Goal: Task Accomplishment & Management: Manage account settings

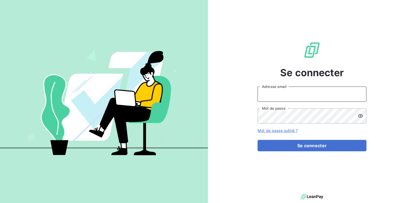
click at [286, 94] on input "Adresse email" at bounding box center [312, 94] width 109 height 15
type input "[EMAIL_ADDRESS][PERSON_NAME][DOMAIN_NAME]"
click at [258, 140] on button "Se connecter" at bounding box center [312, 145] width 109 height 11
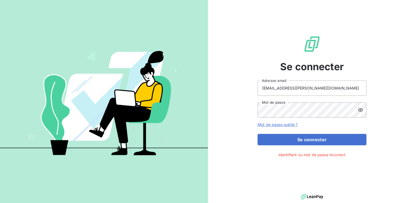
click at [361, 110] on icon at bounding box center [360, 109] width 5 height 5
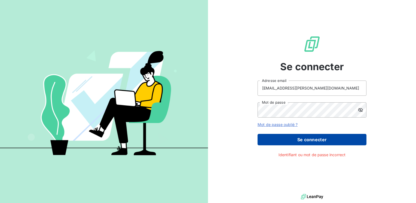
click at [300, 137] on button "Se connecter" at bounding box center [312, 139] width 109 height 11
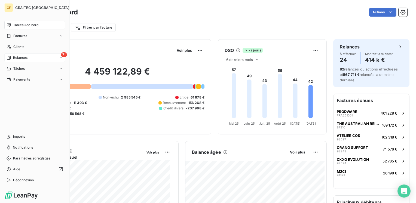
click at [19, 58] on span "Relances" at bounding box center [20, 57] width 14 height 5
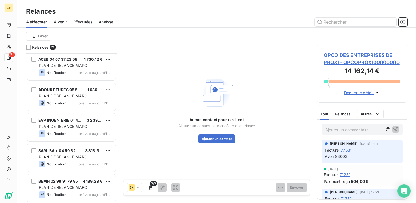
scroll to position [2017, 0]
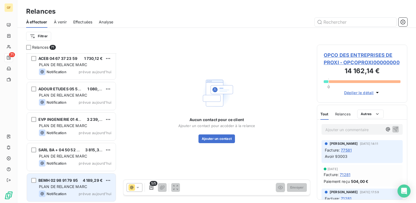
click at [72, 185] on span "PLAN DE RELANCE MARC" at bounding box center [63, 186] width 48 height 5
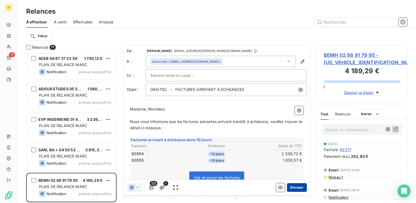
click at [294, 187] on button "Envoyer" at bounding box center [297, 187] width 20 height 9
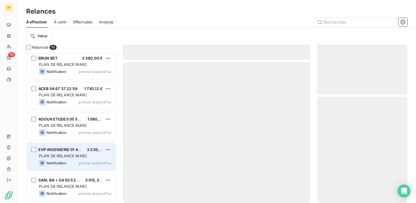
scroll to position [1986, 0]
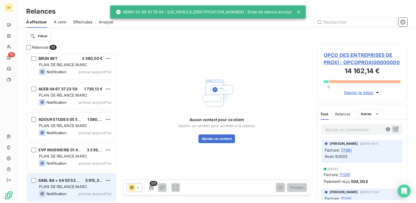
click at [68, 185] on span "PLAN DE RELANCE MARC" at bounding box center [63, 186] width 48 height 5
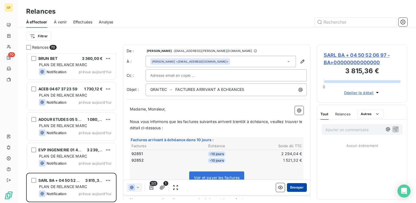
click at [292, 188] on button "Envoyer" at bounding box center [297, 187] width 20 height 9
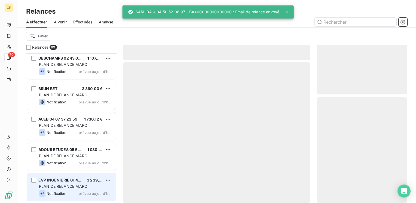
scroll to position [1956, 0]
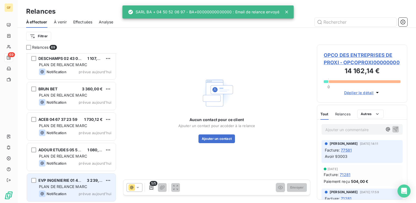
click at [86, 186] on span "PLAN DE RELANCE MARC" at bounding box center [63, 186] width 48 height 5
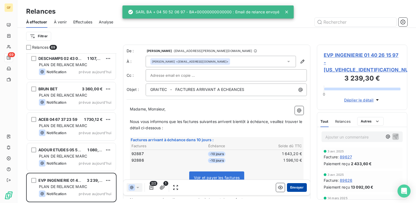
click at [295, 185] on button "Envoyer" at bounding box center [297, 187] width 20 height 9
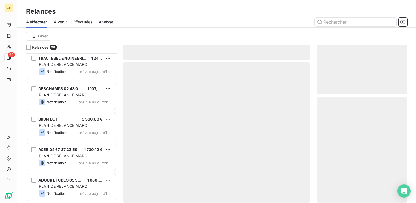
scroll to position [1925, 0]
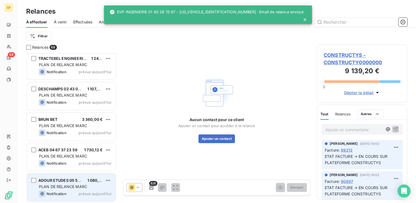
click at [78, 185] on span "PLAN DE RELANCE MARC" at bounding box center [63, 186] width 48 height 5
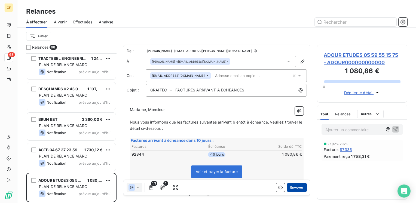
click at [290, 187] on button "Envoyer" at bounding box center [297, 187] width 20 height 9
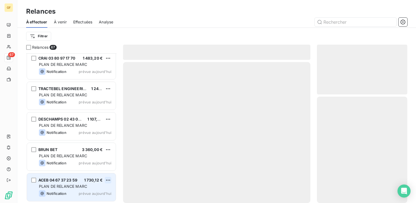
scroll to position [1895, 0]
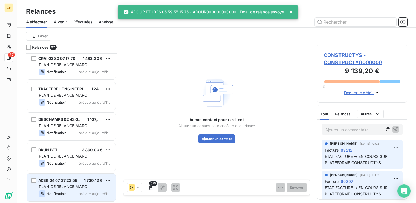
click at [78, 184] on div "PLAN DE RELANCE MARC" at bounding box center [75, 186] width 72 height 5
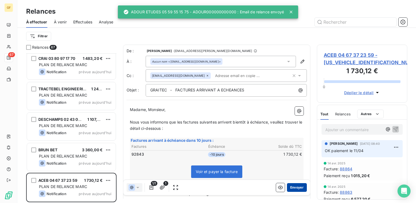
click at [293, 186] on button "Envoyer" at bounding box center [297, 187] width 20 height 9
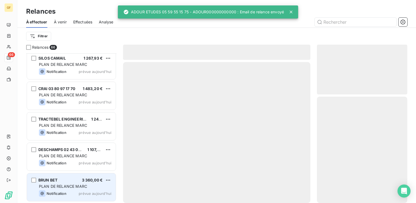
scroll to position [1864, 0]
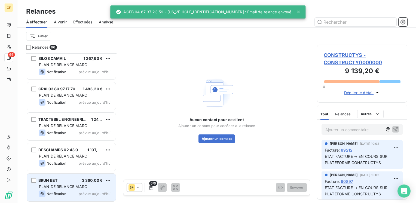
click at [69, 184] on div "PLAN DE RELANCE MARC" at bounding box center [75, 186] width 72 height 5
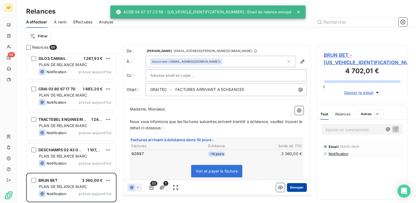
click at [296, 186] on button "Envoyer" at bounding box center [297, 187] width 20 height 9
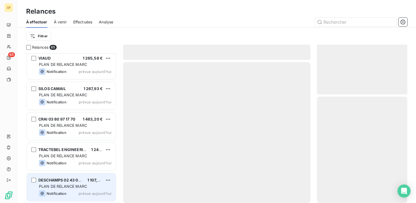
scroll to position [1834, 0]
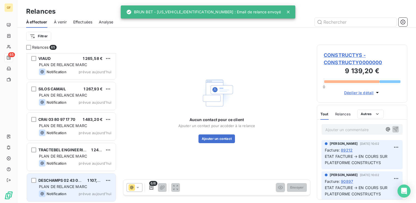
click at [94, 185] on div "PLAN DE RELANCE MARC" at bounding box center [75, 186] width 72 height 5
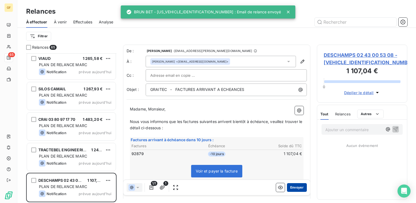
click at [290, 185] on button "Envoyer" at bounding box center [297, 187] width 20 height 9
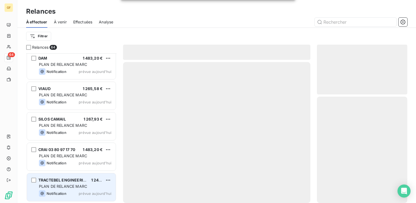
scroll to position [1803, 0]
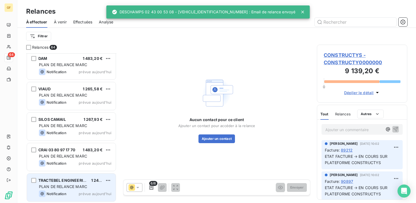
click at [68, 181] on span "TRACTEBEL ENGINEERING SA 01 41 85 03 29" at bounding box center [80, 180] width 84 height 5
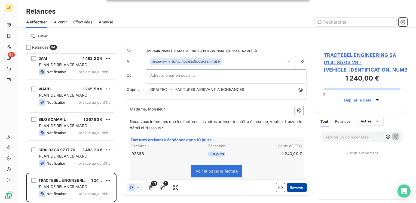
click at [288, 187] on button "Envoyer" at bounding box center [297, 187] width 20 height 9
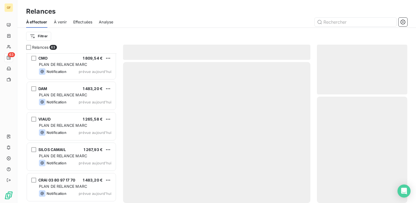
scroll to position [1773, 0]
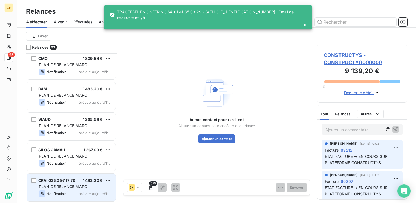
click at [89, 177] on div "CRAI 03 80 97 17 70 1 483,20 € PLAN DE RELANCE MARC Notification prévue aujourd…" at bounding box center [71, 188] width 89 height 28
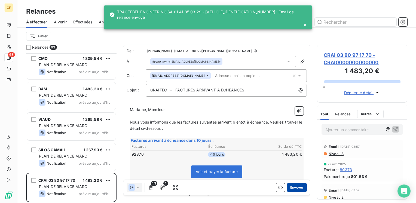
click at [294, 187] on button "Envoyer" at bounding box center [297, 187] width 20 height 9
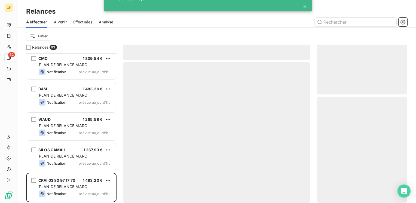
scroll to position [1742, 0]
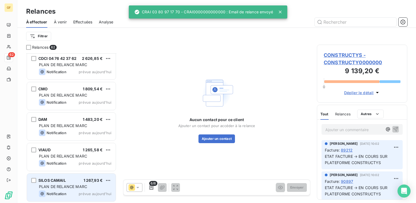
click at [70, 189] on span "PLAN DE RELANCE MARC" at bounding box center [63, 186] width 48 height 5
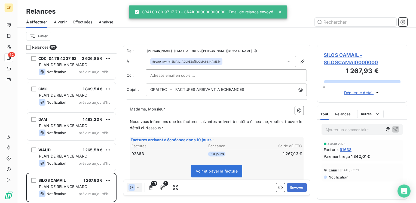
click at [282, 188] on div "Envoyer" at bounding box center [291, 187] width 31 height 9
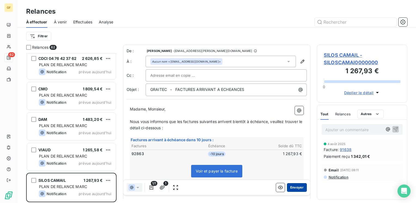
click at [295, 188] on button "Envoyer" at bounding box center [297, 187] width 20 height 9
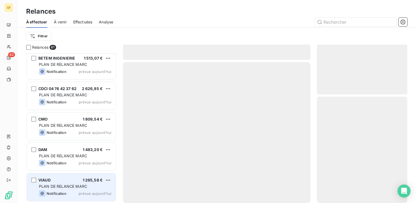
scroll to position [1712, 0]
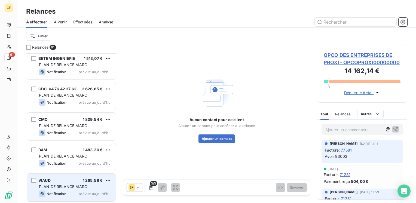
click at [80, 185] on span "PLAN DE RELANCE MARC" at bounding box center [63, 186] width 48 height 5
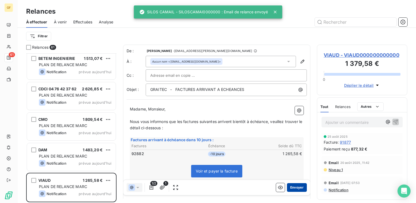
click at [295, 187] on button "Envoyer" at bounding box center [297, 187] width 20 height 9
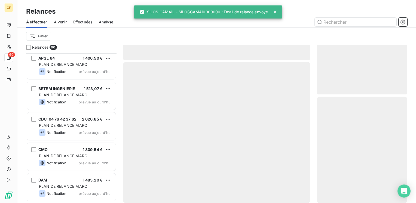
scroll to position [1681, 0]
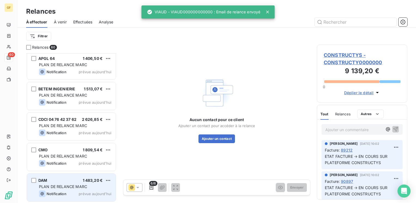
click at [78, 183] on div "DAM 1 483,20 €" at bounding box center [75, 180] width 72 height 5
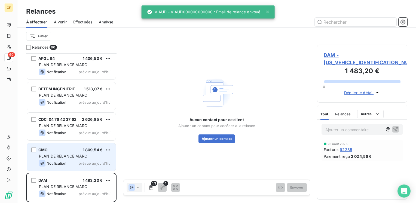
click at [83, 165] on span "prévue aujourd’hui" at bounding box center [95, 163] width 33 height 4
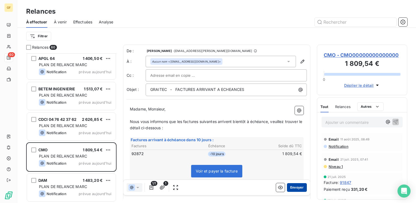
click at [294, 188] on button "Envoyer" at bounding box center [297, 187] width 20 height 9
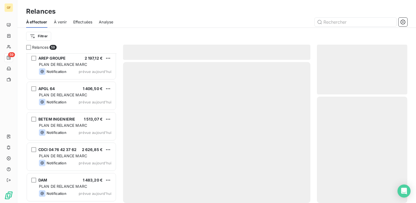
scroll to position [1651, 0]
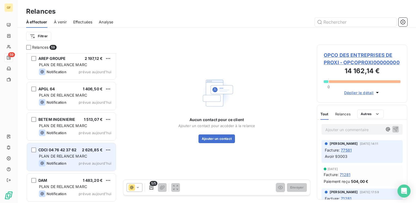
click at [88, 153] on div "CDCI 04 76 42 37 62 2 626,85 € PLAN DE RELANCE MARC Notification prévue aujourd…" at bounding box center [71, 157] width 89 height 28
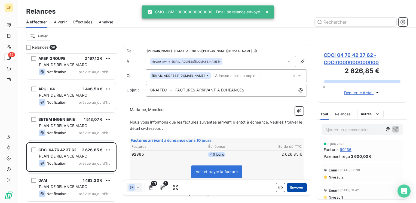
click at [291, 186] on button "Envoyer" at bounding box center [297, 187] width 20 height 9
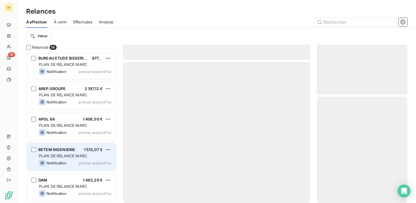
scroll to position [1620, 0]
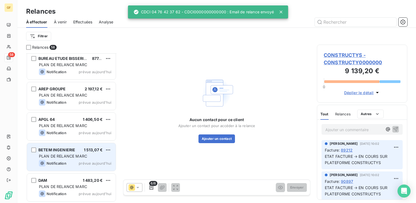
click at [98, 155] on div "PLAN DE RELANCE MARC" at bounding box center [75, 156] width 72 height 5
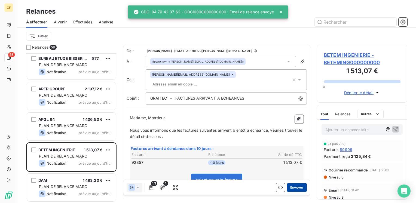
click at [295, 186] on button "Envoyer" at bounding box center [297, 187] width 20 height 9
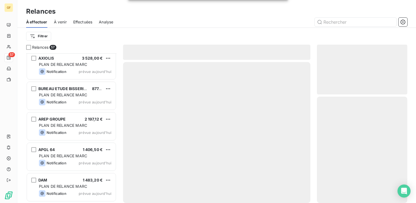
scroll to position [1590, 0]
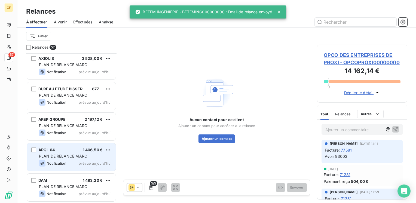
click at [86, 154] on span "PLAN DE RELANCE MARC" at bounding box center [63, 156] width 48 height 5
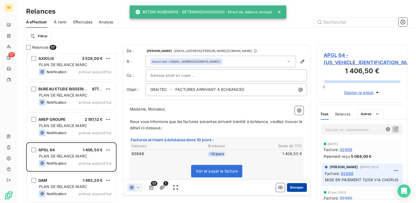
click at [293, 185] on button "Envoyer" at bounding box center [297, 187] width 20 height 9
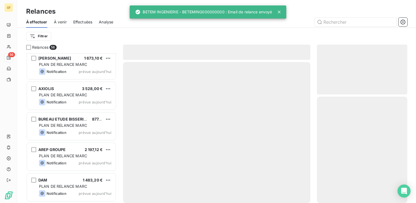
scroll to position [1559, 0]
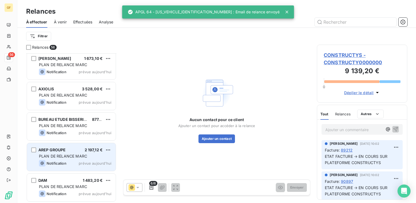
click at [85, 154] on div "PLAN DE RELANCE MARC" at bounding box center [75, 156] width 72 height 5
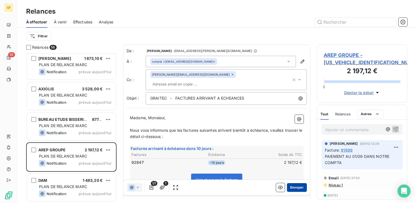
click at [293, 188] on button "Envoyer" at bounding box center [297, 187] width 20 height 9
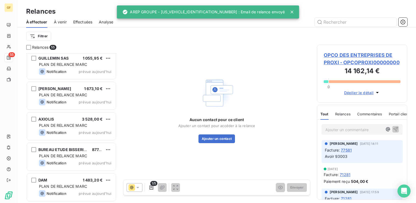
scroll to position [1529, 0]
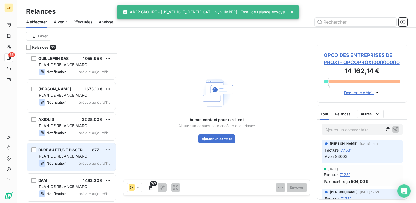
click at [90, 157] on div "PLAN DE RELANCE MARC" at bounding box center [75, 156] width 72 height 5
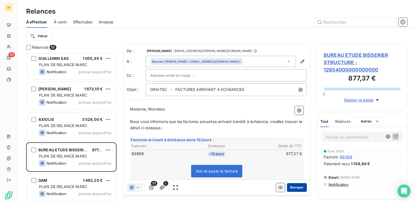
click at [288, 187] on button "Envoyer" at bounding box center [297, 187] width 20 height 9
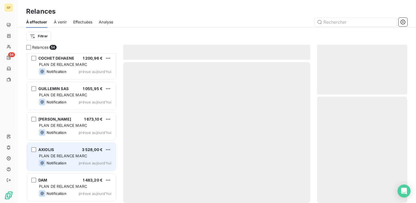
scroll to position [1498, 0]
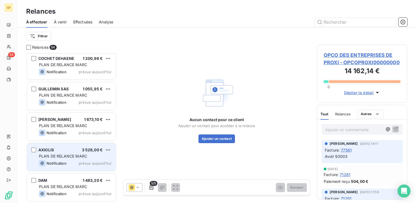
click at [89, 156] on div "PLAN DE RELANCE MARC" at bounding box center [75, 156] width 72 height 5
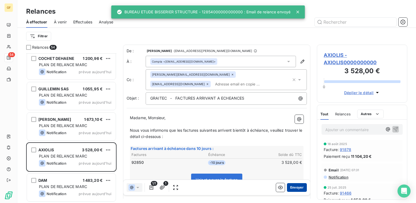
click at [292, 186] on button "Envoyer" at bounding box center [297, 187] width 20 height 9
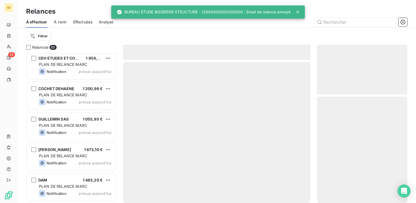
scroll to position [1468, 0]
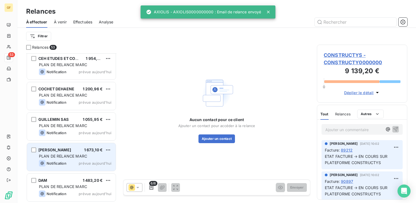
click at [92, 154] on div "PLAN DE RELANCE MARC" at bounding box center [75, 156] width 72 height 5
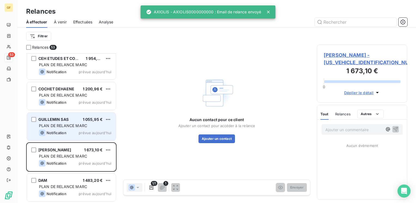
click at [87, 130] on div "Notification prévue aujourd’hui" at bounding box center [75, 133] width 72 height 7
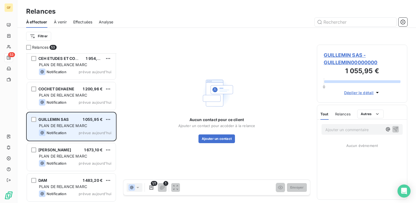
scroll to position [1440, 0]
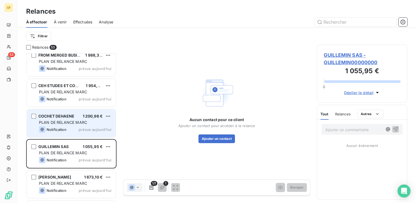
click at [81, 131] on span "prévue aujourd’hui" at bounding box center [95, 130] width 33 height 4
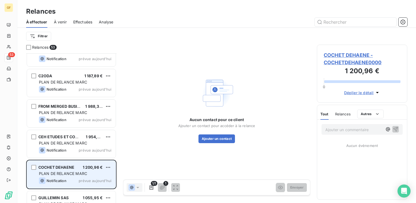
scroll to position [1386, 0]
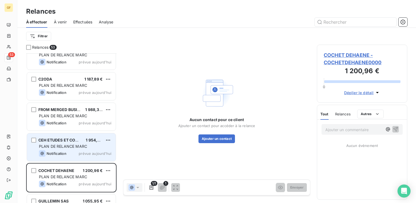
click at [73, 148] on span "PLAN DE RELANCE MARC" at bounding box center [63, 146] width 48 height 5
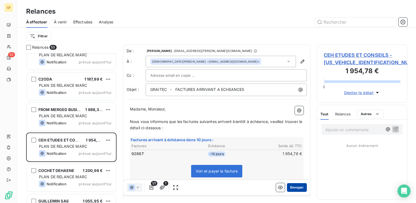
click at [293, 187] on button "Envoyer" at bounding box center [297, 187] width 20 height 9
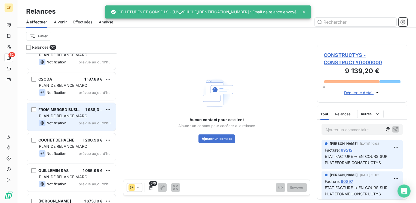
click at [80, 119] on div "FROM MERGED BUSINESS 1 988,33 € PLAN DE RELANCE MARC Notification prévue aujour…" at bounding box center [71, 117] width 89 height 28
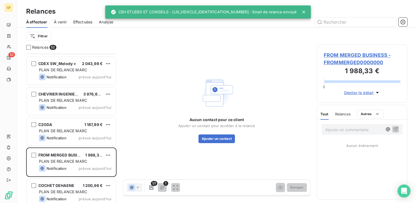
scroll to position [1331, 0]
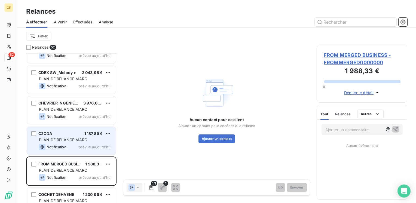
click at [78, 137] on div "C2ODA 1 187,89 € PLAN DE RELANCE MARC Notification prévue aujourd’hui" at bounding box center [71, 141] width 89 height 28
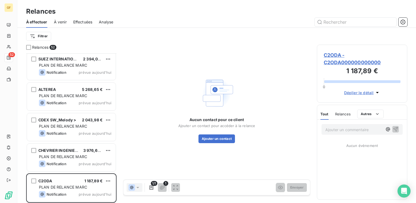
scroll to position [1277, 0]
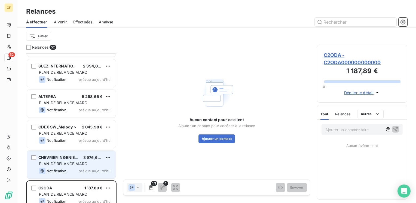
click at [82, 161] on div "PLAN DE RELANCE MARC" at bounding box center [75, 163] width 72 height 5
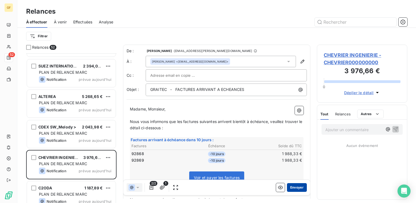
click at [298, 187] on button "Envoyer" at bounding box center [297, 187] width 20 height 9
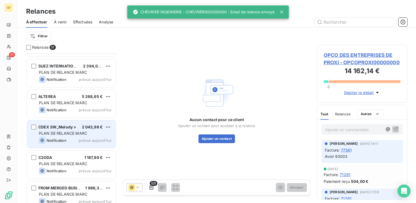
click at [92, 136] on div "CDEX SW_Melody > 2 043,98 € PLAN DE RELANCE MARC Notification prévue aujourd’hui" at bounding box center [71, 134] width 89 height 28
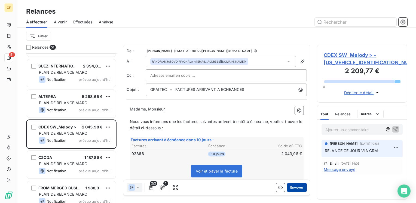
click at [291, 190] on button "Envoyer" at bounding box center [297, 187] width 20 height 9
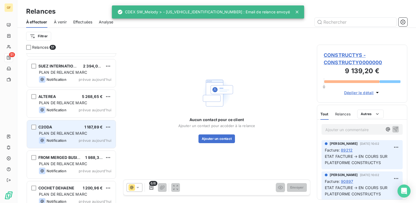
click at [89, 132] on div "PLAN DE RELANCE MARC" at bounding box center [75, 133] width 72 height 5
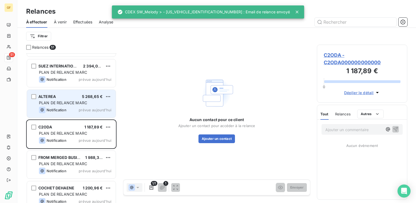
click at [86, 107] on div "Notification prévue aujourd’hui" at bounding box center [75, 110] width 72 height 7
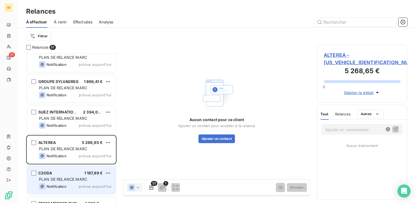
scroll to position [1222, 0]
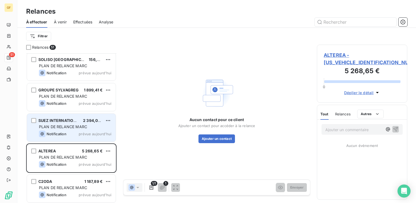
click at [83, 129] on div "PLAN DE RELANCE MARC" at bounding box center [75, 126] width 72 height 5
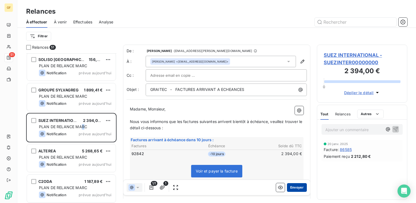
click at [288, 188] on button "Envoyer" at bounding box center [297, 187] width 20 height 9
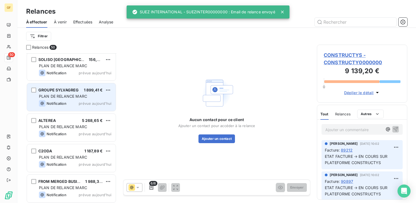
click at [80, 99] on div "PLAN DE RELANCE MARC" at bounding box center [75, 96] width 72 height 5
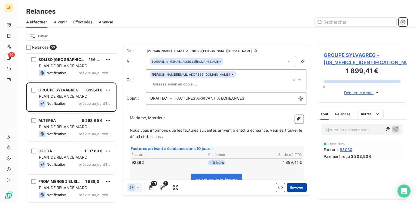
click at [292, 187] on button "Envoyer" at bounding box center [297, 187] width 20 height 9
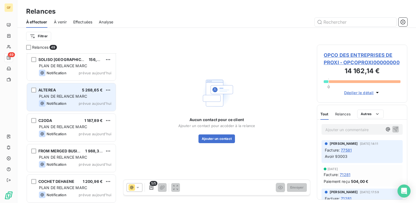
scroll to position [1195, 0]
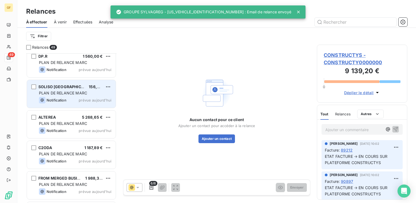
click at [84, 97] on div "Notification prévue aujourd’hui" at bounding box center [75, 100] width 72 height 7
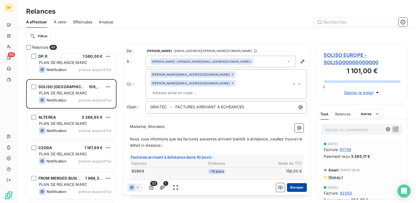
click at [292, 186] on button "Envoyer" at bounding box center [297, 187] width 20 height 9
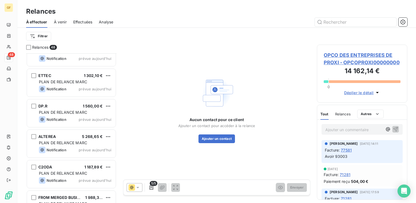
scroll to position [1141, 0]
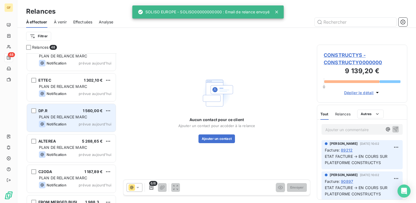
click at [74, 124] on div "Notification prévue aujourd’hui" at bounding box center [75, 124] width 72 height 7
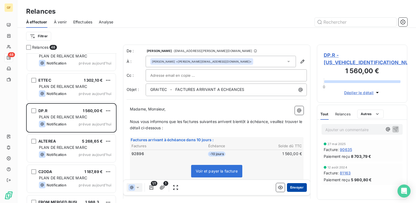
click at [297, 188] on button "Envoyer" at bounding box center [297, 187] width 20 height 9
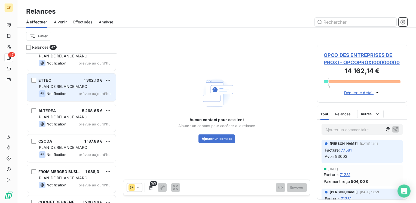
click at [78, 92] on div "Notification prévue aujourd’hui" at bounding box center [75, 93] width 72 height 7
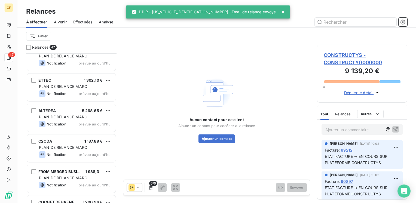
scroll to position [1113, 0]
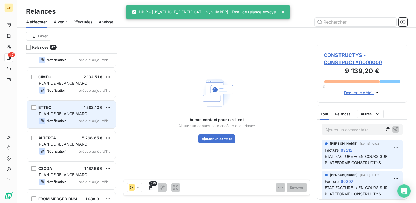
click at [76, 107] on div "ETTEC 1 302,10 €" at bounding box center [75, 107] width 72 height 5
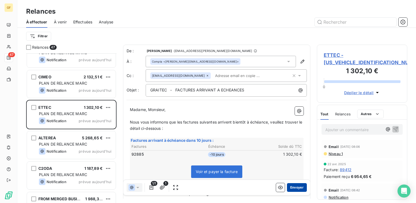
click at [289, 188] on button "Envoyer" at bounding box center [297, 187] width 20 height 9
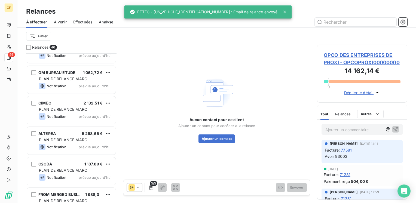
scroll to position [1086, 0]
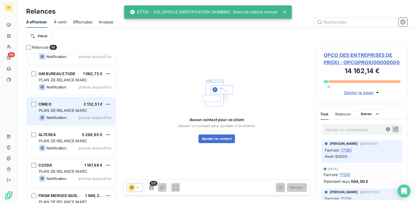
click at [96, 112] on div "PLAN DE RELANCE MARC" at bounding box center [75, 110] width 72 height 5
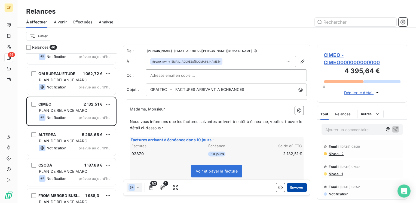
click at [297, 186] on button "Envoyer" at bounding box center [297, 187] width 20 height 9
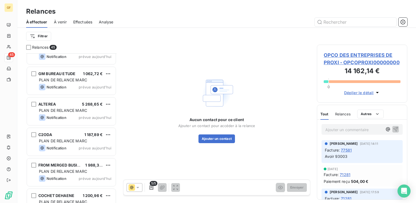
scroll to position [1059, 0]
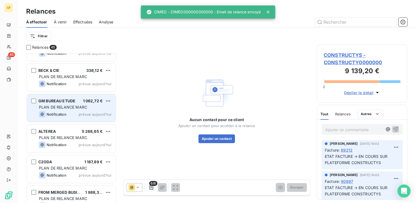
click at [78, 102] on div "GM BUREAU ETUDE 1 062,72 €" at bounding box center [75, 101] width 72 height 5
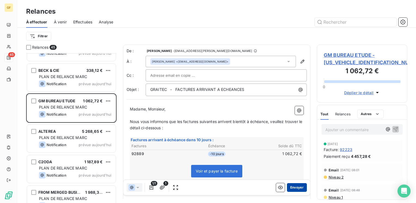
click at [293, 186] on button "Envoyer" at bounding box center [297, 187] width 20 height 9
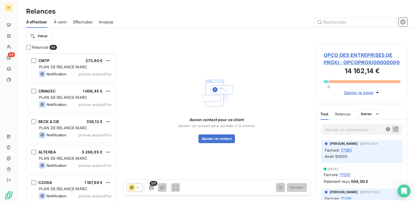
scroll to position [1004, 0]
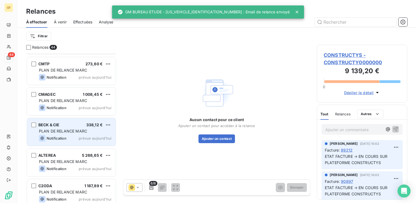
click at [81, 134] on div "BECK & CIE 338,12 € PLAN DE RELANCE MARC Notification prévue aujourd’hui" at bounding box center [71, 132] width 89 height 28
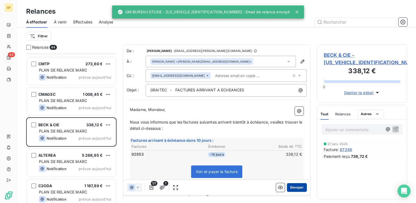
click at [291, 184] on button "Envoyer" at bounding box center [297, 187] width 20 height 9
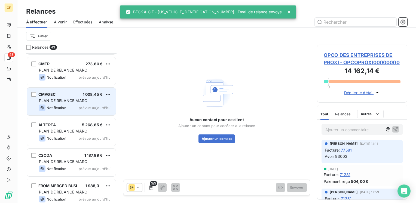
click at [71, 100] on span "PLAN DE RELANCE MARC" at bounding box center [63, 100] width 48 height 5
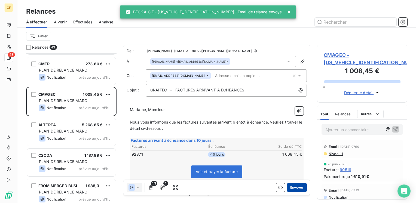
click at [290, 188] on button "Envoyer" at bounding box center [297, 187] width 20 height 9
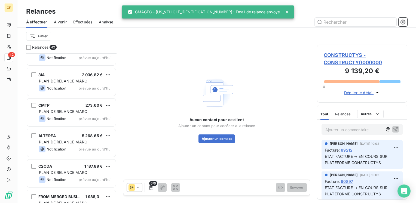
scroll to position [950, 0]
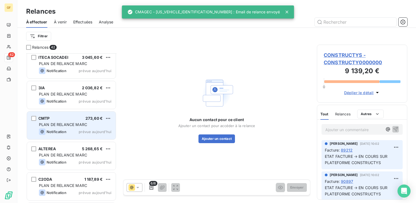
click at [90, 129] on div "Notification prévue aujourd’hui" at bounding box center [75, 132] width 72 height 7
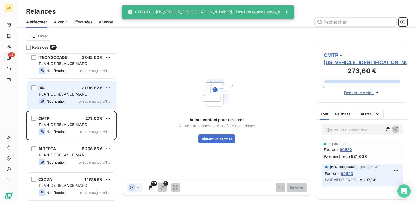
click at [80, 97] on div "3IA 2 036,82 € PLAN DE RELANCE MARC Notification prévue aujourd’hui" at bounding box center [71, 95] width 89 height 28
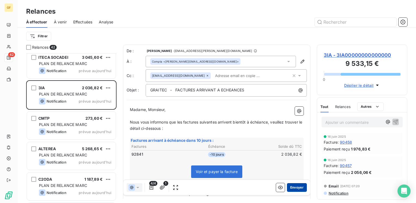
click at [295, 190] on button "Envoyer" at bounding box center [297, 187] width 20 height 9
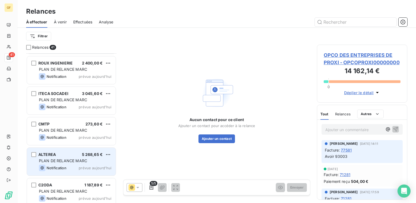
scroll to position [895, 0]
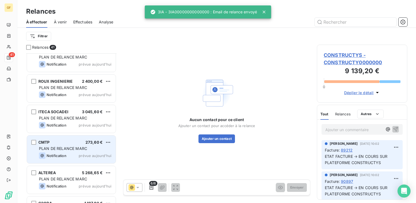
click at [78, 149] on span "PLAN DE RELANCE MARC" at bounding box center [63, 148] width 48 height 5
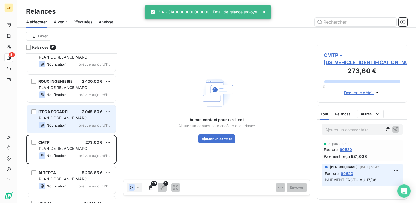
click at [74, 114] on div "ITECA SOCADEI 3 045,60 €" at bounding box center [75, 112] width 72 height 5
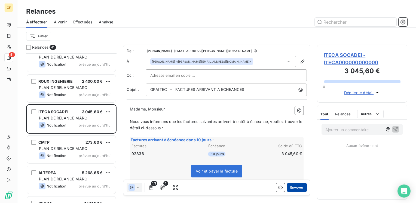
click at [292, 186] on button "Envoyer" at bounding box center [297, 187] width 20 height 9
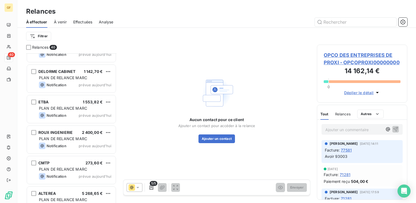
scroll to position [841, 0]
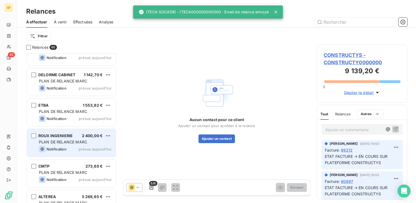
click at [81, 136] on div "ROUX INGENIERIE 2 400,00 €" at bounding box center [75, 136] width 72 height 5
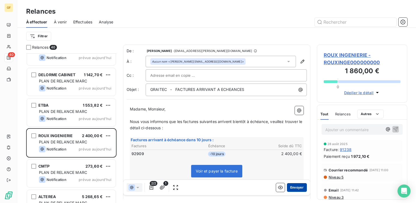
click at [292, 188] on button "Envoyer" at bounding box center [297, 187] width 20 height 9
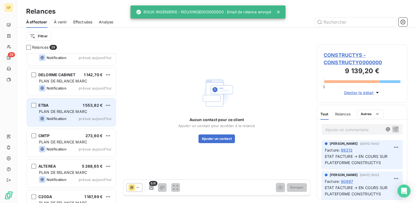
click at [69, 110] on span "PLAN DE RELANCE MARC" at bounding box center [63, 111] width 48 height 5
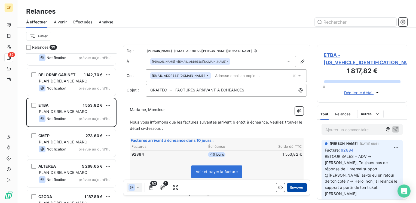
click at [295, 189] on button "Envoyer" at bounding box center [297, 187] width 20 height 9
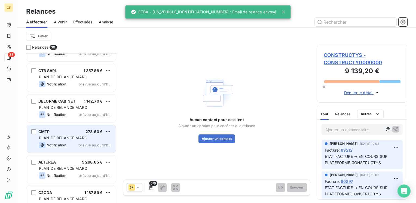
scroll to position [814, 0]
click at [72, 143] on div "Notification prévue aujourd’hui" at bounding box center [75, 146] width 72 height 7
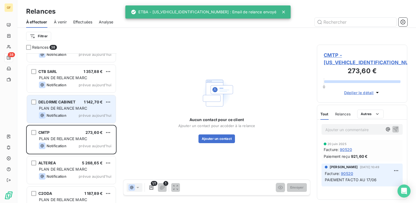
click at [73, 117] on div "Notification prévue aujourd’hui" at bounding box center [75, 115] width 72 height 7
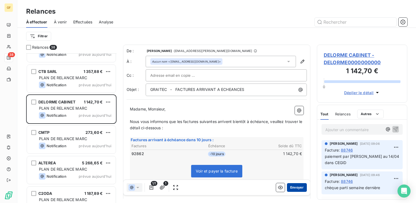
click at [292, 187] on button "Envoyer" at bounding box center [297, 187] width 20 height 9
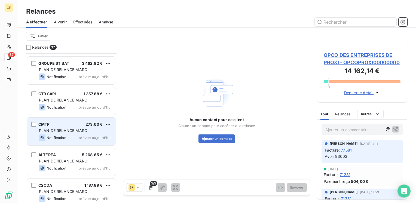
scroll to position [786, 0]
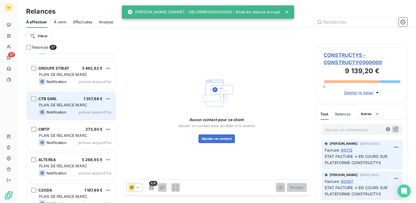
click at [82, 101] on div "CTB SARL 1 357,88 € PLAN DE RELANCE MARC Notification prévue aujourd’hui" at bounding box center [71, 106] width 89 height 28
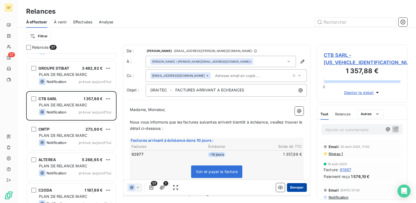
click at [292, 186] on button "Envoyer" at bounding box center [297, 187] width 20 height 9
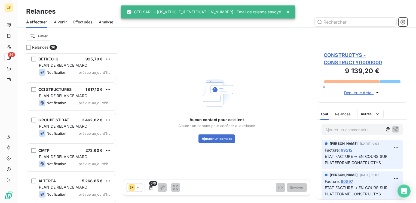
scroll to position [732, 0]
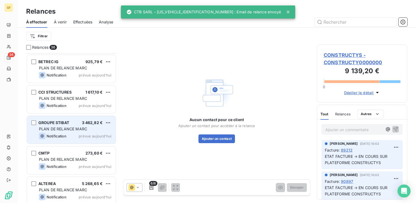
click at [78, 130] on span "PLAN DE RELANCE MARC" at bounding box center [63, 129] width 48 height 5
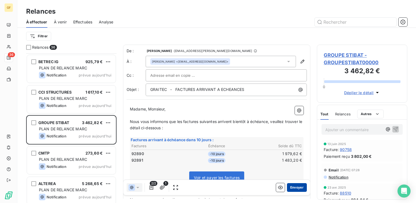
click at [287, 187] on button "Envoyer" at bounding box center [297, 187] width 20 height 9
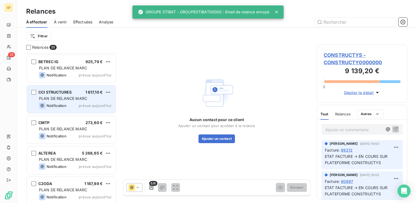
click at [87, 100] on div "PLAN DE RELANCE MARC" at bounding box center [75, 98] width 72 height 5
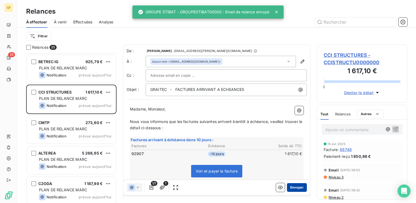
click at [294, 188] on button "Envoyer" at bounding box center [297, 187] width 20 height 9
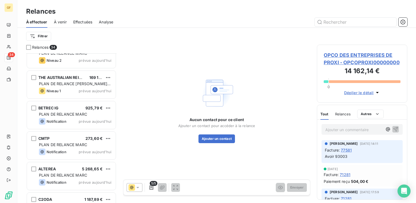
scroll to position [677, 0]
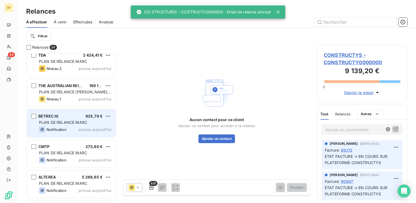
click at [81, 125] on div "BETREC IG 925,79 € PLAN DE RELANCE MARC Notification prévue aujourd’hui" at bounding box center [71, 124] width 89 height 28
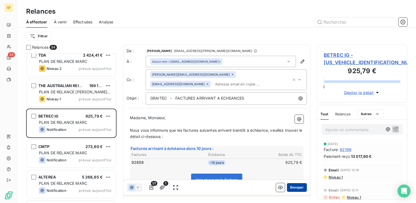
click at [291, 187] on button "Envoyer" at bounding box center [297, 187] width 20 height 9
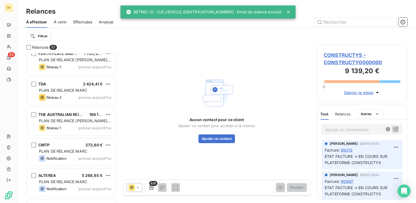
scroll to position [623, 0]
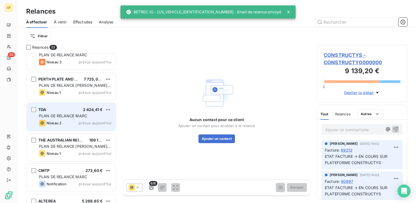
click at [84, 116] on span "PLAN DE RELANCE MARC" at bounding box center [63, 116] width 48 height 5
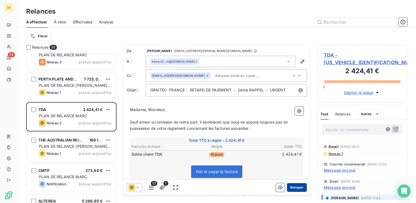
click at [296, 187] on button "Envoyer" at bounding box center [297, 187] width 20 height 9
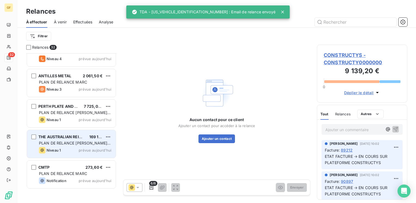
scroll to position [541, 0]
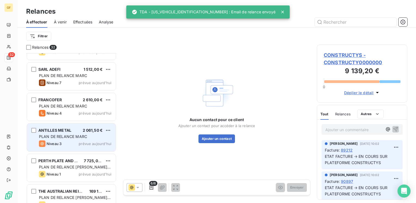
click at [86, 129] on span "2 061,50 €" at bounding box center [93, 130] width 20 height 5
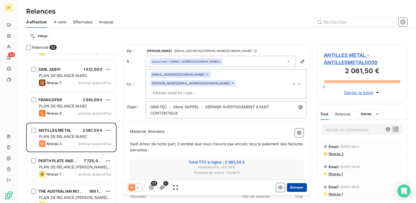
click at [288, 187] on button "Envoyer" at bounding box center [297, 187] width 20 height 9
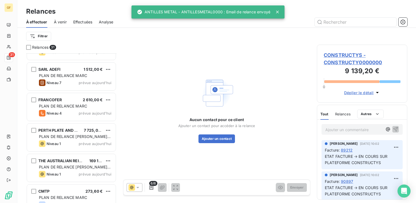
scroll to position [514, 0]
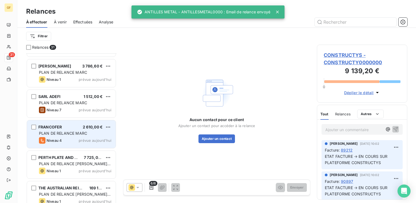
click at [78, 132] on span "PLAN DE RELANCE MARC" at bounding box center [63, 133] width 48 height 5
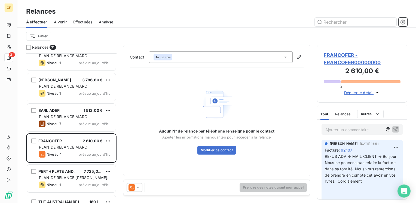
scroll to position [487, 0]
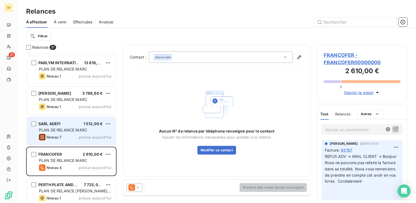
click at [75, 137] on div "Niveau 7 prévue aujourd’hui" at bounding box center [75, 137] width 72 height 7
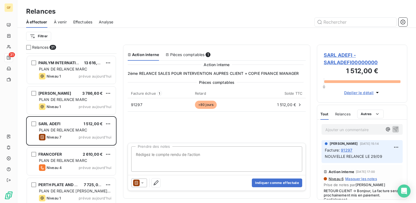
click at [338, 56] on span "SARL ADEFI - SARLADEFI00000000" at bounding box center [362, 58] width 77 height 15
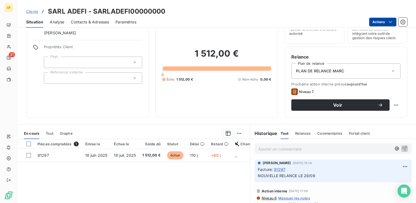
click at [386, 20] on html "GF 31 Clients SARL ADEFI - SARLADEFI00000000 Situation Analyse Contacts & Adres…" at bounding box center [208, 101] width 416 height 203
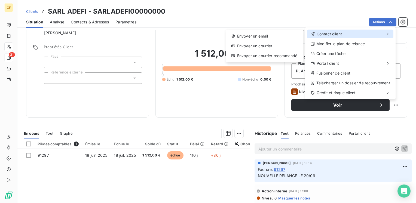
click at [317, 36] on span "Contact client" at bounding box center [329, 33] width 25 height 5
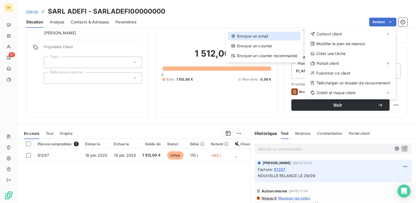
click at [275, 34] on div "Envoyer un email" at bounding box center [264, 36] width 73 height 9
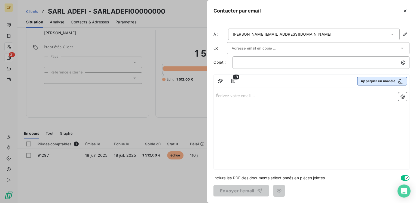
click at [369, 80] on button "Appliquer un modèle" at bounding box center [382, 81] width 50 height 9
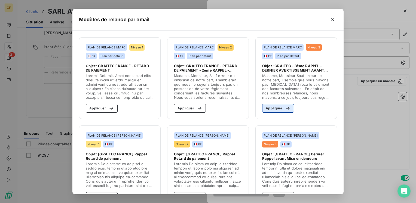
click at [284, 105] on button "Appliquer" at bounding box center [278, 108] width 32 height 9
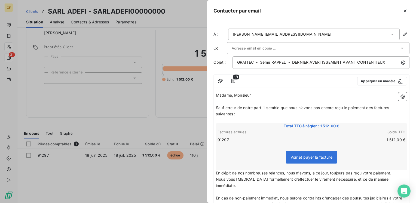
click at [267, 49] on input "text" at bounding box center [261, 48] width 59 height 8
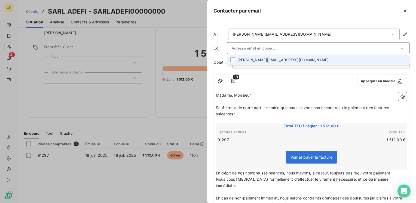
click at [264, 59] on li "f.thomas@adefi-industrie.fr" at bounding box center [318, 60] width 183 height 10
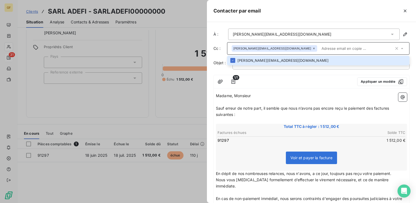
drag, startPoint x: 264, startPoint y: 59, endPoint x: 281, endPoint y: 92, distance: 36.9
click at [281, 92] on div "Madame, Monsieur ﻿ Sauf erreur de notre part, il semble que nous n’avons pas en…" at bounding box center [312, 185] width 196 height 188
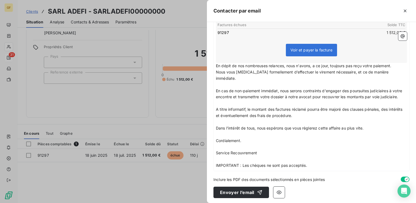
scroll to position [108, 0]
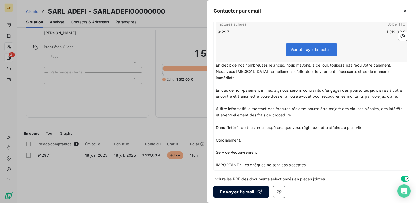
click at [231, 193] on button "Envoyer l’email" at bounding box center [242, 191] width 56 height 11
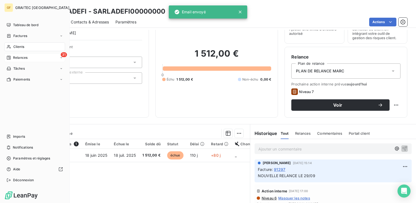
click at [19, 57] on span "Relances" at bounding box center [20, 57] width 14 height 5
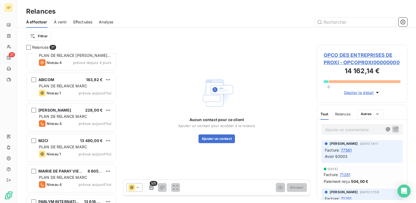
scroll to position [354, 0]
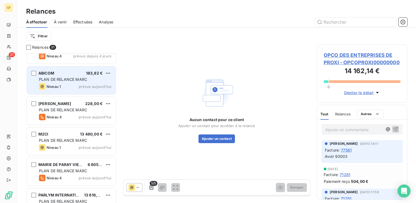
click at [74, 79] on span "PLAN DE RELANCE MARC" at bounding box center [63, 79] width 48 height 5
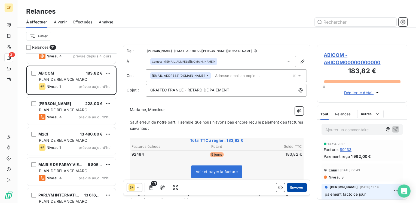
click at [296, 187] on button "Envoyer" at bounding box center [297, 187] width 20 height 9
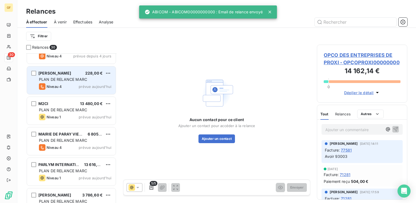
click at [75, 80] on span "PLAN DE RELANCE MARC" at bounding box center [63, 79] width 48 height 5
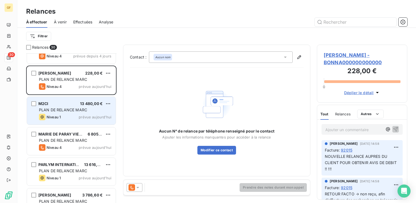
click at [88, 115] on span "prévue aujourd’hui" at bounding box center [95, 117] width 33 height 4
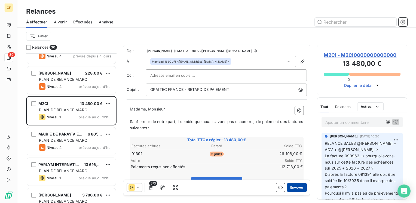
click at [293, 186] on button "Envoyer" at bounding box center [297, 187] width 20 height 9
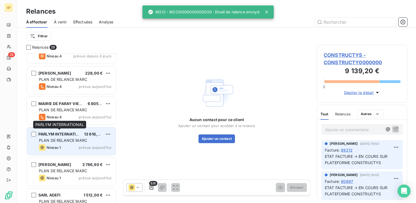
click at [80, 134] on span "PARLYM INTERNATIONAL" at bounding box center [62, 134] width 49 height 5
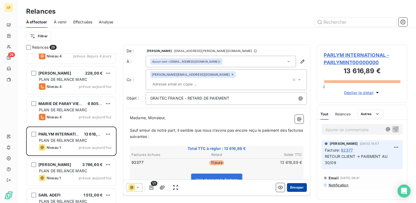
click at [291, 187] on button "Envoyer" at bounding box center [297, 187] width 20 height 9
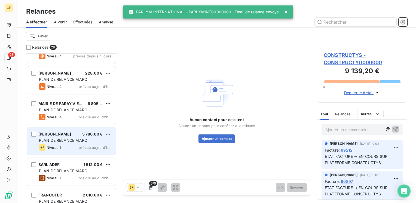
click at [74, 141] on span "PLAN DE RELANCE MARC" at bounding box center [63, 140] width 48 height 5
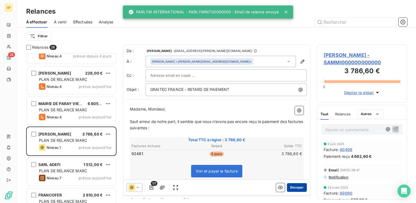
click at [292, 188] on button "Envoyer" at bounding box center [297, 187] width 20 height 9
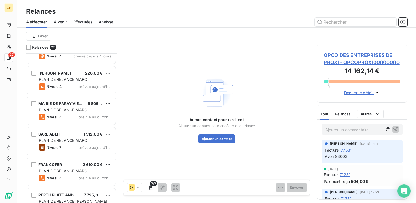
scroll to position [381, 0]
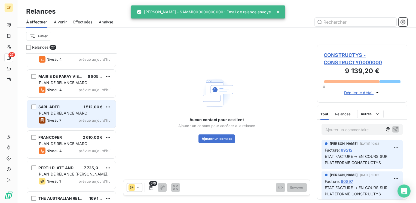
click at [80, 117] on div "Niveau 7 prévue aujourd’hui" at bounding box center [75, 120] width 72 height 7
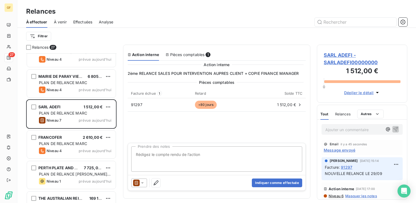
click at [350, 53] on span "SARL ADEFI - SARLADEFI00000000" at bounding box center [362, 58] width 77 height 15
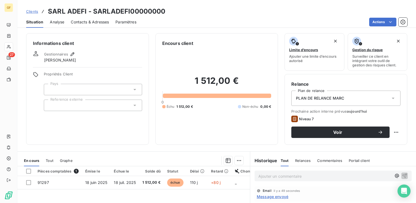
click at [394, 132] on html "GF 27 Clients SARL ADEFI - SARLADEFI00000000 Situation Analyse Contacts & Adres…" at bounding box center [208, 101] width 416 height 203
click at [362, 145] on div "Replanifier cette action" at bounding box center [369, 144] width 49 height 9
select select "9"
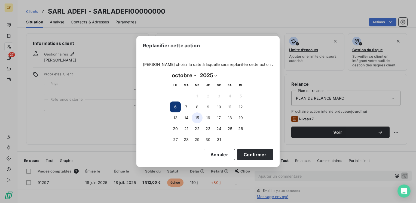
click at [200, 118] on button "15" at bounding box center [197, 118] width 11 height 11
click at [243, 156] on button "Confirmer" at bounding box center [255, 154] width 36 height 11
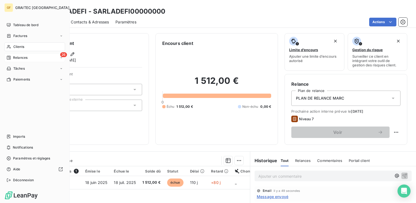
click at [21, 57] on span "Relances" at bounding box center [20, 57] width 14 height 5
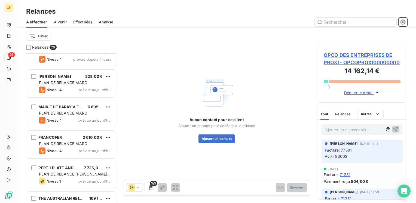
scroll to position [354, 0]
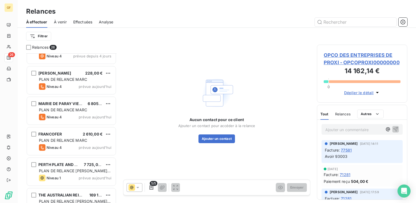
click at [82, 132] on div "FRANCOFER 2 610,00 €" at bounding box center [75, 134] width 72 height 5
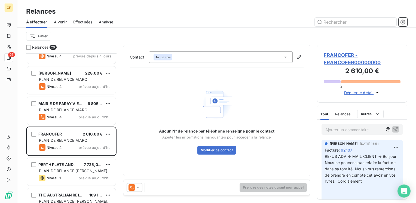
click at [330, 55] on span "FRANCOFER - FRANCOFER00000000" at bounding box center [362, 58] width 77 height 15
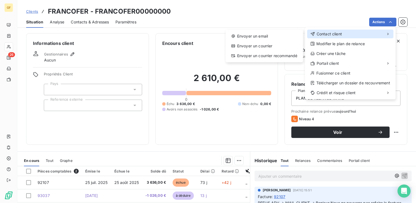
click at [332, 32] on span "Contact client" at bounding box center [329, 33] width 25 height 5
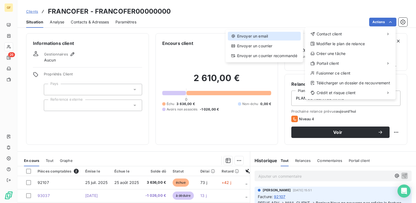
click at [274, 34] on div "Envoyer un email" at bounding box center [264, 36] width 73 height 9
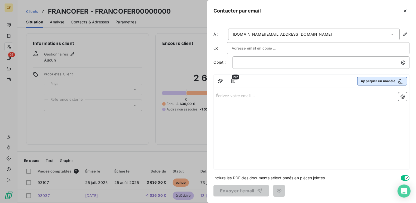
click at [366, 84] on button "Appliquer un modèle" at bounding box center [382, 81] width 50 height 9
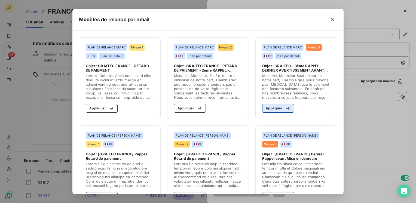
click at [268, 109] on button "Appliquer" at bounding box center [278, 108] width 32 height 9
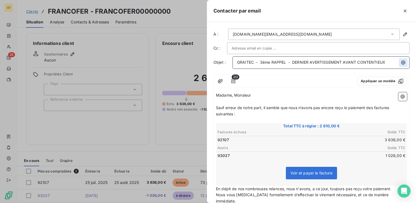
drag, startPoint x: 292, startPoint y: 60, endPoint x: 398, endPoint y: 61, distance: 106.0
click at [398, 61] on div "GRAITEC - 3ème RAPPEL - DERNIER AVERTISSEMENT AVANT CONTENTIEUX" at bounding box center [321, 61] width 173 height 7
click at [251, 49] on input "text" at bounding box center [261, 48] width 59 height 8
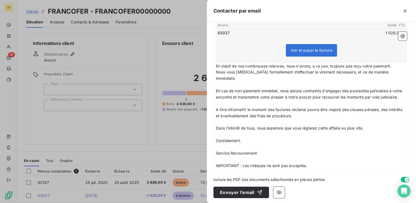
scroll to position [123, 0]
click at [232, 188] on button "Envoyer l’email" at bounding box center [242, 192] width 56 height 11
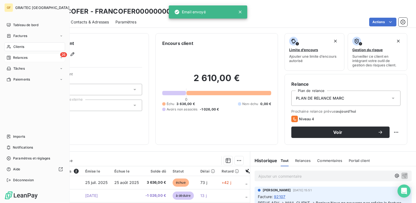
click at [22, 59] on span "Relances" at bounding box center [20, 57] width 14 height 5
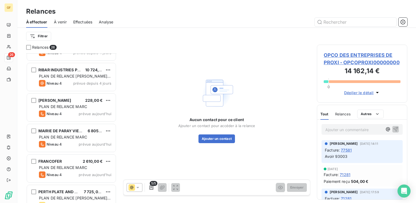
scroll to position [354, 0]
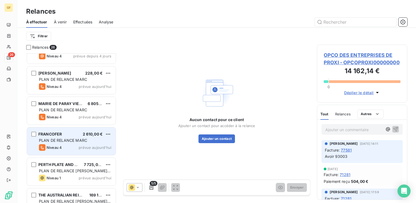
click at [62, 138] on span "PLAN DE RELANCE MARC" at bounding box center [63, 140] width 48 height 5
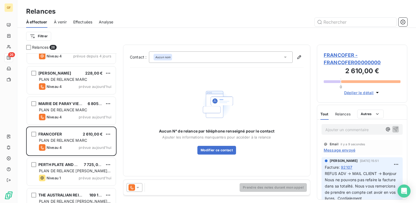
click at [355, 57] on span "FRANCOFER - FRANCOFER00000000" at bounding box center [362, 58] width 77 height 15
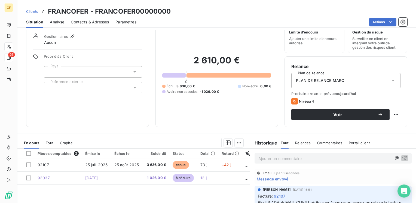
scroll to position [27, 0]
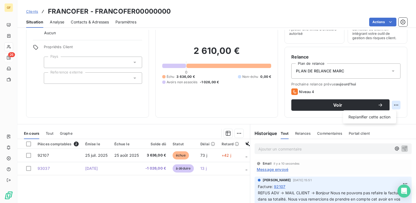
click at [393, 102] on html "GF 26 Clients FRANCOFER - FRANCOFER00000000 Situation Analyse Contacts & Adress…" at bounding box center [208, 101] width 416 height 203
click at [355, 117] on div "Replanifier cette action" at bounding box center [369, 117] width 49 height 9
select select "9"
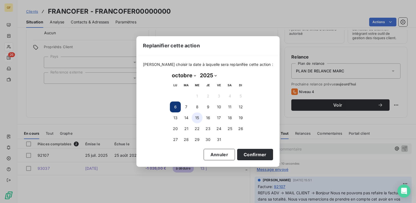
click at [196, 119] on button "15" at bounding box center [197, 118] width 11 height 11
click at [240, 152] on button "Confirmer" at bounding box center [255, 154] width 36 height 11
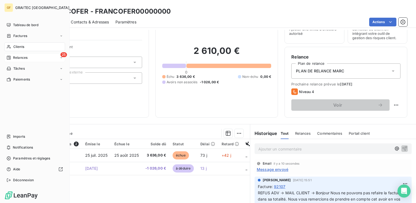
click at [11, 56] on div "Relances" at bounding box center [17, 57] width 21 height 5
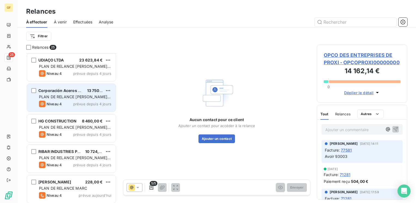
scroll to position [463, 0]
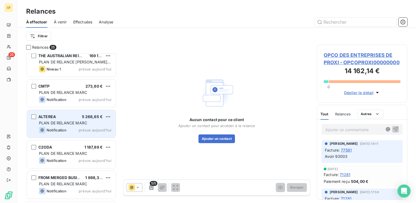
click at [60, 123] on span "PLAN DE RELANCE MARC" at bounding box center [63, 123] width 48 height 5
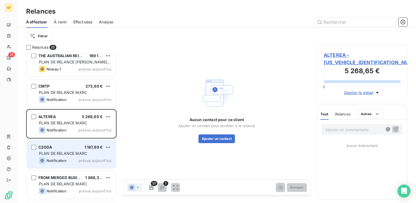
click at [60, 147] on div "C2ODA 1 187,89 €" at bounding box center [75, 147] width 72 height 5
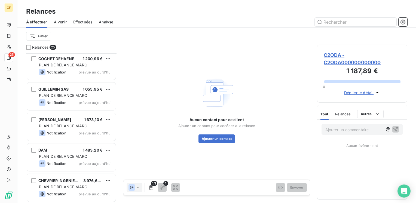
scroll to position [613, 0]
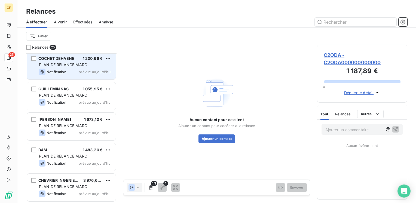
click at [73, 69] on div "Notification prévue aujourd’hui" at bounding box center [75, 72] width 72 height 7
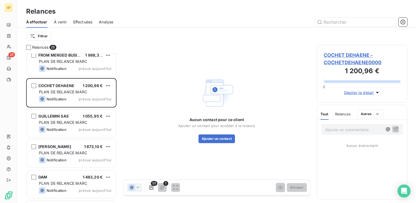
scroll to position [613, 0]
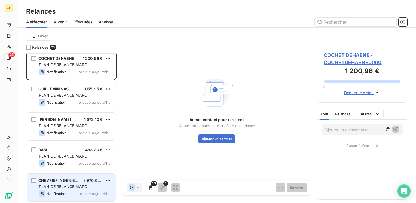
click at [66, 181] on span "CHEVRIER INGENIERIE" at bounding box center [59, 180] width 43 height 5
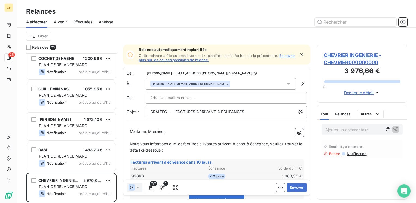
click at [301, 54] on icon "button" at bounding box center [302, 54] width 3 height 3
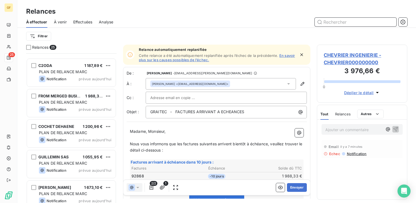
scroll to position [613, 0]
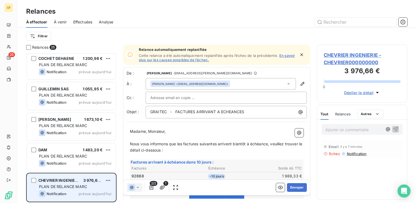
click at [71, 190] on div "CHEVRIER INGENIERIE 3 976,66 € PLAN DE RELANCE MARC Notification prévue [DATE]" at bounding box center [71, 188] width 89 height 28
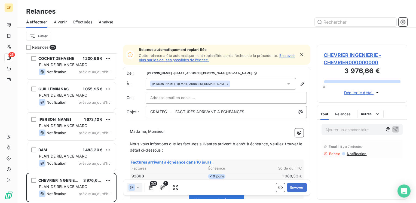
click at [353, 55] on span "CHEVRIER INGENIERIE - CHEVRIER000000000" at bounding box center [362, 58] width 77 height 15
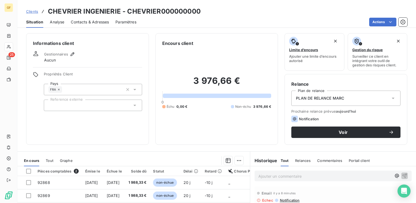
click at [100, 16] on div "Contacts & Adresses" at bounding box center [90, 21] width 38 height 11
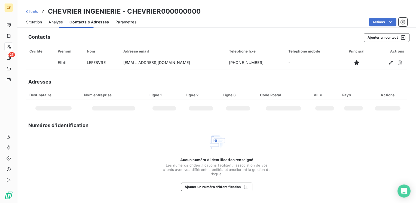
click at [100, 22] on span "Contacts & Adresses" at bounding box center [89, 21] width 40 height 5
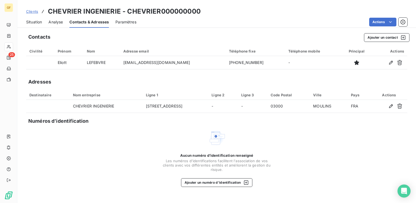
click at [33, 22] on span "Situation" at bounding box center [34, 21] width 16 height 5
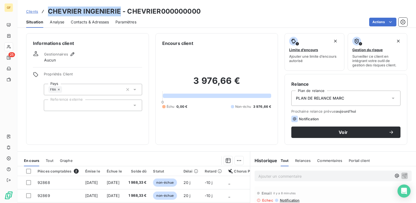
drag, startPoint x: 119, startPoint y: 10, endPoint x: 47, endPoint y: 16, distance: 72.4
click at [47, 16] on div "Clients CHEVRIER INGENIERIE - CHEVRIER000000000" at bounding box center [113, 12] width 175 height 10
copy h3 "CHEVRIER INGENIERIE"
click at [94, 23] on span "Contacts & Adresses" at bounding box center [90, 21] width 38 height 5
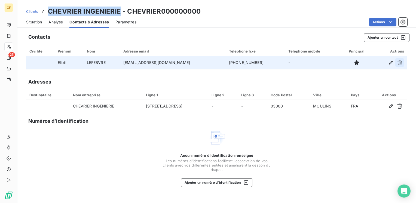
click at [400, 62] on icon "button" at bounding box center [399, 62] width 5 height 5
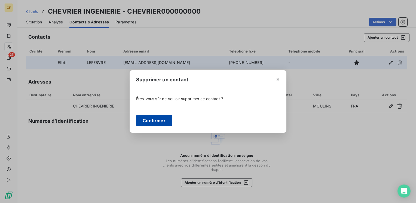
click at [160, 115] on button "Confirmer" at bounding box center [154, 120] width 36 height 11
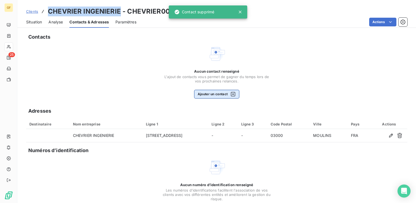
click at [221, 95] on button "Ajouter un contact" at bounding box center [217, 94] width 46 height 9
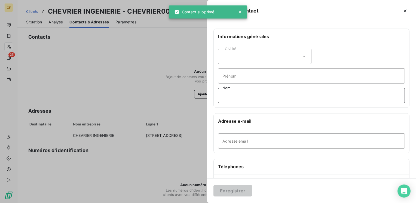
click at [244, 99] on input "Nom" at bounding box center [311, 95] width 187 height 15
click at [226, 144] on input "Adresse email" at bounding box center [311, 141] width 187 height 15
paste input "[PERSON_NAME][EMAIL_ADDRESS][DOMAIN_NAME]"
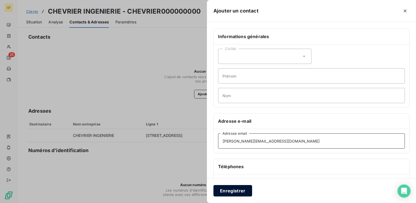
type input "[PERSON_NAME][EMAIL_ADDRESS][DOMAIN_NAME]"
click at [226, 188] on button "Enregistrer" at bounding box center [233, 190] width 39 height 11
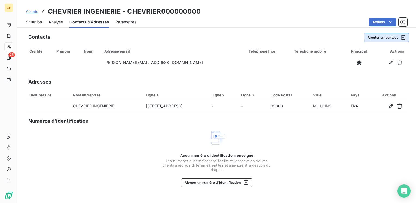
click at [380, 37] on button "Ajouter un contact" at bounding box center [387, 37] width 46 height 9
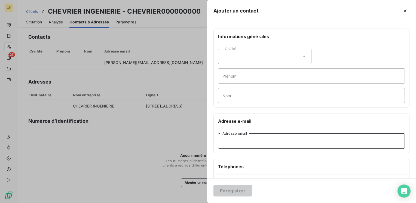
click at [241, 141] on input "Adresse email" at bounding box center [311, 141] width 187 height 15
paste input "[EMAIL_ADDRESS][DOMAIN_NAME]"
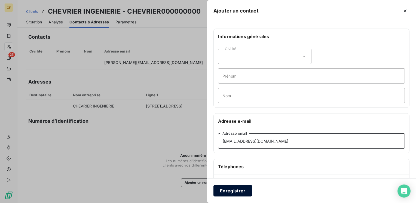
type input "[EMAIL_ADDRESS][DOMAIN_NAME]"
click at [232, 187] on button "Enregistrer" at bounding box center [233, 190] width 39 height 11
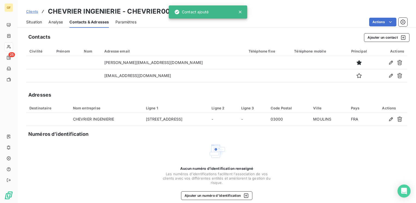
click at [35, 21] on span "Situation" at bounding box center [34, 21] width 16 height 5
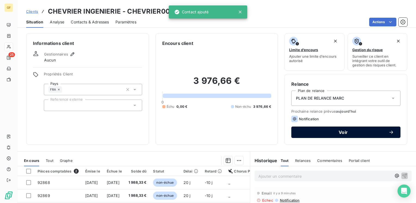
click at [325, 134] on span "Voir" at bounding box center [343, 132] width 91 height 4
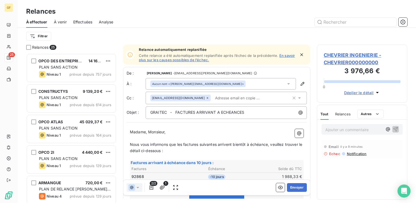
click at [299, 54] on icon "button" at bounding box center [301, 54] width 5 height 5
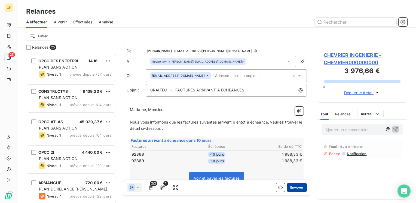
click at [292, 186] on button "Envoyer" at bounding box center [297, 187] width 20 height 9
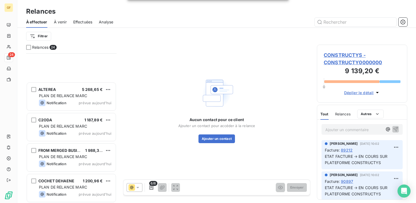
scroll to position [583, 0]
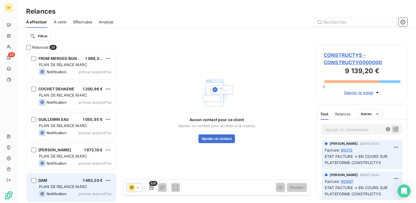
click at [68, 181] on div "DAM 1 483,20 €" at bounding box center [75, 180] width 72 height 5
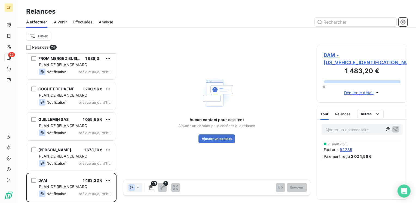
click at [335, 58] on span "DAM - [US_VEHICLE_IDENTIFICATION_NUMBER]" at bounding box center [362, 58] width 77 height 15
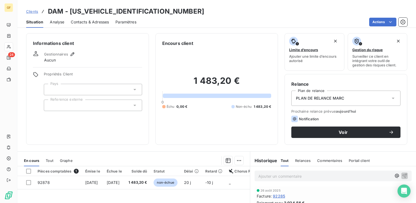
scroll to position [27, 0]
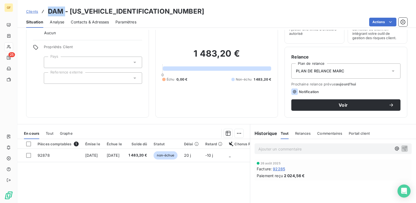
drag, startPoint x: 64, startPoint y: 10, endPoint x: 48, endPoint y: 10, distance: 15.8
click at [48, 10] on h3 "DAM - [US_VEHICLE_IDENTIFICATION_NUMBER]" at bounding box center [126, 12] width 156 height 10
copy h3 "DAM"
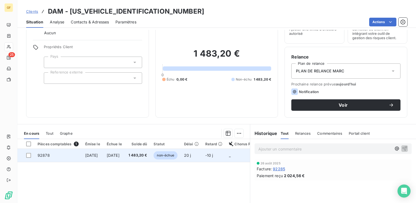
click at [98, 153] on span "[DATE]" at bounding box center [91, 155] width 13 height 5
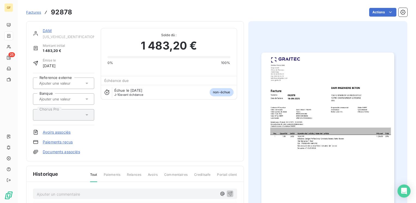
click at [49, 30] on link "DAM" at bounding box center [47, 30] width 9 height 5
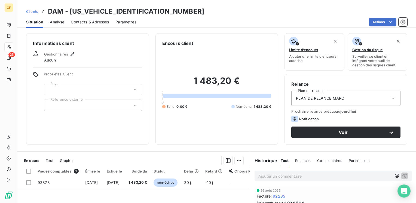
click at [88, 22] on span "Contacts & Adresses" at bounding box center [90, 21] width 38 height 5
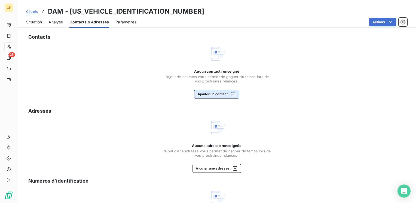
click at [209, 93] on button "Ajouter un contact" at bounding box center [217, 94] width 46 height 9
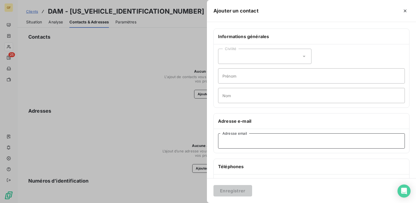
click at [228, 140] on input "Adresse email" at bounding box center [311, 141] width 187 height 15
paste input "[EMAIL_ADDRESS][DOMAIN_NAME]"
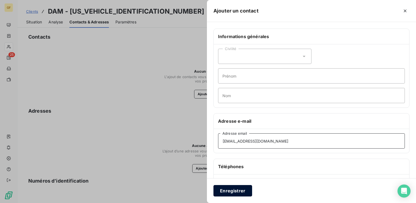
type input "[EMAIL_ADDRESS][DOMAIN_NAME]"
click at [230, 191] on button "Enregistrer" at bounding box center [233, 190] width 39 height 11
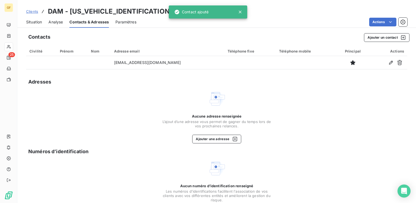
click at [34, 20] on span "Situation" at bounding box center [34, 21] width 16 height 5
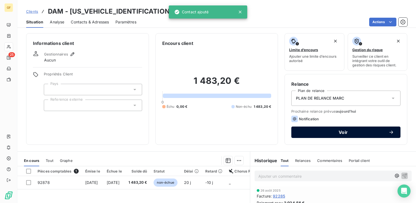
click at [332, 131] on span "Voir" at bounding box center [343, 132] width 91 height 4
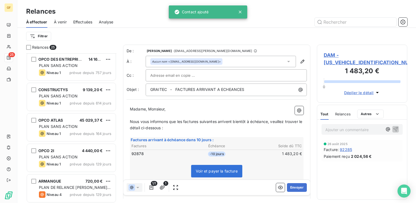
scroll to position [27, 0]
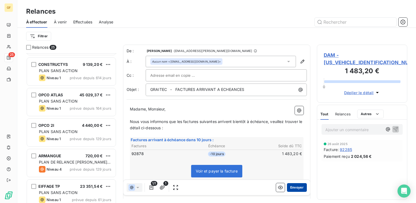
click at [290, 188] on button "Envoyer" at bounding box center [297, 187] width 20 height 9
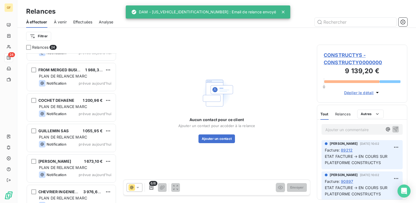
scroll to position [583, 0]
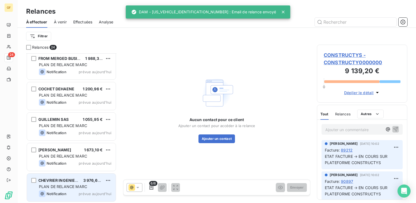
click at [78, 186] on span "PLAN DE RELANCE MARC" at bounding box center [63, 186] width 48 height 5
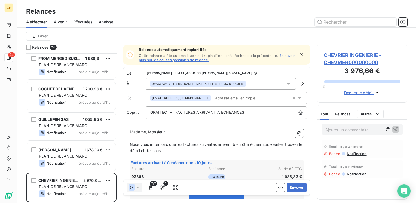
click at [299, 53] on icon "button" at bounding box center [301, 54] width 5 height 5
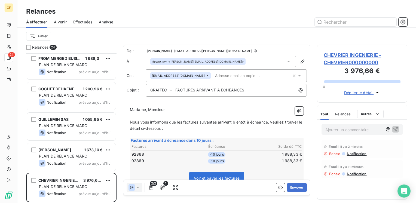
click at [207, 76] on icon at bounding box center [208, 76] width 2 height 2
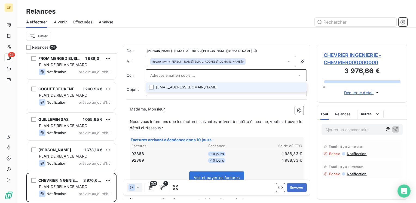
click at [338, 53] on span "CHEVRIER INGENIERIE - CHEVRIER000000000" at bounding box center [362, 58] width 77 height 15
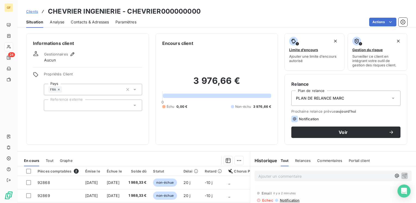
click at [104, 21] on span "Contacts & Adresses" at bounding box center [90, 21] width 38 height 5
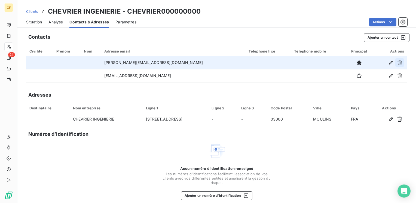
click at [398, 61] on icon "button" at bounding box center [400, 62] width 5 height 5
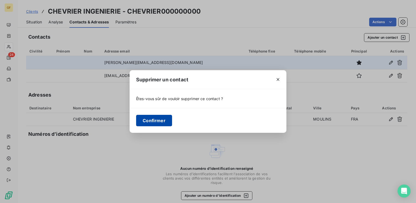
click at [154, 124] on button "Confirmer" at bounding box center [154, 120] width 36 height 11
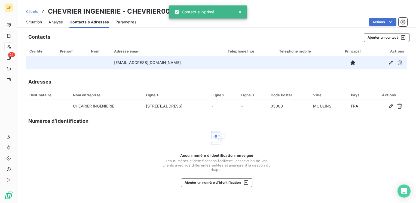
click at [37, 22] on span "Situation" at bounding box center [34, 21] width 16 height 5
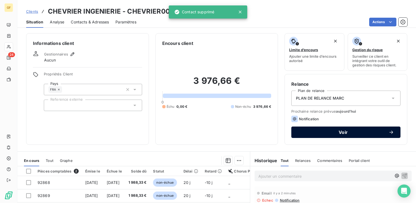
click at [332, 127] on button "Voir" at bounding box center [346, 132] width 109 height 11
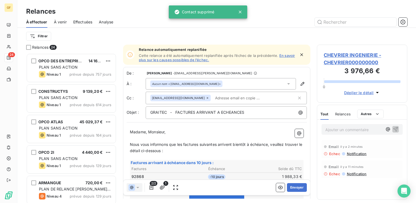
scroll to position [146, 86]
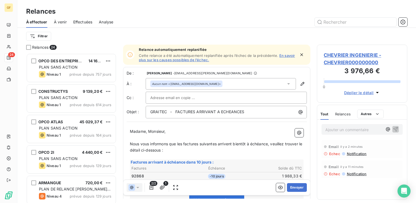
click at [299, 53] on icon "button" at bounding box center [301, 54] width 5 height 5
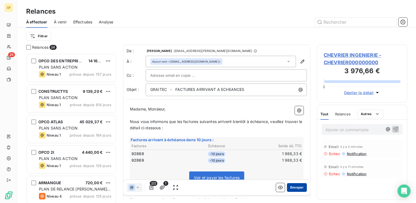
click at [294, 187] on button "Envoyer" at bounding box center [297, 187] width 20 height 9
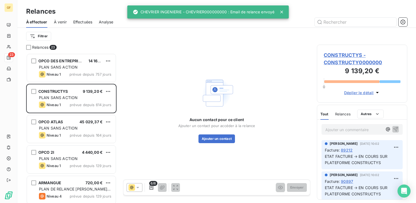
click at [80, 23] on span "Effectuées" at bounding box center [82, 21] width 19 height 5
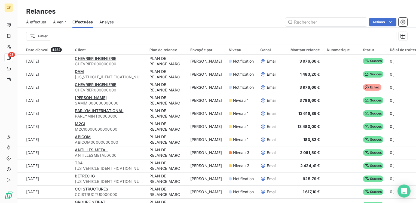
click at [36, 22] on span "À effectuer" at bounding box center [36, 21] width 20 height 5
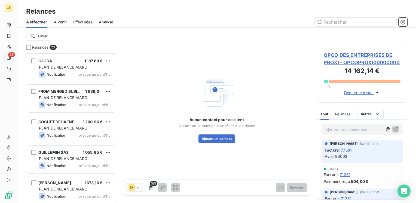
scroll to position [552, 0]
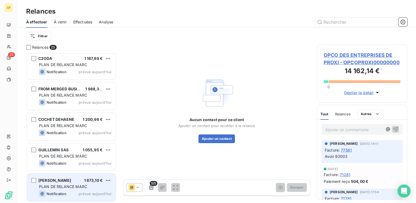
click at [71, 180] on div "[PERSON_NAME] 1 673,10 €" at bounding box center [75, 180] width 72 height 5
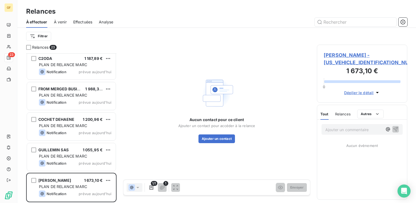
click at [330, 56] on span "[PERSON_NAME] - [US_VEHICLE_IDENTIFICATION_NUMBER]" at bounding box center [362, 58] width 77 height 15
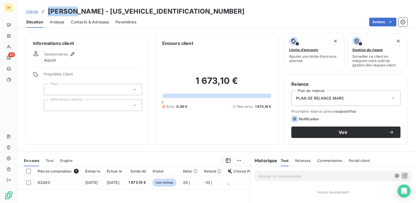
drag, startPoint x: 76, startPoint y: 11, endPoint x: 47, endPoint y: 11, distance: 28.3
click at [48, 11] on h3 "[PERSON_NAME] - [US_VEHICLE_IDENTIFICATION_NUMBER]" at bounding box center [146, 12] width 197 height 10
copy h3 "[PERSON_NAME]"
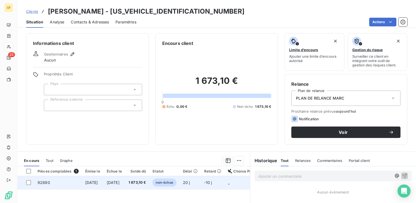
click at [144, 179] on td "1 673,10 €" at bounding box center [137, 182] width 24 height 13
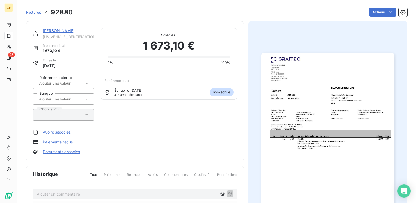
click at [144, 179] on div "Tout Paiements Relances Avoirs Commentaires Creditsafe Portail client" at bounding box center [161, 176] width 154 height 9
click at [290, 111] on img "button" at bounding box center [328, 147] width 133 height 188
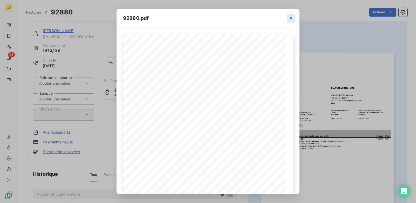
click at [293, 17] on icon "button" at bounding box center [291, 18] width 5 height 5
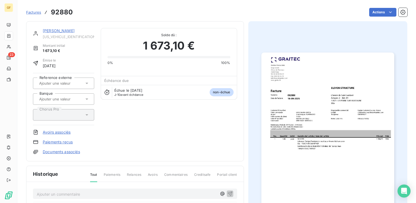
click at [54, 30] on link "[PERSON_NAME]" at bounding box center [59, 30] width 32 height 5
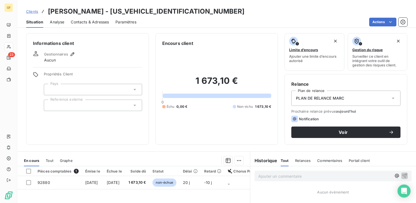
click at [94, 23] on span "Contacts & Adresses" at bounding box center [90, 21] width 38 height 5
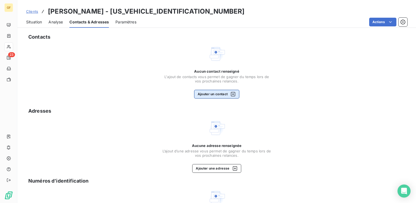
click at [224, 96] on button "Ajouter un contact" at bounding box center [217, 94] width 46 height 9
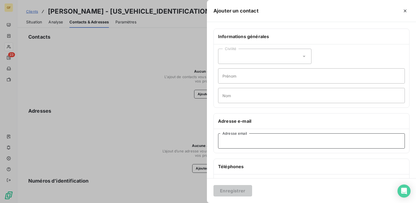
click at [232, 144] on input "Adresse email" at bounding box center [311, 141] width 187 height 15
paste input "[EMAIL_ADDRESS][DOMAIN_NAME]"
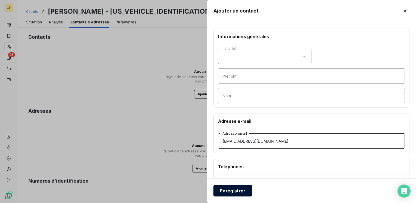
type input "[EMAIL_ADDRESS][DOMAIN_NAME]"
click at [231, 189] on button "Enregistrer" at bounding box center [233, 190] width 39 height 11
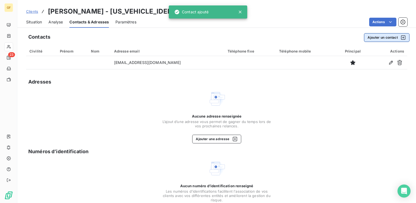
click at [379, 34] on button "Ajouter un contact" at bounding box center [387, 37] width 46 height 9
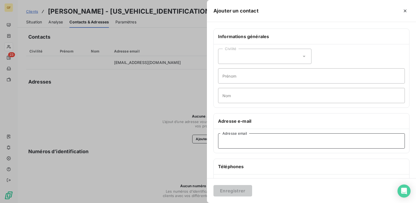
click at [241, 144] on input "Adresse email" at bounding box center [311, 141] width 187 height 15
paste input "[EMAIL_ADDRESS][DOMAIN_NAME]"
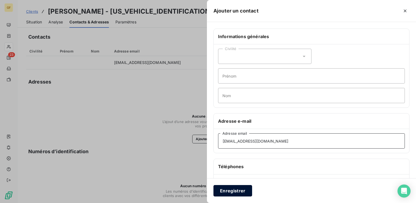
type input "[EMAIL_ADDRESS][DOMAIN_NAME]"
click at [230, 189] on button "Enregistrer" at bounding box center [233, 190] width 39 height 11
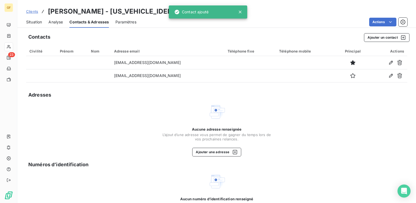
click at [35, 22] on span "Situation" at bounding box center [34, 21] width 16 height 5
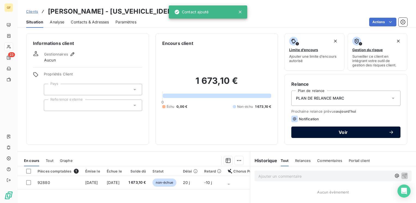
click at [332, 130] on span "Voir" at bounding box center [343, 132] width 91 height 4
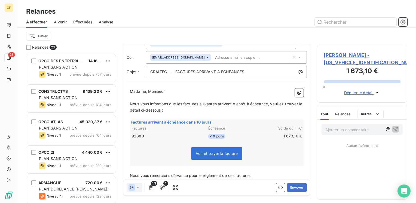
scroll to position [54, 0]
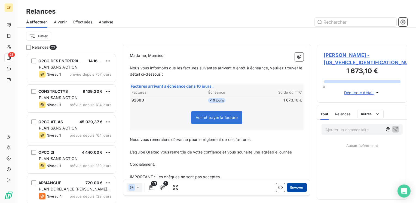
click at [289, 186] on button "Envoyer" at bounding box center [297, 187] width 20 height 9
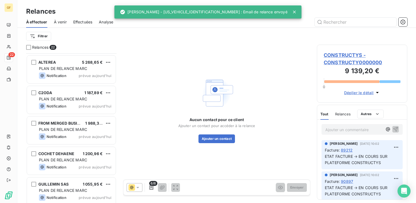
scroll to position [522, 0]
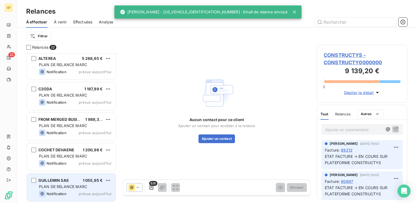
click at [73, 182] on div "GUILLEMIN SAS 1 055,95 €" at bounding box center [75, 180] width 72 height 5
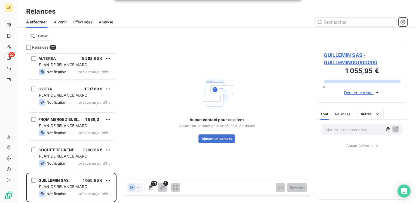
click at [343, 52] on span "GUILLEMIN SAS - GUILLEMIN00000000" at bounding box center [362, 58] width 77 height 15
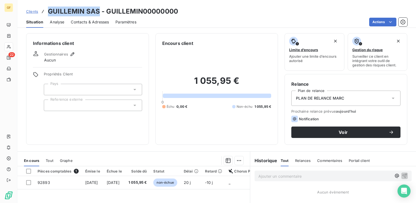
drag, startPoint x: 99, startPoint y: 11, endPoint x: 47, endPoint y: 14, distance: 51.8
click at [47, 14] on div "Clients GUILLEMIN SAS - GUILLEMIN00000000" at bounding box center [102, 12] width 152 height 10
copy h3 "GUILLEMIN SAS"
click at [93, 20] on span "Contacts & Adresses" at bounding box center [90, 21] width 38 height 5
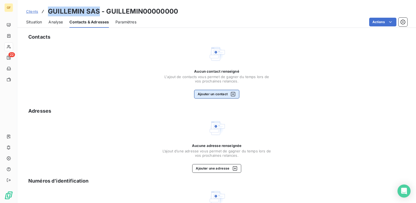
click at [206, 95] on button "Ajouter un contact" at bounding box center [217, 94] width 46 height 9
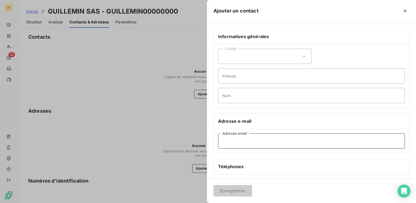
click at [265, 142] on input "Adresse email" at bounding box center [311, 141] width 187 height 15
paste input "[PERSON_NAME][EMAIL_ADDRESS][DOMAIN_NAME]"
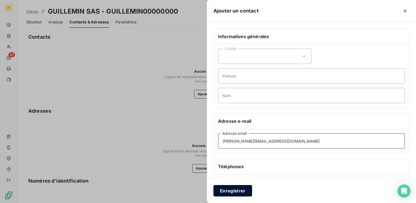
type input "[PERSON_NAME][EMAIL_ADDRESS][DOMAIN_NAME]"
click at [238, 188] on button "Enregistrer" at bounding box center [233, 190] width 39 height 11
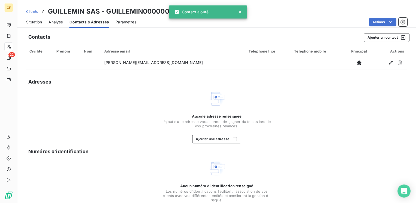
click at [39, 22] on span "Situation" at bounding box center [34, 21] width 16 height 5
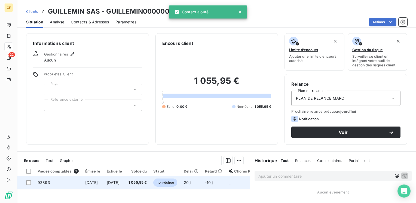
click at [120, 180] on span "[DATE]" at bounding box center [113, 182] width 13 height 5
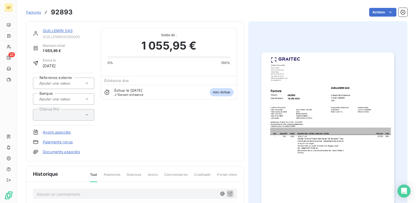
click at [368, 119] on img "button" at bounding box center [328, 147] width 133 height 188
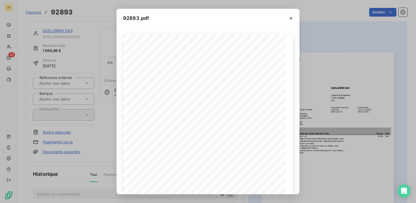
drag, startPoint x: 292, startPoint y: 17, endPoint x: 282, endPoint y: 20, distance: 10.5
click at [292, 17] on icon "button" at bounding box center [291, 18] width 3 height 3
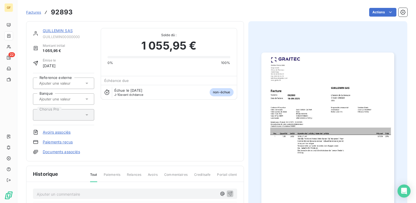
click at [44, 30] on link "GUILLEMIN SAS" at bounding box center [58, 30] width 30 height 5
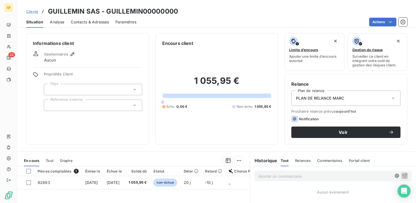
click at [95, 21] on span "Contacts & Adresses" at bounding box center [90, 21] width 38 height 5
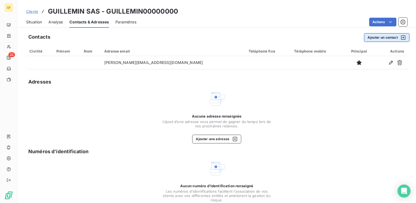
click at [373, 36] on button "Ajouter un contact" at bounding box center [387, 37] width 46 height 9
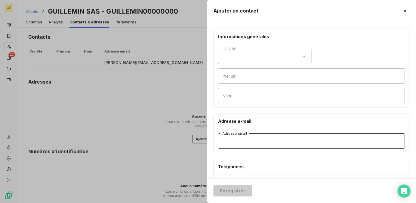
click at [232, 139] on input "Adresse email" at bounding box center [311, 141] width 187 height 15
paste input "[PERSON_NAME][EMAIL_ADDRESS][DOMAIN_NAME]"
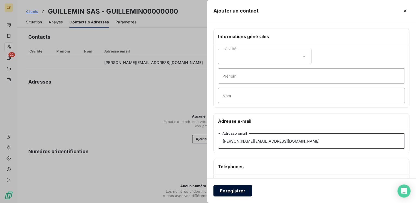
type input "[PERSON_NAME][EMAIL_ADDRESS][DOMAIN_NAME]"
click at [235, 195] on button "Enregistrer" at bounding box center [233, 190] width 39 height 11
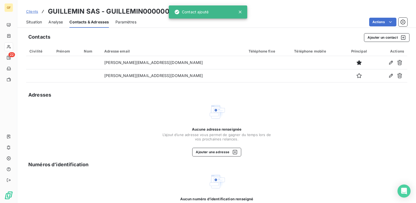
drag, startPoint x: 35, startPoint y: 23, endPoint x: 59, endPoint y: 24, distance: 24.0
click at [35, 22] on span "Situation" at bounding box center [34, 21] width 16 height 5
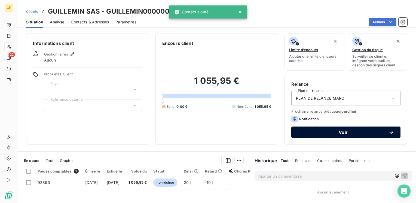
click at [319, 130] on div "Voir" at bounding box center [346, 132] width 96 height 5
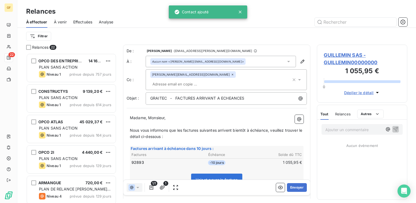
scroll to position [146, 86]
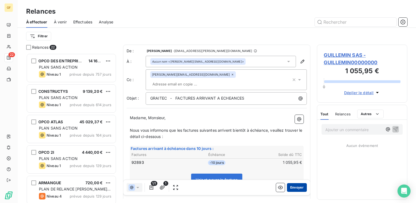
click at [287, 185] on button "Envoyer" at bounding box center [297, 187] width 20 height 9
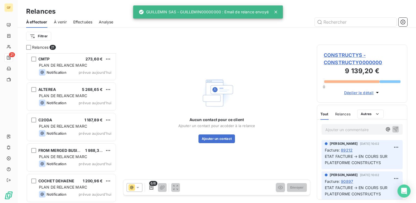
scroll to position [491, 0]
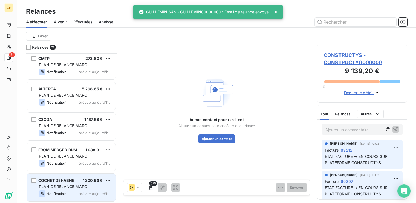
click at [70, 185] on span "PLAN DE RELANCE MARC" at bounding box center [63, 186] width 48 height 5
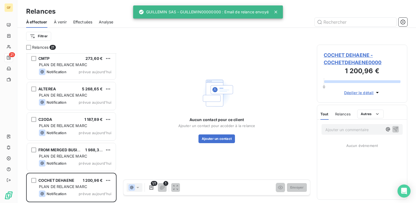
click at [338, 54] on span "COCHET DEHAENE - COCHETDEHAENE0000" at bounding box center [362, 58] width 77 height 15
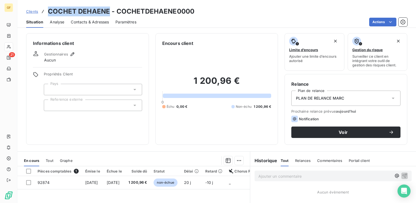
drag, startPoint x: 109, startPoint y: 9, endPoint x: 49, endPoint y: 9, distance: 59.7
click at [49, 9] on h3 "COCHET DEHAENE - COCHETDEHAENE0000" at bounding box center [121, 12] width 147 height 10
copy h3 "COCHET DEHAENE"
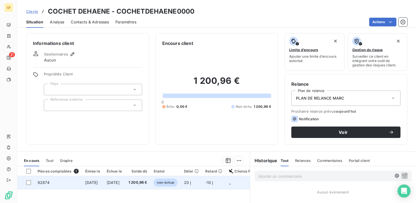
click at [120, 183] on span "[DATE]" at bounding box center [113, 182] width 13 height 5
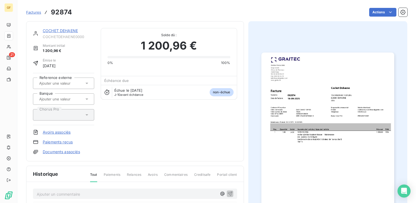
click at [68, 29] on link "COCHET DEHAENE" at bounding box center [60, 30] width 35 height 5
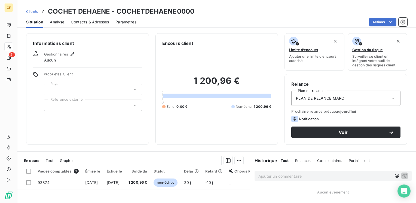
click at [90, 21] on span "Contacts & Adresses" at bounding box center [90, 21] width 38 height 5
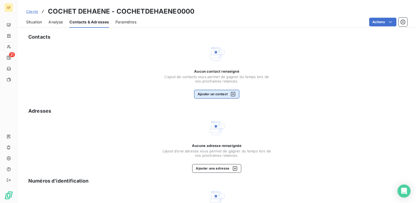
click at [209, 91] on button "Ajouter un contact" at bounding box center [217, 94] width 46 height 9
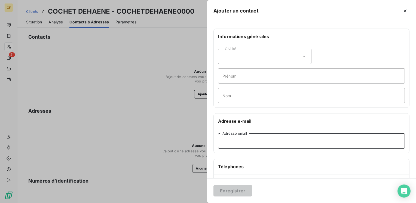
click at [233, 138] on input "Adresse email" at bounding box center [311, 141] width 187 height 15
paste input "[EMAIL_ADDRESS][DOMAIN_NAME]"
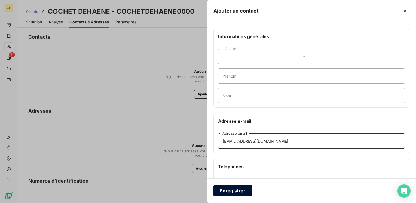
type input "[EMAIL_ADDRESS][DOMAIN_NAME]"
click at [228, 190] on button "Enregistrer" at bounding box center [233, 190] width 39 height 11
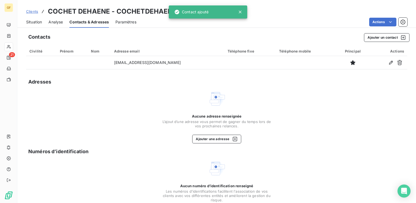
click at [32, 11] on span "Clients" at bounding box center [32, 11] width 12 height 4
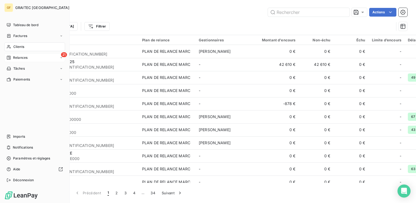
click at [19, 58] on span "Relances" at bounding box center [20, 57] width 14 height 5
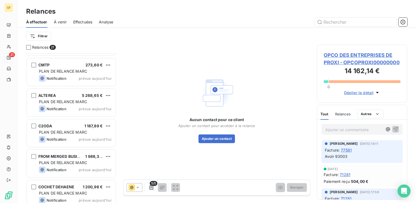
scroll to position [491, 0]
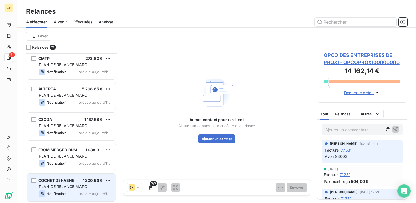
click at [66, 187] on span "PLAN DE RELANCE MARC" at bounding box center [63, 186] width 48 height 5
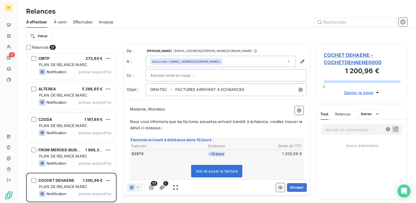
click at [335, 55] on span "COCHET DEHAENE - COCHETDEHAENE0000" at bounding box center [362, 58] width 77 height 15
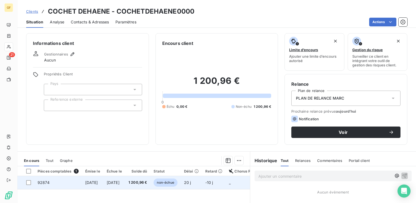
click at [116, 180] on td "[DATE]" at bounding box center [115, 182] width 22 height 13
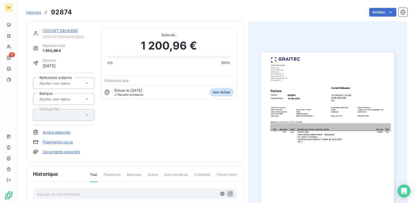
click at [286, 131] on img "button" at bounding box center [328, 147] width 133 height 188
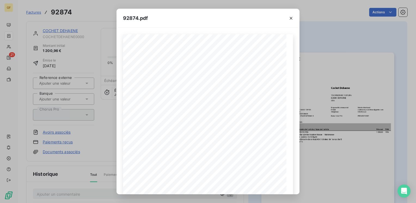
drag, startPoint x: 292, startPoint y: 15, endPoint x: 173, endPoint y: 2, distance: 119.3
click at [292, 15] on button "button" at bounding box center [291, 18] width 9 height 9
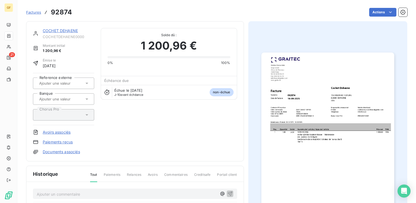
click at [61, 30] on link "COCHET DEHAENE" at bounding box center [60, 30] width 35 height 5
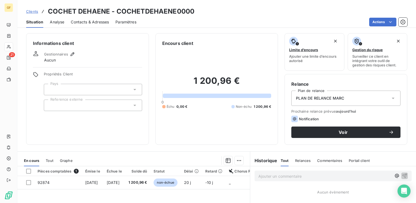
drag, startPoint x: 80, startPoint y: 23, endPoint x: 89, endPoint y: 22, distance: 8.8
click at [81, 23] on span "Contacts & Adresses" at bounding box center [90, 21] width 38 height 5
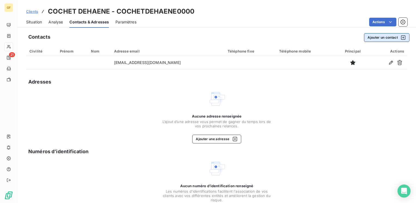
click at [378, 35] on button "Ajouter un contact" at bounding box center [387, 37] width 46 height 9
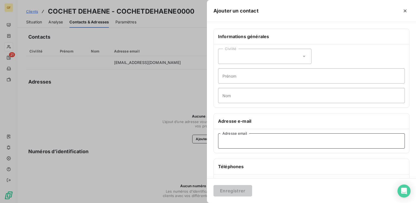
click at [245, 140] on input "Adresse email" at bounding box center [311, 141] width 187 height 15
paste input "[EMAIL_ADDRESS][DOMAIN_NAME]"
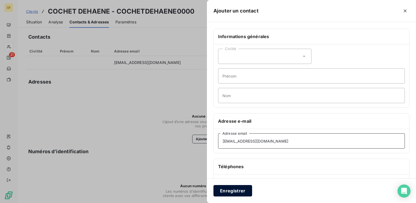
type input "[EMAIL_ADDRESS][DOMAIN_NAME]"
click at [233, 195] on button "Enregistrer" at bounding box center [233, 190] width 39 height 11
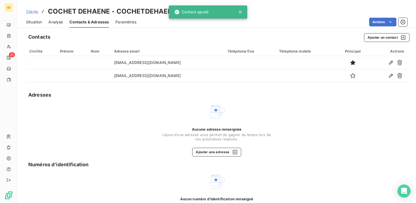
click at [28, 22] on span "Situation" at bounding box center [34, 21] width 16 height 5
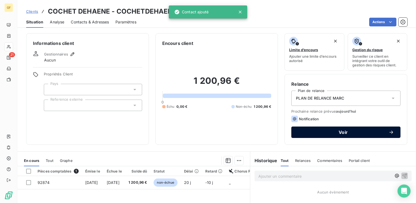
drag, startPoint x: 318, startPoint y: 133, endPoint x: 308, endPoint y: 131, distance: 9.8
click at [318, 133] on span "Voir" at bounding box center [343, 132] width 91 height 4
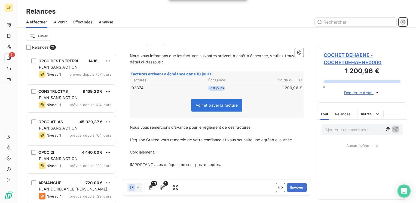
scroll to position [70, 0]
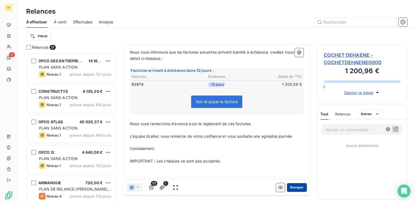
click at [289, 191] on button "Envoyer" at bounding box center [297, 187] width 20 height 9
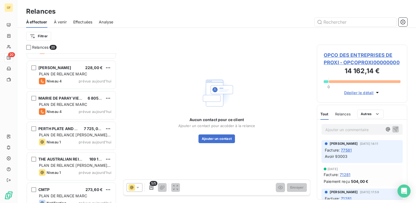
scroll to position [460, 0]
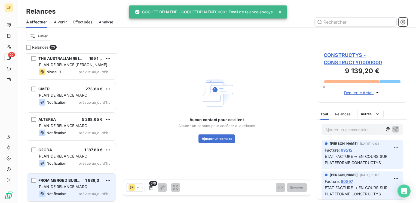
click at [68, 183] on div "FROM MERGED BUSINESS" at bounding box center [59, 180] width 43 height 5
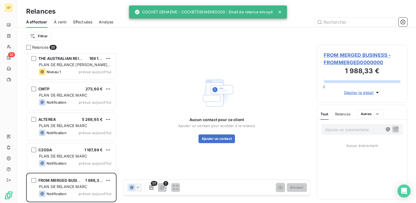
click at [349, 56] on span "FROM MERGED BUSINESS - FROMMERGED0000000" at bounding box center [362, 58] width 77 height 15
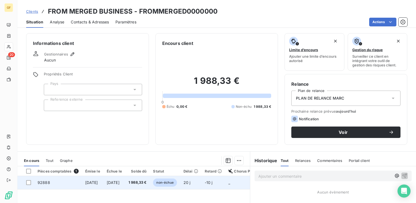
click at [120, 180] on span "[DATE]" at bounding box center [113, 182] width 13 height 5
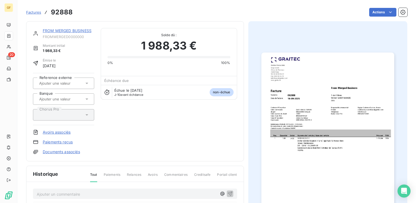
click at [86, 30] on link "FROM MERGED BUSINESS" at bounding box center [67, 30] width 49 height 5
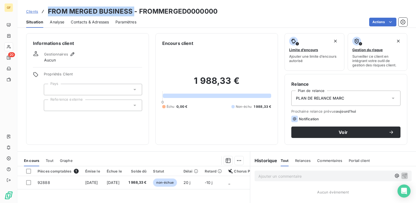
drag, startPoint x: 133, startPoint y: 10, endPoint x: 42, endPoint y: 11, distance: 90.7
click at [42, 11] on div "Clients FROM MERGED BUSINESS - FROMMERGED0000000" at bounding box center [122, 12] width 192 height 10
copy h3 "FROM MERGED BUSINESS"
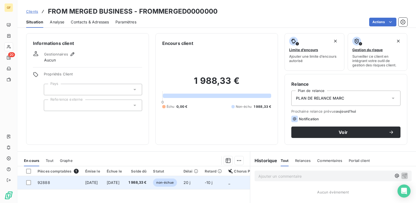
drag, startPoint x: 154, startPoint y: 182, endPoint x: 159, endPoint y: 180, distance: 5.4
click at [147, 182] on span "1 988,33 €" at bounding box center [138, 182] width 18 height 5
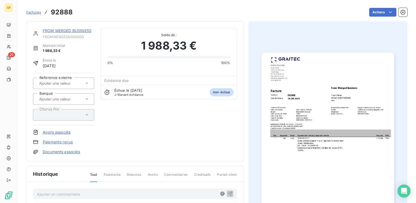
click at [68, 30] on link "FROM MERGED BUSINESS" at bounding box center [67, 30] width 49 height 5
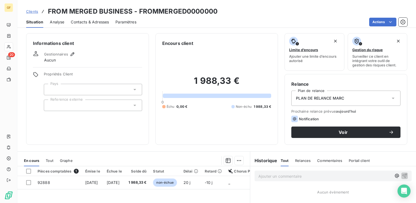
scroll to position [82, 0]
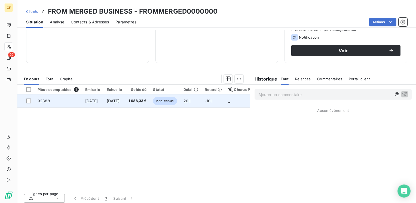
click at [92, 95] on td "[DATE]" at bounding box center [93, 101] width 22 height 13
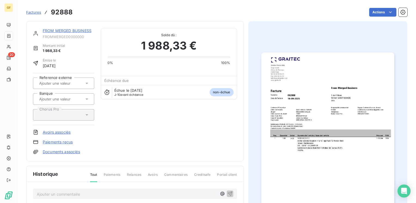
click at [289, 146] on img "button" at bounding box center [328, 147] width 133 height 188
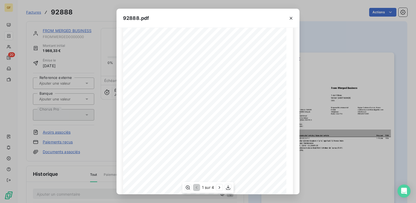
scroll to position [27, 0]
click at [290, 18] on icon "button" at bounding box center [291, 18] width 5 height 5
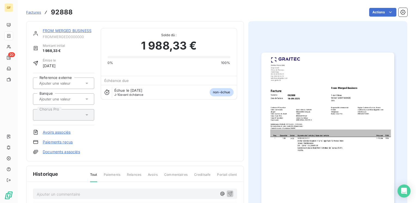
click at [301, 78] on img "button" at bounding box center [328, 147] width 133 height 188
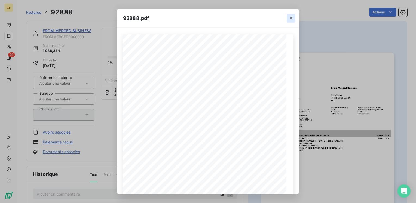
click at [292, 16] on icon "button" at bounding box center [291, 18] width 5 height 5
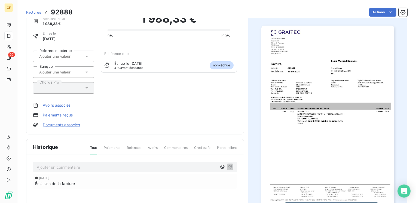
click at [355, 144] on img "button" at bounding box center [328, 120] width 133 height 188
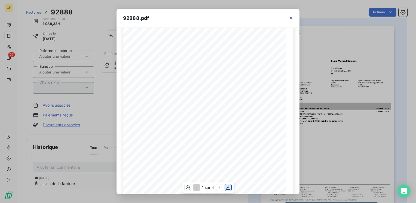
click at [229, 189] on icon "button" at bounding box center [228, 187] width 5 height 5
click at [292, 16] on icon "button" at bounding box center [291, 18] width 5 height 5
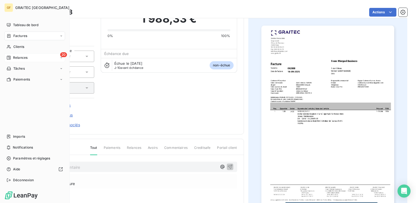
click at [18, 59] on span "Relances" at bounding box center [20, 57] width 14 height 5
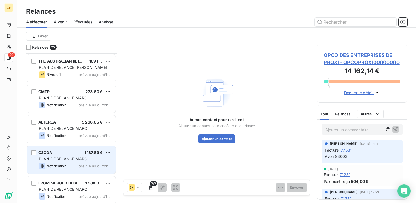
scroll to position [460, 0]
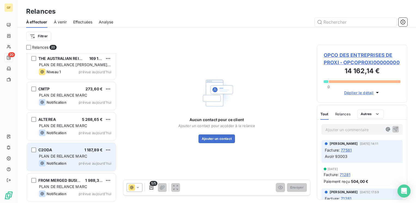
click at [69, 158] on span "PLAN DE RELANCE MARC" at bounding box center [63, 156] width 48 height 5
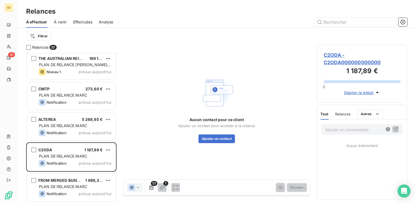
click at [334, 54] on span "C2ODA - C2ODA000000000000" at bounding box center [362, 58] width 77 height 15
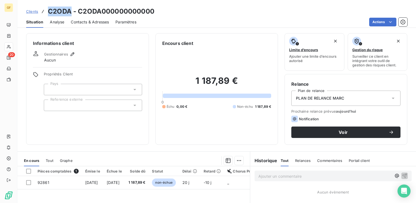
drag, startPoint x: 72, startPoint y: 12, endPoint x: 49, endPoint y: 14, distance: 23.2
click at [49, 14] on h3 "C2ODA - C2ODA000000000000" at bounding box center [101, 12] width 107 height 10
click at [92, 22] on span "Contacts & Adresses" at bounding box center [90, 21] width 38 height 5
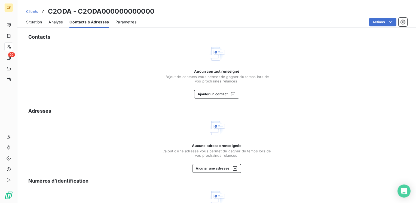
click at [209, 78] on span "L'ajout de contacts vous permet de gagner du temps lors de vos prochaines relan…" at bounding box center [216, 79] width 109 height 9
click at [211, 95] on button "Ajouter un contact" at bounding box center [217, 94] width 46 height 9
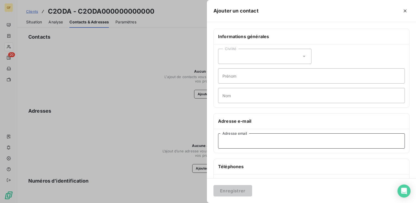
click at [247, 141] on input "Adresse email" at bounding box center [311, 141] width 187 height 15
paste input "[EMAIL_ADDRESS][DOMAIN_NAME]"
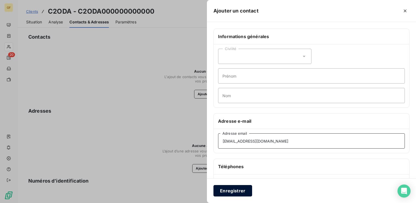
type input "[EMAIL_ADDRESS][DOMAIN_NAME]"
click at [236, 190] on button "Enregistrer" at bounding box center [233, 190] width 39 height 11
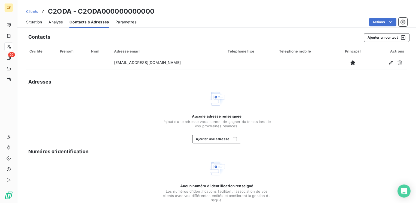
click at [33, 22] on span "Situation" at bounding box center [34, 21] width 16 height 5
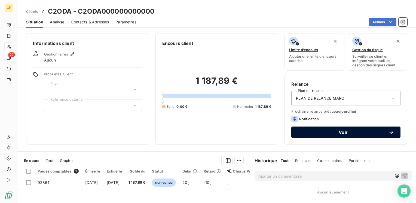
click at [340, 135] on button "Voir" at bounding box center [346, 132] width 109 height 11
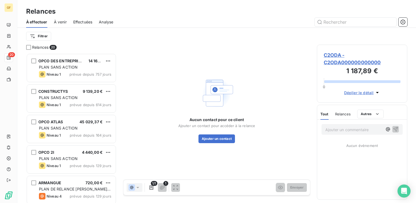
scroll to position [146, 86]
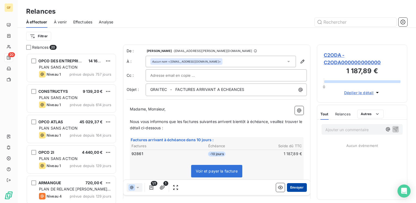
click at [293, 186] on button "Envoyer" at bounding box center [297, 187] width 20 height 9
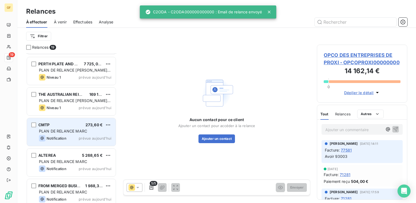
scroll to position [430, 0]
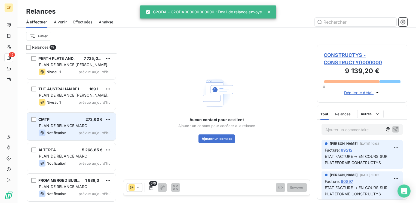
click at [77, 129] on div "CMTP 273,60 € PLAN DE RELANCE MARC Notification prévue [DATE]" at bounding box center [71, 127] width 89 height 28
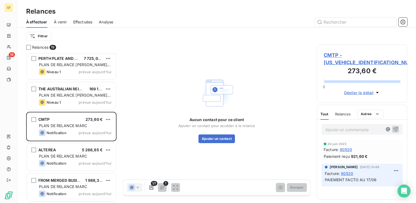
click at [332, 55] on span "CMTP - [US_VEHICLE_IDENTIFICATION_NUMBER]" at bounding box center [362, 58] width 77 height 15
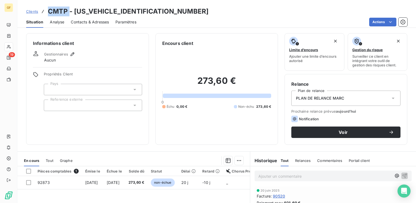
drag, startPoint x: 70, startPoint y: 11, endPoint x: 47, endPoint y: 11, distance: 23.4
click at [47, 11] on div "Clients CMTP - [US_VEHICLE_IDENTIFICATION_NUMBER]" at bounding box center [117, 12] width 183 height 10
copy h3 "CMTP"
click at [87, 23] on span "Contacts & Adresses" at bounding box center [90, 21] width 38 height 5
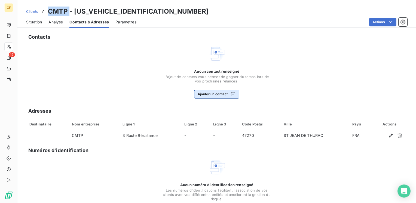
click at [210, 96] on button "Ajouter un contact" at bounding box center [217, 94] width 46 height 9
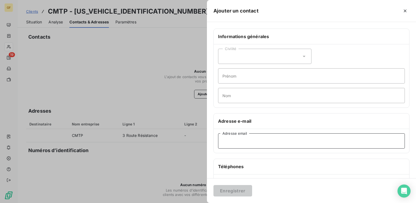
click at [231, 138] on input "Adresse email" at bounding box center [311, 141] width 187 height 15
paste input "[EMAIL_ADDRESS][DOMAIN_NAME]"
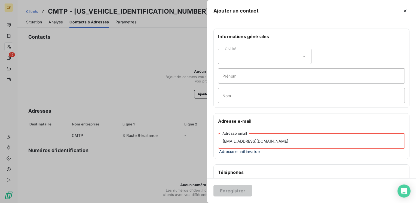
drag, startPoint x: 275, startPoint y: 139, endPoint x: 301, endPoint y: 136, distance: 25.9
click at [280, 139] on input "[EMAIL_ADDRESS][DOMAIN_NAME]" at bounding box center [311, 141] width 187 height 15
click at [280, 154] on div "[EMAIL_ADDRESS][DOMAIN_NAME] Adresse email Adresse email invalide" at bounding box center [312, 144] width 196 height 30
click at [243, 139] on input "[EMAIL_ADDRESS][DOMAIN_NAME]" at bounding box center [311, 141] width 187 height 15
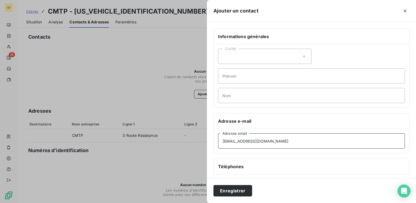
click at [280, 141] on input "[EMAIL_ADDRESS][DOMAIN_NAME]" at bounding box center [311, 141] width 187 height 15
type input "[EMAIL_ADDRESS][DOMAIN_NAME]"
click at [239, 189] on button "Enregistrer" at bounding box center [233, 190] width 39 height 11
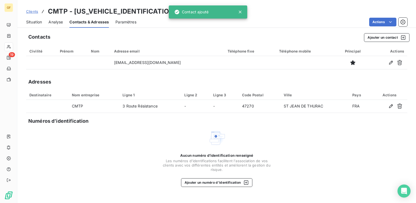
click at [31, 22] on span "Situation" at bounding box center [34, 21] width 16 height 5
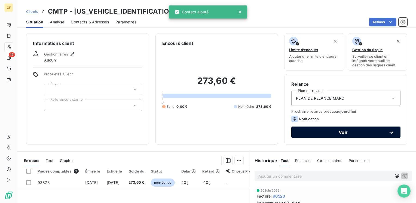
click at [308, 135] on button "Voir" at bounding box center [346, 132] width 109 height 11
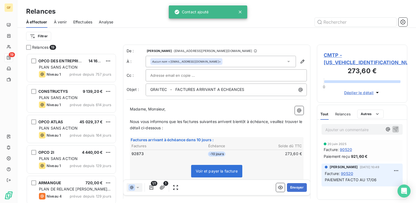
scroll to position [146, 86]
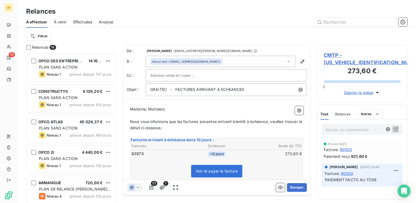
click at [336, 52] on span "CMTP - [US_VEHICLE_IDENTIFICATION_NUMBER]" at bounding box center [362, 58] width 77 height 15
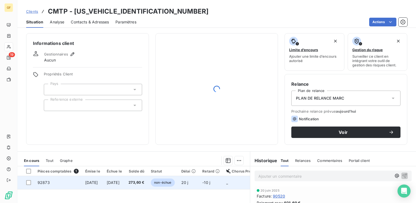
click at [98, 180] on span "[DATE]" at bounding box center [91, 182] width 13 height 5
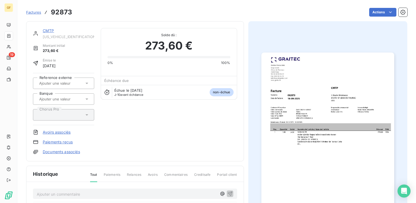
click at [295, 103] on img "button" at bounding box center [328, 147] width 133 height 188
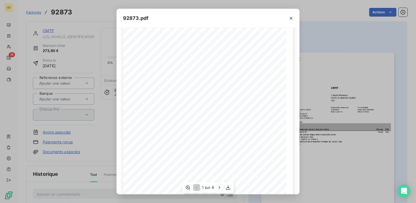
scroll to position [77, 0]
click at [220, 186] on icon "button" at bounding box center [219, 187] width 5 height 5
click at [290, 16] on icon "button" at bounding box center [291, 18] width 5 height 5
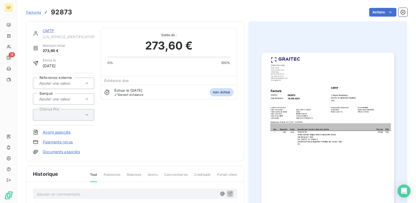
click at [48, 28] on link "CMTP" at bounding box center [48, 30] width 11 height 5
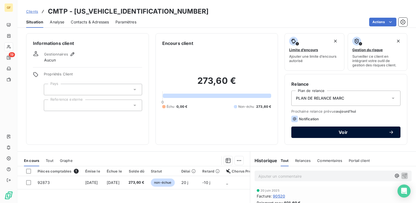
click at [324, 128] on button "Voir" at bounding box center [346, 132] width 109 height 11
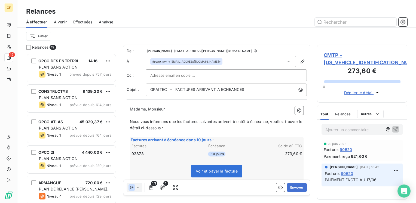
scroll to position [146, 86]
click at [291, 189] on button "Envoyer" at bounding box center [297, 187] width 20 height 9
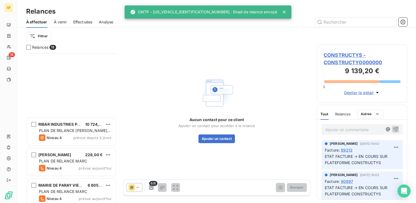
scroll to position [399, 0]
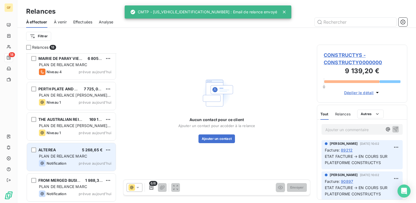
click at [68, 159] on div "PLAN DE RELANCE MARC" at bounding box center [75, 156] width 72 height 5
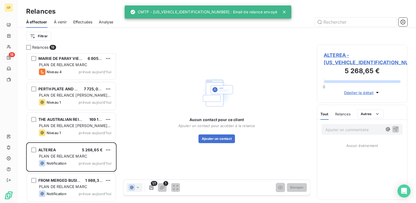
click at [336, 52] on span "ALTEREA - [US_VEHICLE_IDENTIFICATION_NUMBER]" at bounding box center [362, 58] width 77 height 15
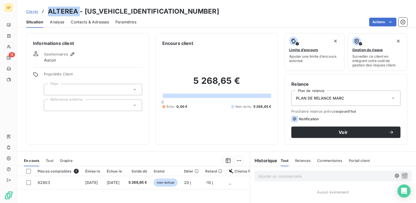
drag, startPoint x: 79, startPoint y: 10, endPoint x: 49, endPoint y: 10, distance: 30.0
click at [49, 10] on h3 "ALTEREA - [US_VEHICLE_IDENTIFICATION_NUMBER]" at bounding box center [133, 12] width 171 height 10
copy h3 "ALTEREA"
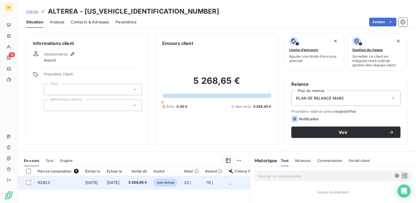
click at [98, 184] on span "[DATE]" at bounding box center [91, 182] width 13 height 5
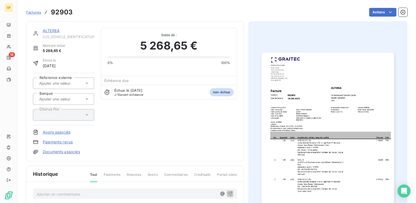
click at [317, 128] on img "button" at bounding box center [328, 147] width 133 height 188
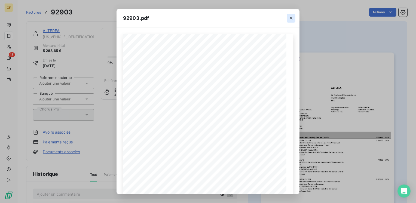
click at [292, 19] on icon "button" at bounding box center [291, 18] width 5 height 5
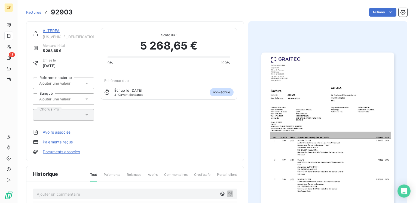
click at [54, 29] on link "ALTEREA" at bounding box center [51, 30] width 17 height 5
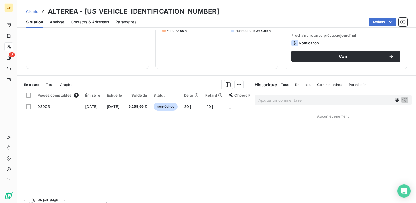
scroll to position [82, 0]
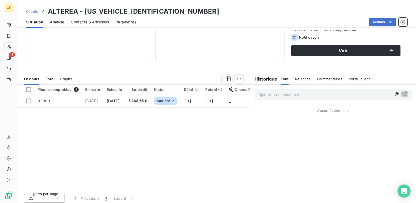
click at [81, 20] on span "Contacts & Adresses" at bounding box center [90, 21] width 38 height 5
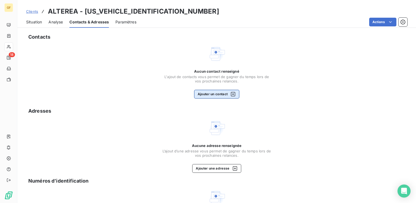
click at [204, 92] on button "Ajouter un contact" at bounding box center [217, 94] width 46 height 9
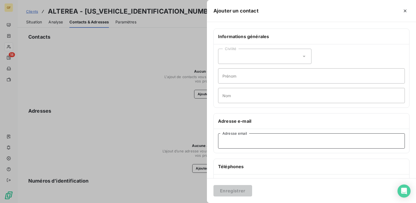
click at [247, 143] on input "Adresse email" at bounding box center [311, 141] width 187 height 15
paste input "[EMAIL_ADDRESS][DOMAIN_NAME]"
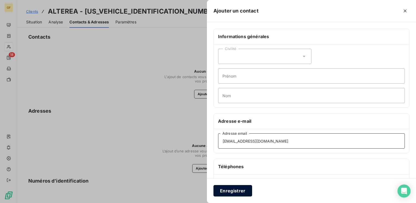
type input "[EMAIL_ADDRESS][DOMAIN_NAME]"
click at [229, 188] on button "Enregistrer" at bounding box center [233, 190] width 39 height 11
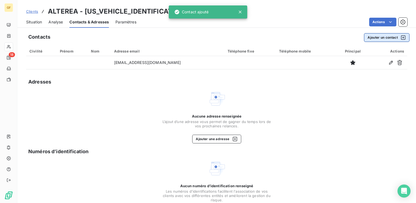
click at [377, 38] on button "Ajouter un contact" at bounding box center [387, 37] width 46 height 9
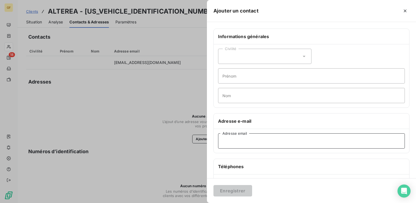
click at [253, 140] on input "Adresse email" at bounding box center [311, 141] width 187 height 15
paste input "[PERSON_NAME][EMAIL_ADDRESS][DOMAIN_NAME]"
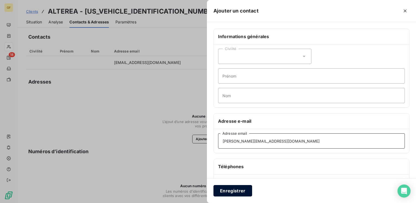
type input "[PERSON_NAME][EMAIL_ADDRESS][DOMAIN_NAME]"
click at [237, 191] on button "Enregistrer" at bounding box center [233, 190] width 39 height 11
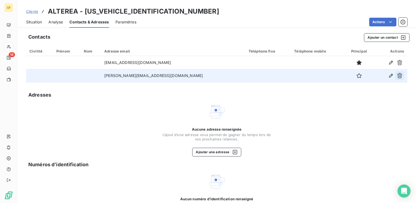
click at [398, 75] on icon "button" at bounding box center [400, 75] width 5 height 5
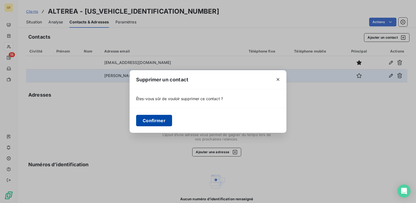
click at [149, 121] on button "Confirmer" at bounding box center [154, 120] width 36 height 11
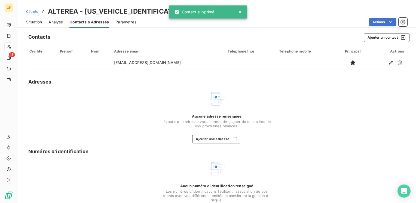
drag, startPoint x: 38, startPoint y: 22, endPoint x: 56, endPoint y: 22, distance: 17.7
click at [38, 22] on span "Situation" at bounding box center [34, 21] width 16 height 5
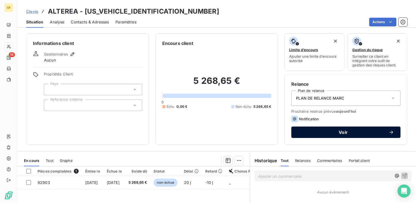
click at [318, 128] on button "Voir" at bounding box center [346, 132] width 109 height 11
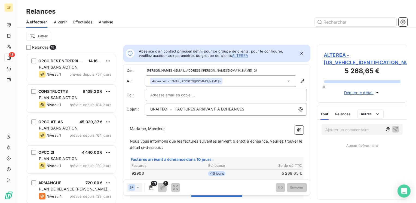
scroll to position [146, 86]
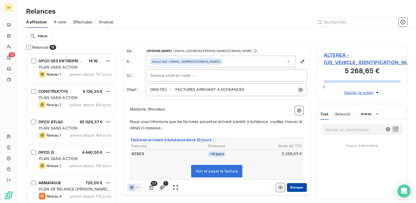
click at [289, 188] on button "Envoyer" at bounding box center [297, 187] width 20 height 9
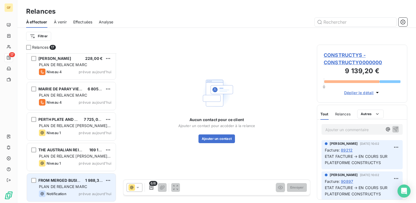
scroll to position [314, 0]
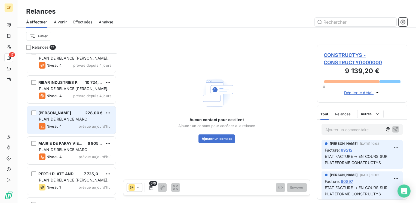
click at [68, 111] on div "[PERSON_NAME] 228,00 €" at bounding box center [75, 113] width 72 height 5
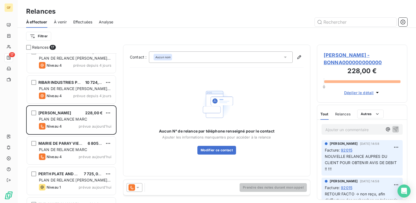
click at [340, 57] on span "[PERSON_NAME] - BONNA000000000000" at bounding box center [362, 58] width 77 height 15
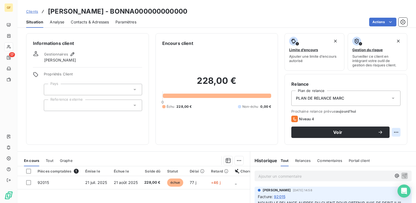
click at [391, 132] on html "GF 17 Clients [PERSON_NAME] - BONNA000000000000 Situation Analyse Contacts & Ad…" at bounding box center [208, 101] width 416 height 203
click at [368, 144] on div "Replanifier cette action" at bounding box center [369, 144] width 49 height 9
select select "9"
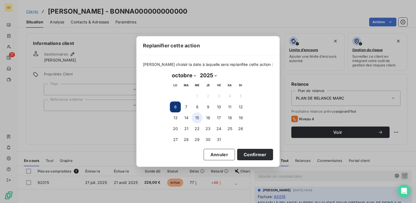
click at [195, 119] on button "15" at bounding box center [197, 118] width 11 height 11
click at [254, 158] on button "Confirmer" at bounding box center [255, 154] width 36 height 11
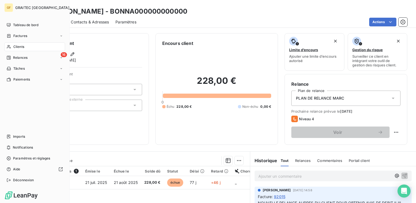
click at [19, 56] on span "Relances" at bounding box center [20, 57] width 14 height 5
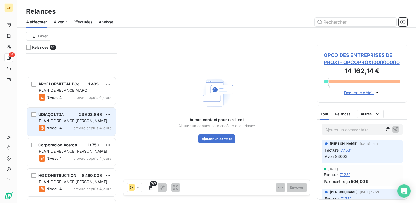
scroll to position [338, 0]
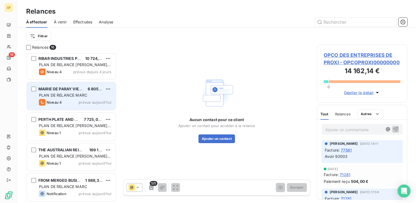
click at [75, 94] on span "PLAN DE RELANCE MARC" at bounding box center [63, 95] width 48 height 5
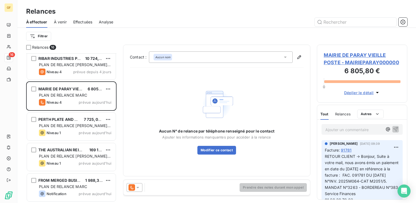
click at [337, 52] on span "MAIRIE DE PARAY VIEILLE POSTE - MAIRIEPARAY000000" at bounding box center [362, 58] width 77 height 15
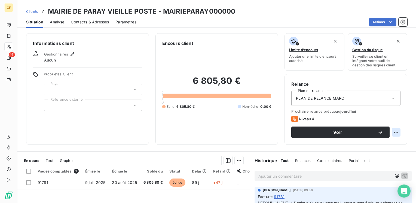
click at [391, 130] on html "GF 16 Clients MAIRIE DE PARAY VIEILLE POSTE - MAIRIEPARAY000000 Situation Analy…" at bounding box center [208, 101] width 416 height 203
click at [367, 143] on div "Replanifier cette action" at bounding box center [369, 144] width 49 height 9
select select "9"
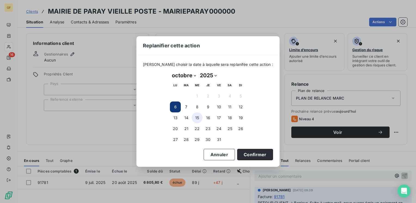
click at [197, 117] on button "15" at bounding box center [197, 118] width 11 height 11
click at [253, 155] on button "Confirmer" at bounding box center [255, 154] width 36 height 11
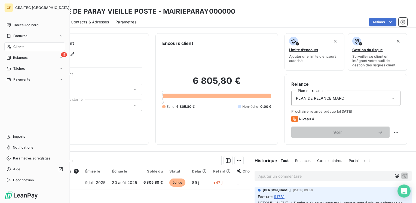
click at [20, 56] on span "Relances" at bounding box center [20, 57] width 14 height 5
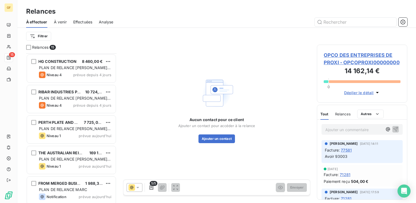
scroll to position [308, 0]
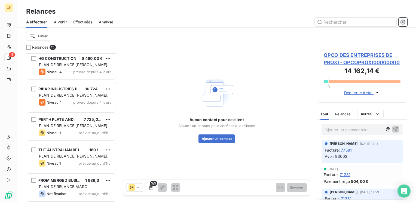
click at [87, 21] on span "Effectuées" at bounding box center [82, 21] width 19 height 5
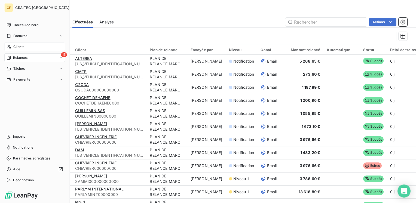
click at [19, 45] on span "Clients" at bounding box center [18, 46] width 11 height 5
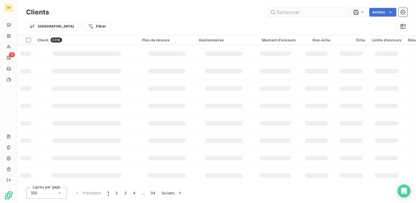
click at [294, 13] on input "text" at bounding box center [309, 12] width 82 height 9
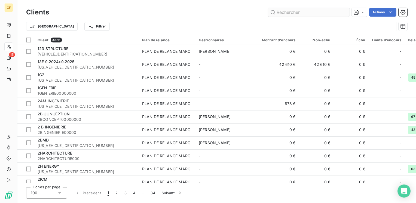
click at [284, 11] on input "text" at bounding box center [309, 12] width 82 height 9
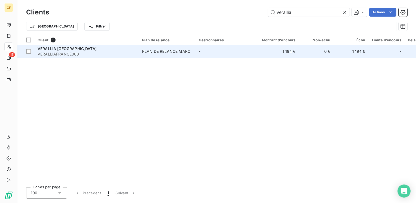
type input "verallia"
click at [54, 51] on span "VERALLIAFRANCE000" at bounding box center [87, 53] width 98 height 5
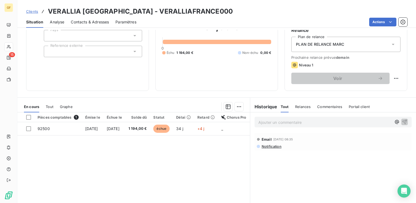
scroll to position [54, 0]
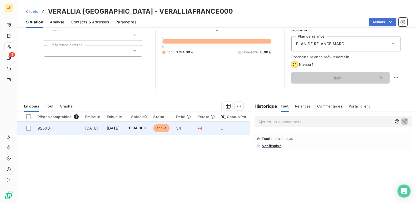
click at [142, 123] on td "1 194,00 €" at bounding box center [137, 128] width 25 height 13
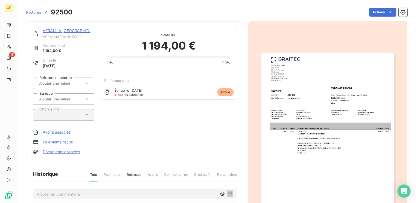
click at [305, 99] on img "button" at bounding box center [328, 147] width 133 height 188
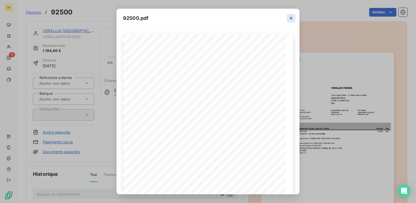
click at [292, 17] on icon "button" at bounding box center [291, 18] width 3 height 3
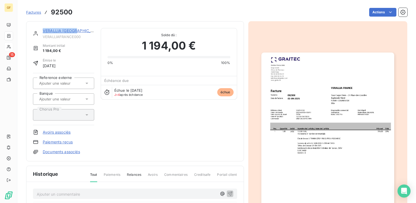
drag, startPoint x: 77, startPoint y: 31, endPoint x: 41, endPoint y: 32, distance: 36.0
click at [41, 32] on div "VERALLIA FRANCE VERALLIAFRANCE000" at bounding box center [63, 33] width 61 height 11
copy link "VERALLIA [GEOGRAPHIC_DATA]"
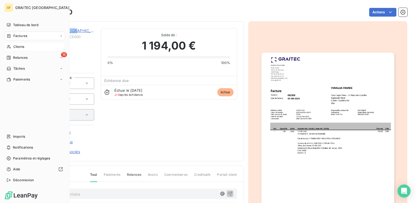
click at [22, 36] on span "Factures" at bounding box center [20, 36] width 14 height 5
click at [16, 38] on span "Factures" at bounding box center [20, 36] width 14 height 5
click at [20, 47] on span "Factures" at bounding box center [20, 46] width 14 height 5
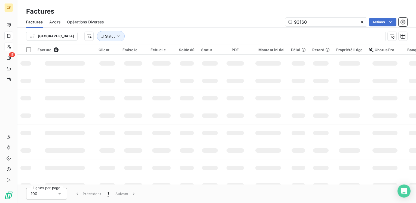
drag, startPoint x: 323, startPoint y: 24, endPoint x: 266, endPoint y: 30, distance: 57.6
click at [266, 30] on div "Factures Avoirs Opérations Diverses 93160 Actions Trier Statut" at bounding box center [216, 30] width 399 height 28
click at [264, 28] on div "Factures Avoirs Opérations Diverses 92 Actions Trier Statut" at bounding box center [216, 30] width 399 height 28
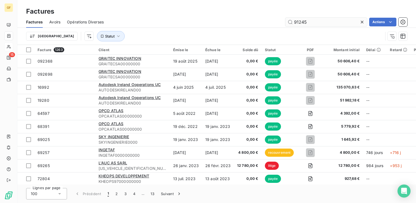
type input "91245"
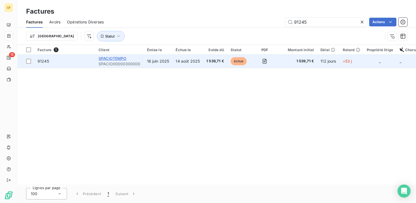
click at [117, 58] on span "SPACIOTEMPO" at bounding box center [113, 58] width 28 height 5
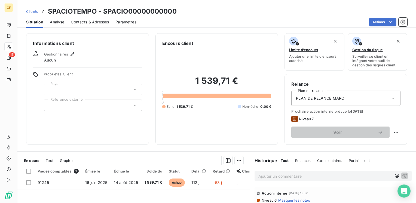
scroll to position [27, 0]
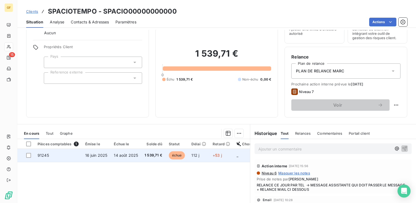
click at [153, 151] on td "1 539,71 €" at bounding box center [153, 155] width 24 height 13
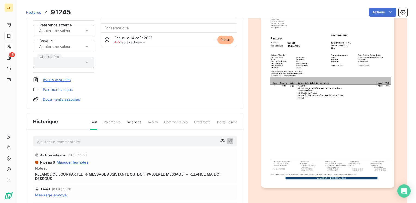
scroll to position [54, 0]
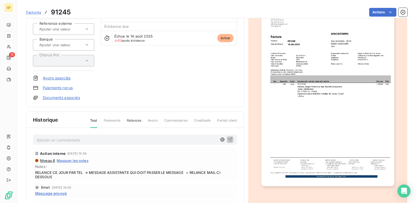
click at [80, 140] on p "Ajouter un commentaire ﻿" at bounding box center [127, 140] width 180 height 7
click at [95, 137] on span "RETOUR CLIENT → AVIS DE PAIEPENT" at bounding box center [72, 139] width 71 height 5
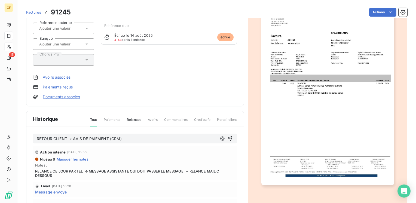
scroll to position [56, 0]
click at [228, 138] on icon "button" at bounding box center [230, 138] width 5 height 5
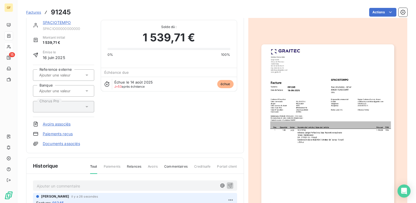
scroll to position [0, 0]
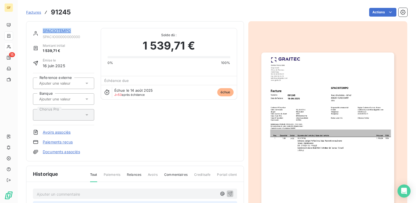
drag, startPoint x: 71, startPoint y: 31, endPoint x: 43, endPoint y: 31, distance: 28.9
click at [43, 31] on div "SPACIOTEMPO SPACIO00000000000" at bounding box center [63, 33] width 61 height 11
copy link "SPACIOTEMPO"
click at [50, 29] on link "SPACIOTEMPO" at bounding box center [57, 30] width 28 height 5
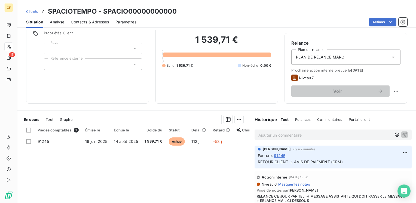
scroll to position [54, 0]
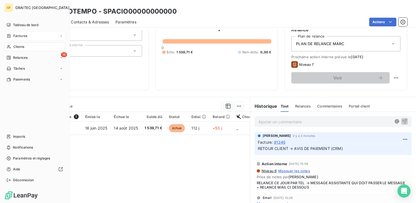
click at [18, 34] on span "Factures" at bounding box center [20, 36] width 14 height 5
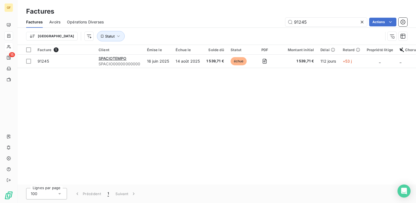
drag, startPoint x: 278, startPoint y: 26, endPoint x: 249, endPoint y: 28, distance: 29.0
click at [249, 28] on div "Factures Avoirs Opérations Diverses 91245 Actions Trier Statut" at bounding box center [216, 30] width 399 height 28
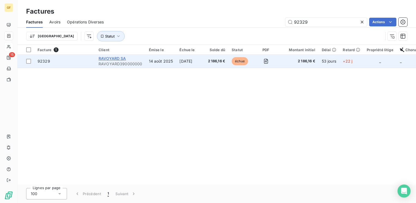
type input "92329"
click at [122, 56] on span "RAVOYARD SA" at bounding box center [113, 58] width 28 height 5
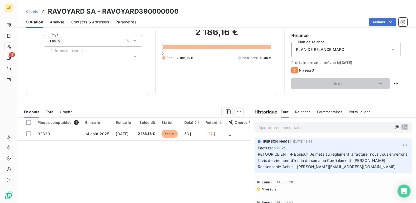
scroll to position [54, 0]
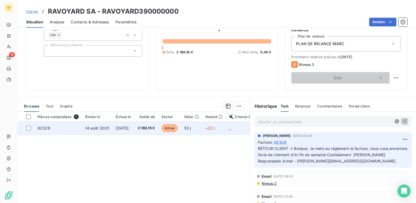
click at [99, 127] on span "14 août 2025" at bounding box center [97, 128] width 24 height 5
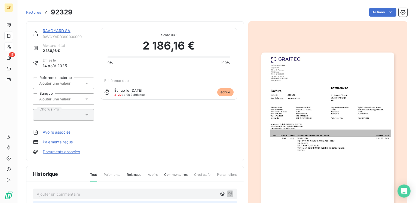
click at [59, 34] on div "RAVOYARD SA RAVOYARD390000000" at bounding box center [68, 33] width 51 height 11
click at [64, 31] on link "RAVOYARD SA" at bounding box center [57, 30] width 28 height 5
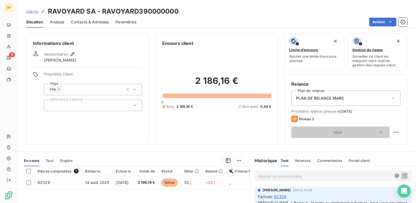
scroll to position [82, 0]
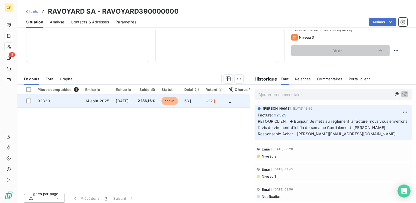
click at [129, 100] on span "[DATE]" at bounding box center [122, 101] width 13 height 5
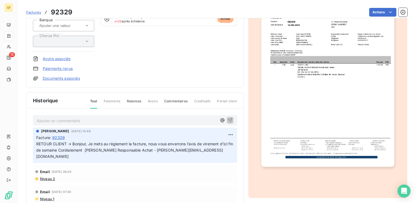
scroll to position [54, 0]
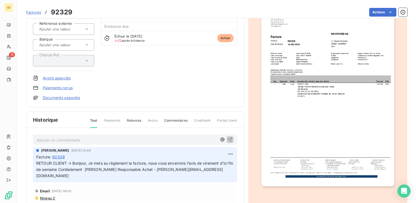
click at [67, 136] on div "Ajouter un commentaire ﻿" at bounding box center [127, 139] width 180 height 7
click at [64, 139] on p "Ajouter un commentaire ﻿" at bounding box center [127, 140] width 180 height 7
click at [53, 137] on p "RETOUR VLIENT" at bounding box center [127, 140] width 180 height 6
click at [67, 138] on span "RETOUR CLIENT" at bounding box center [52, 139] width 31 height 5
drag, startPoint x: 90, startPoint y: 138, endPoint x: 125, endPoint y: 141, distance: 34.8
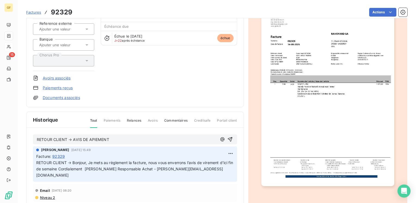
click at [125, 141] on p "RETOUR CLIENT → AVIS DE APIEMENT" at bounding box center [127, 140] width 180 height 6
click at [228, 137] on icon "button" at bounding box center [230, 139] width 5 height 5
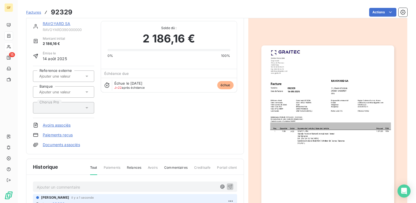
scroll to position [0, 0]
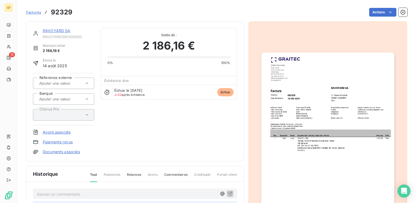
click at [58, 31] on link "RAVOYARD SA" at bounding box center [57, 30] width 28 height 5
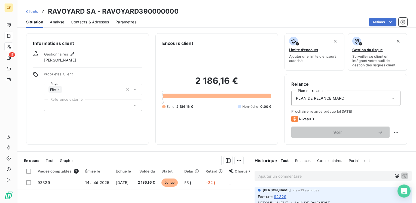
click at [84, 19] on span "Contacts & Adresses" at bounding box center [90, 21] width 38 height 5
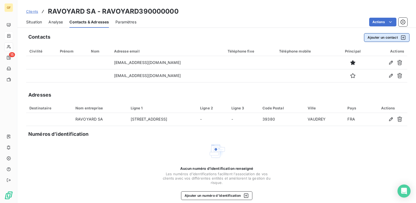
click at [398, 36] on div "button" at bounding box center [402, 37] width 8 height 5
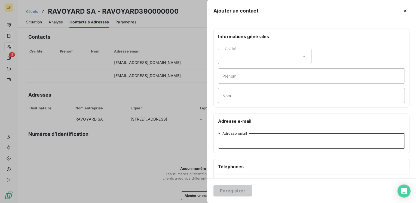
click at [237, 141] on input "Adresse email" at bounding box center [311, 141] width 187 height 15
paste input "[PERSON_NAME][EMAIL_ADDRESS][DOMAIN_NAME]"
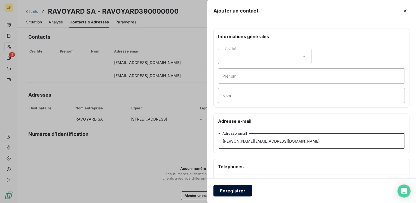
type input "[PERSON_NAME][EMAIL_ADDRESS][DOMAIN_NAME]"
click at [235, 188] on button "Enregistrer" at bounding box center [233, 190] width 39 height 11
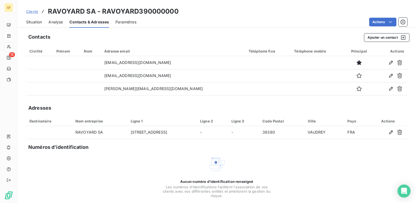
click at [38, 24] on span "Situation" at bounding box center [34, 21] width 16 height 5
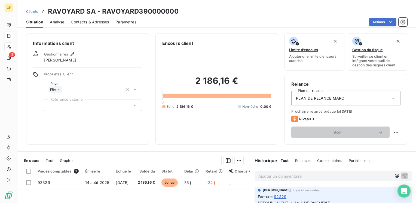
scroll to position [54, 0]
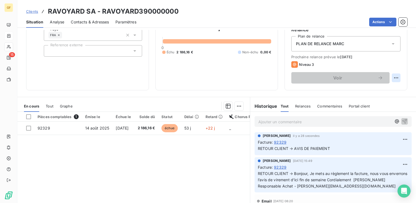
click at [395, 77] on html "GF 15 Clients RAVOYARD SA - RAVOYARD390000000 Situation Analyse Contacts & Adre…" at bounding box center [208, 101] width 416 height 203
click at [386, 89] on div "Replanifier cette action" at bounding box center [369, 90] width 49 height 9
select select "9"
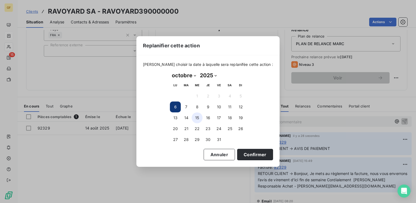
click at [200, 117] on button "15" at bounding box center [197, 118] width 11 height 11
click at [243, 156] on button "Confirmer" at bounding box center [255, 154] width 36 height 11
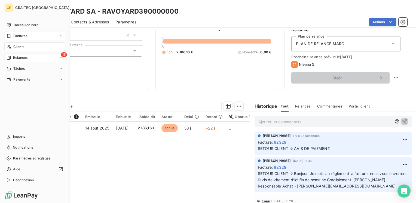
click at [16, 57] on span "Relances" at bounding box center [20, 57] width 14 height 5
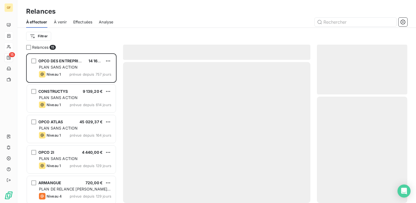
scroll to position [146, 86]
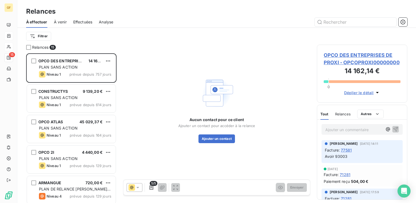
click at [299, 33] on div "Filtrer" at bounding box center [216, 36] width 381 height 10
drag, startPoint x: 330, startPoint y: 25, endPoint x: 332, endPoint y: 23, distance: 3.0
click at [333, 23] on input "text" at bounding box center [356, 22] width 82 height 9
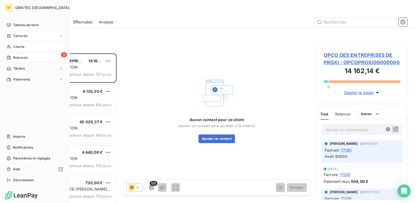
click at [14, 46] on span "Clients" at bounding box center [18, 46] width 11 height 5
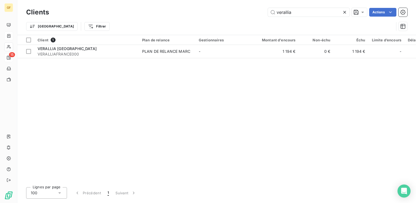
drag, startPoint x: 319, startPoint y: 13, endPoint x: 88, endPoint y: 23, distance: 231.6
click at [88, 23] on div "Clients verallia Actions Trier Filtrer" at bounding box center [216, 21] width 381 height 28
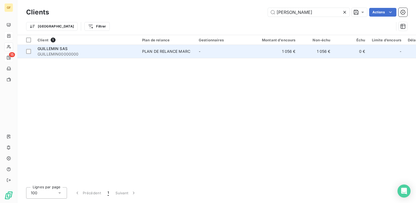
type input "[PERSON_NAME]"
click at [74, 52] on span "GUILLEMIN00000000" at bounding box center [87, 53] width 98 height 5
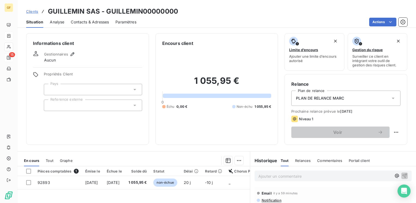
click at [86, 23] on span "Contacts & Adresses" at bounding box center [90, 21] width 38 height 5
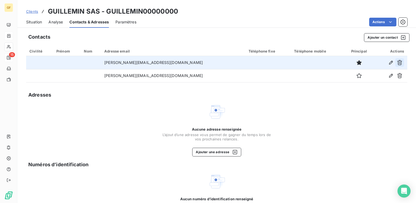
click at [397, 62] on icon "button" at bounding box center [399, 62] width 5 height 5
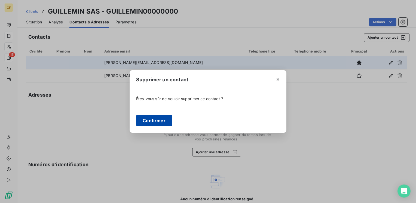
click at [160, 122] on button "Confirmer" at bounding box center [154, 120] width 36 height 11
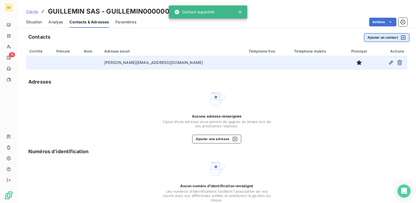
click at [374, 38] on button "Ajouter un contact" at bounding box center [387, 37] width 46 height 9
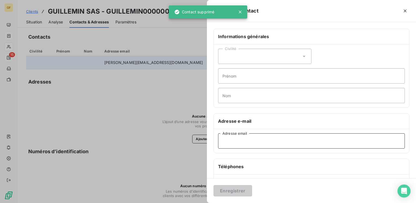
click at [234, 139] on input "Adresse email" at bounding box center [311, 141] width 187 height 15
paste input "[EMAIL_ADDRESS][DOMAIN_NAME]"
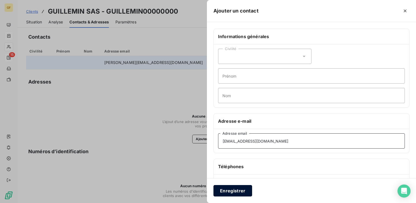
type input "[EMAIL_ADDRESS][DOMAIN_NAME]"
click at [236, 191] on button "Enregistrer" at bounding box center [233, 190] width 39 height 11
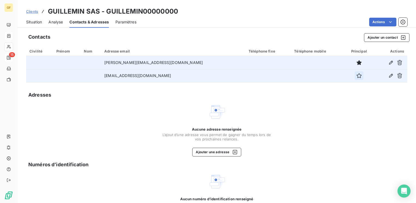
click at [357, 77] on icon "button" at bounding box center [359, 75] width 5 height 5
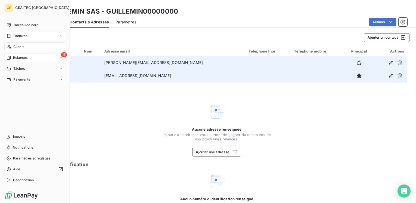
click at [16, 46] on span "Clients" at bounding box center [18, 46] width 11 height 5
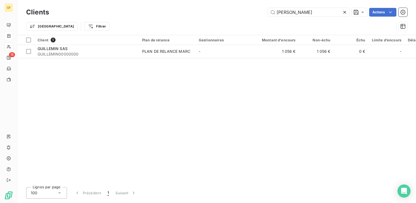
drag, startPoint x: 305, startPoint y: 9, endPoint x: 198, endPoint y: 14, distance: 107.7
click at [198, 14] on div "GUILLEM Actions" at bounding box center [232, 12] width 352 height 9
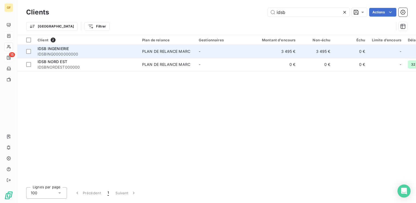
type input "idsb"
click at [147, 55] on td "PLAN DE RELANCE MARC" at bounding box center [167, 51] width 57 height 13
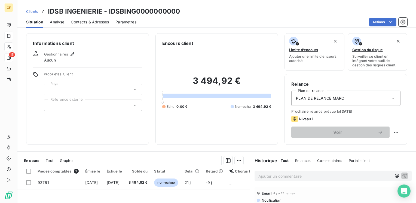
click at [97, 20] on span "Contacts & Adresses" at bounding box center [90, 21] width 38 height 5
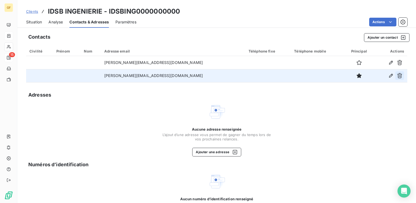
click at [398, 77] on icon "button" at bounding box center [400, 75] width 5 height 5
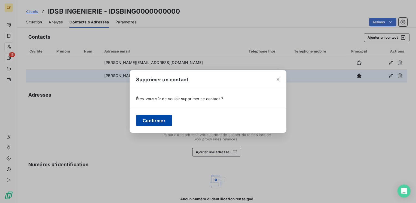
click at [168, 122] on button "Confirmer" at bounding box center [154, 120] width 36 height 11
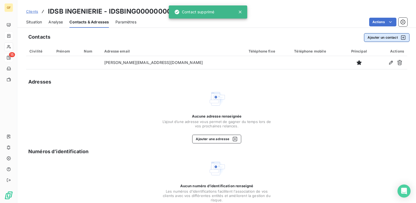
click at [382, 34] on button "Ajouter un contact" at bounding box center [387, 37] width 46 height 9
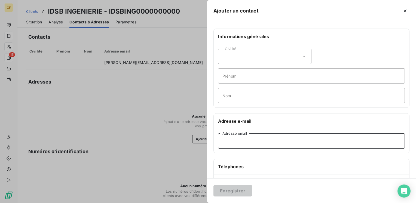
click at [225, 146] on input "Adresse email" at bounding box center [311, 141] width 187 height 15
paste input "[EMAIL_ADDRESS][DOMAIN_NAME]"
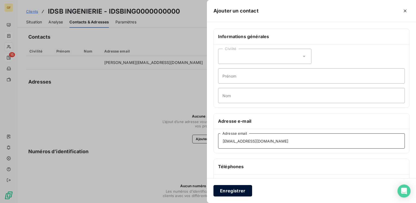
type input "[EMAIL_ADDRESS][DOMAIN_NAME]"
click at [233, 189] on button "Enregistrer" at bounding box center [233, 190] width 39 height 11
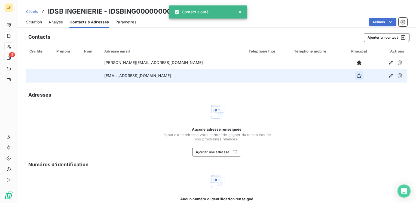
click at [357, 77] on icon "button" at bounding box center [359, 75] width 5 height 5
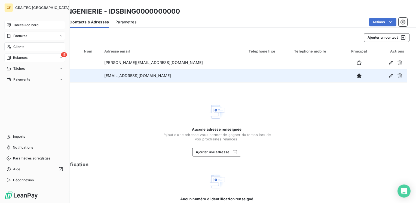
click at [28, 27] on span "Tableau de bord" at bounding box center [25, 25] width 25 height 5
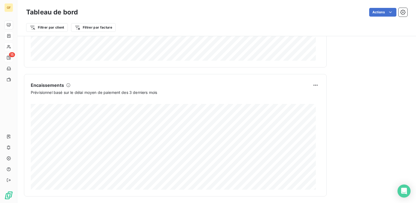
scroll to position [328, 0]
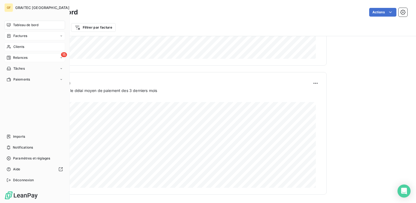
click at [17, 59] on span "Relances" at bounding box center [20, 57] width 14 height 5
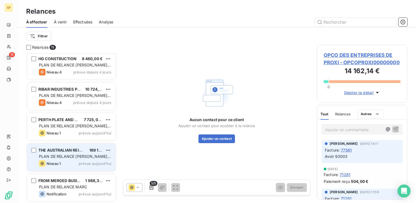
scroll to position [308, 0]
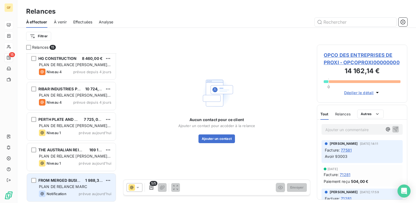
click at [57, 186] on span "PLAN DE RELANCE MARC" at bounding box center [63, 186] width 48 height 5
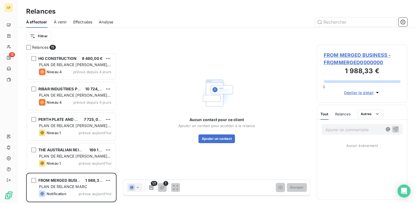
click at [340, 54] on span "FROM MERGED BUSINESS - FROMMERGED0000000" at bounding box center [362, 58] width 77 height 15
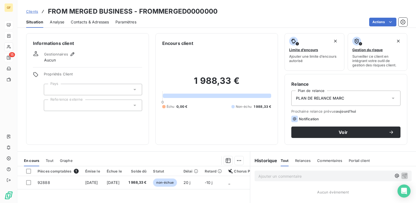
click at [96, 21] on span "Contacts & Adresses" at bounding box center [90, 21] width 38 height 5
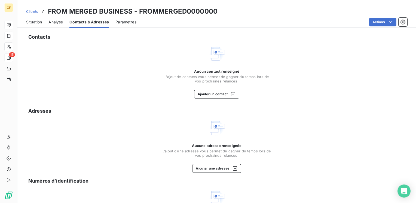
drag, startPoint x: 29, startPoint y: 12, endPoint x: 33, endPoint y: 12, distance: 3.3
click at [29, 12] on span "Clients" at bounding box center [32, 11] width 12 height 4
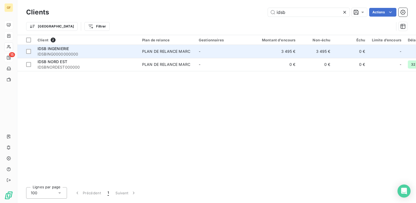
click at [162, 50] on div "PLAN DE RELANCE MARC" at bounding box center [166, 51] width 48 height 5
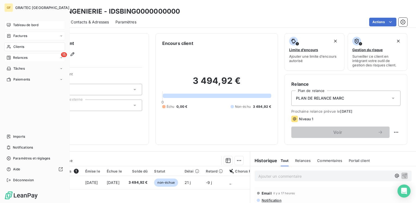
click at [20, 37] on span "Factures" at bounding box center [20, 36] width 14 height 5
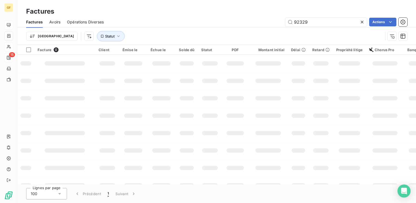
drag, startPoint x: 323, startPoint y: 21, endPoint x: 271, endPoint y: 22, distance: 52.3
click at [271, 22] on div "92329 Actions" at bounding box center [258, 22] width 297 height 9
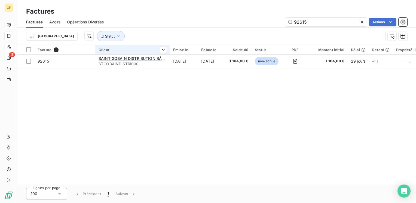
type input "92615"
click at [131, 52] on th "Client" at bounding box center [132, 50] width 75 height 10
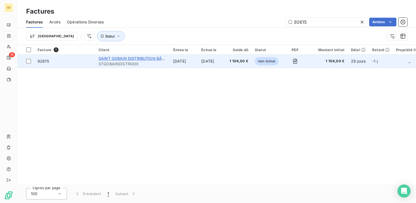
click at [131, 59] on span "SAINT GOBAIN DISTRIBUTION BÂTIMENT" at bounding box center [138, 58] width 78 height 5
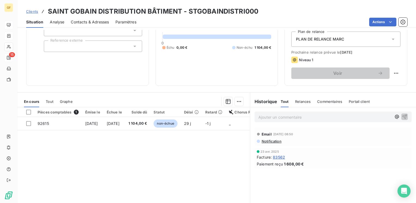
scroll to position [82, 0]
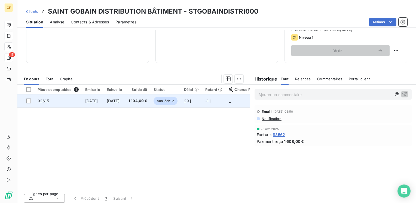
click at [120, 99] on span "[DATE]" at bounding box center [113, 101] width 13 height 5
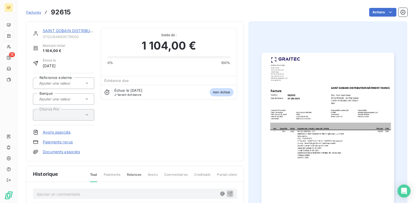
click at [81, 28] on div "SAINT GOBAIN DISTRIBUTION BÂTIMENT" at bounding box center [68, 30] width 51 height 5
click at [82, 31] on link "SAINT GOBAIN DISTRIBUTION BÂTIMENT" at bounding box center [82, 30] width 78 height 5
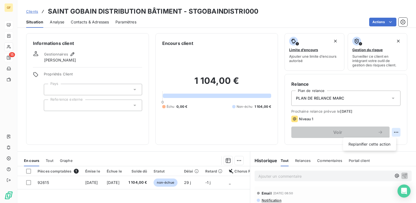
click at [392, 132] on html "GF 15 Clients SAINT GOBAIN DISTRIBUTION BÂTIMENT - STGOBAINDISTRI000 Situation …" at bounding box center [208, 101] width 416 height 203
click at [372, 143] on div "Replanifier cette action" at bounding box center [369, 144] width 49 height 9
select select "9"
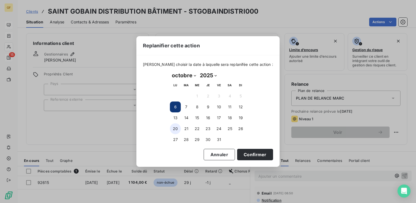
click at [174, 128] on button "20" at bounding box center [175, 128] width 11 height 11
click at [262, 153] on button "Confirmer" at bounding box center [255, 154] width 36 height 11
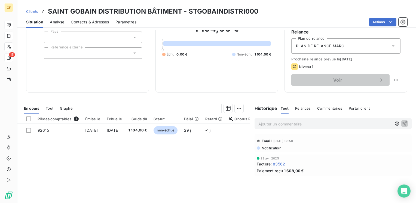
scroll to position [54, 0]
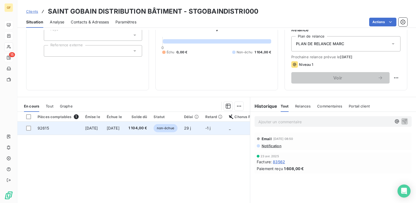
click at [103, 132] on td "[DATE]" at bounding box center [93, 128] width 22 height 13
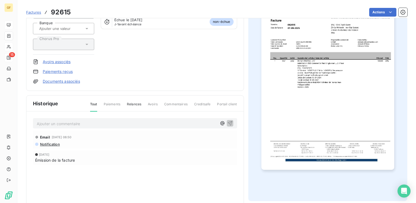
scroll to position [71, 0]
click at [76, 126] on p "Ajouter un commentaire ﻿" at bounding box center [127, 124] width 180 height 7
click at [229, 124] on icon "button" at bounding box center [230, 123] width 5 height 5
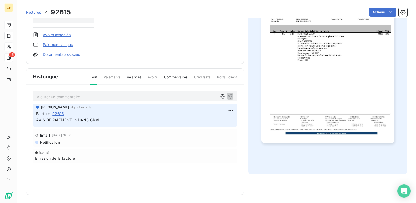
scroll to position [0, 0]
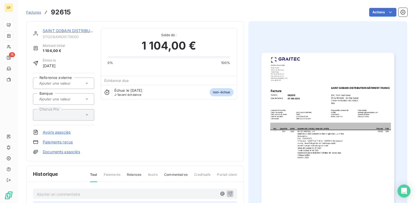
click at [63, 34] on div "SAINT GOBAIN DISTRIBUTION BÂTIMENT STGOBAINDISTRI000" at bounding box center [68, 33] width 51 height 11
click at [63, 31] on link "SAINT GOBAIN DISTRIBUTION BÂTIMENT" at bounding box center [82, 30] width 78 height 5
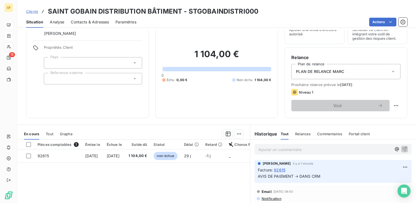
scroll to position [27, 0]
drag, startPoint x: 217, startPoint y: 177, endPoint x: 329, endPoint y: 191, distance: 113.1
click at [269, 189] on div "En cours Tout Graphe Pièces comptables 1 Émise le Échue le Solde dû Statut Déla…" at bounding box center [216, 192] width 399 height 136
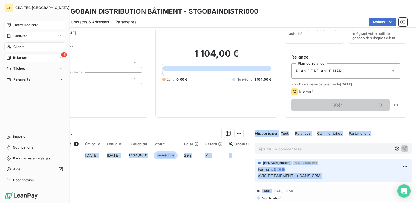
click at [17, 32] on div "Factures" at bounding box center [34, 36] width 61 height 9
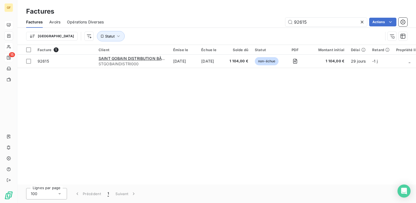
drag, startPoint x: 310, startPoint y: 23, endPoint x: 266, endPoint y: 26, distance: 44.5
click at [266, 26] on div "92615 Actions" at bounding box center [258, 22] width 297 height 9
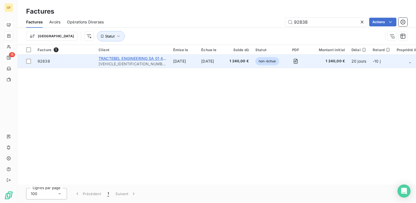
type input "92838"
click at [140, 59] on span "TRACTEBEL ENGINEERING SA 01 41 85 03 29" at bounding box center [141, 58] width 84 height 5
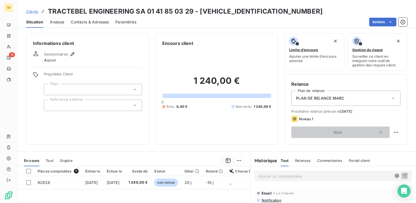
click at [87, 22] on span "Contacts & Adresses" at bounding box center [90, 21] width 38 height 5
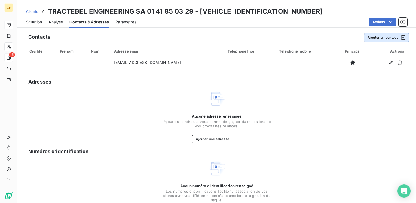
click at [369, 37] on button "Ajouter un contact" at bounding box center [387, 37] width 46 height 9
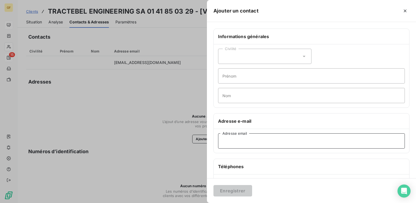
click at [245, 141] on input "Adresse email" at bounding box center [311, 141] width 187 height 15
paste input "[EMAIL_ADDRESS][DOMAIN_NAME]"
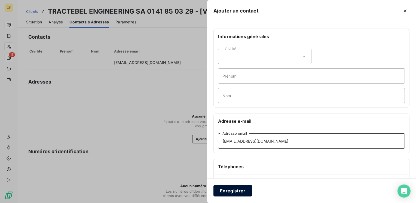
type input "[EMAIL_ADDRESS][DOMAIN_NAME]"
click at [233, 193] on button "Enregistrer" at bounding box center [233, 190] width 39 height 11
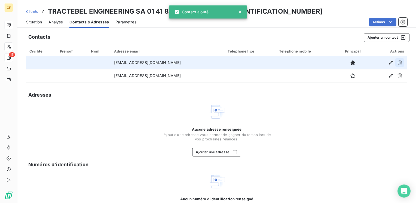
click at [397, 61] on icon "button" at bounding box center [399, 62] width 5 height 5
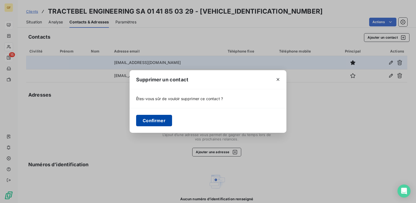
click at [151, 123] on button "Confirmer" at bounding box center [154, 120] width 36 height 11
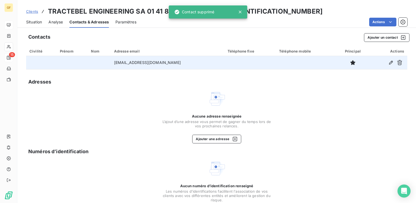
click at [36, 24] on span "Situation" at bounding box center [34, 21] width 16 height 5
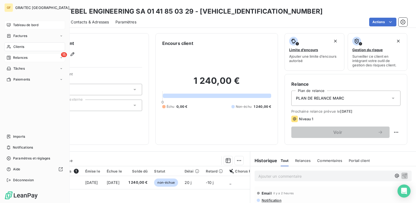
click at [17, 45] on span "Clients" at bounding box center [18, 46] width 11 height 5
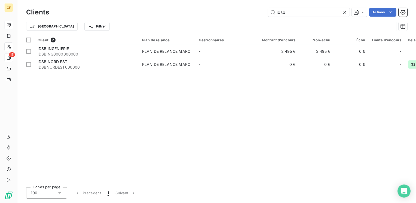
drag, startPoint x: 303, startPoint y: 15, endPoint x: 240, endPoint y: 19, distance: 63.1
click at [240, 19] on div "Clients idsb Actions Trier Filtrer" at bounding box center [216, 21] width 381 height 28
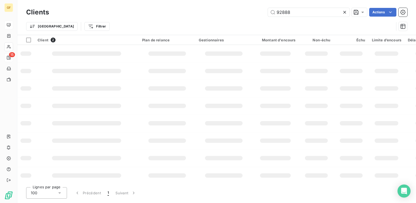
type input "92888"
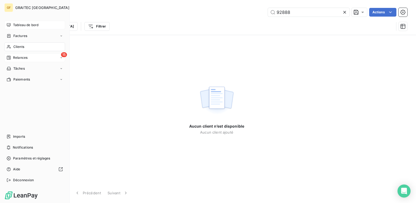
click at [22, 34] on span "Factures" at bounding box center [20, 36] width 14 height 5
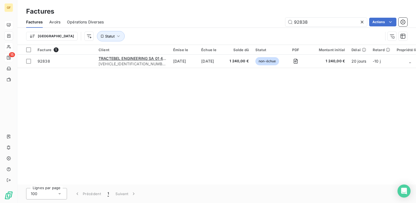
drag, startPoint x: 315, startPoint y: 23, endPoint x: 273, endPoint y: 28, distance: 42.3
click at [273, 28] on div "Factures Avoirs Opérations Diverses 92838 Actions Trier Statut" at bounding box center [216, 30] width 399 height 28
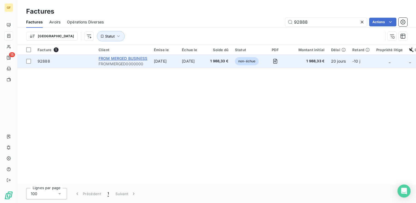
type input "92888"
click at [126, 58] on span "FROM MERGED BUSINESS" at bounding box center [123, 58] width 49 height 5
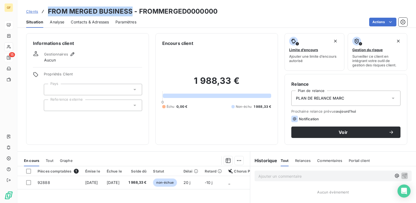
drag, startPoint x: 131, startPoint y: 13, endPoint x: 47, endPoint y: 11, distance: 83.7
click at [47, 11] on div "Clients FROM MERGED BUSINESS - FROMMERGED0000000" at bounding box center [122, 12] width 192 height 10
click at [86, 23] on span "Contacts & Adresses" at bounding box center [90, 21] width 38 height 5
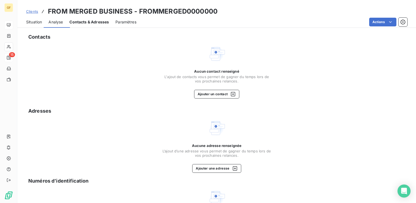
click at [87, 23] on span "Contacts & Adresses" at bounding box center [89, 21] width 40 height 5
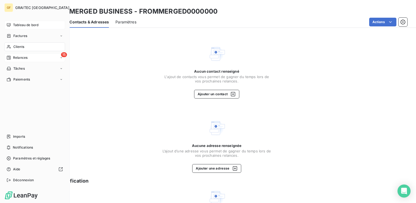
click at [19, 58] on span "Relances" at bounding box center [20, 57] width 14 height 5
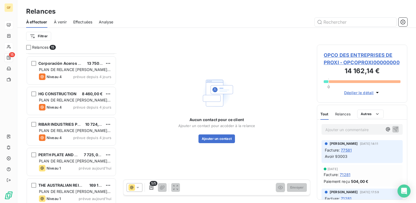
scroll to position [308, 0]
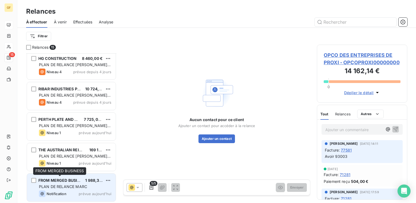
click at [72, 180] on span "FROM MERGED BUSINESS" at bounding box center [62, 180] width 49 height 5
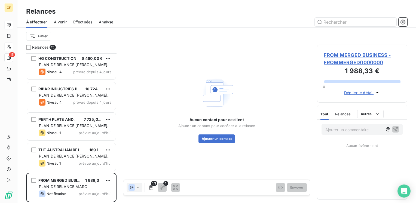
click at [360, 54] on span "FROM MERGED BUSINESS - FROMMERGED0000000" at bounding box center [362, 58] width 77 height 15
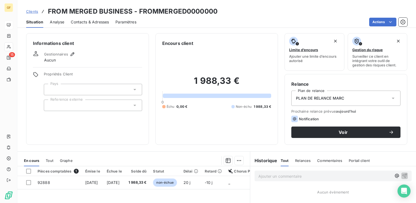
click at [98, 20] on span "Contacts & Adresses" at bounding box center [90, 21] width 38 height 5
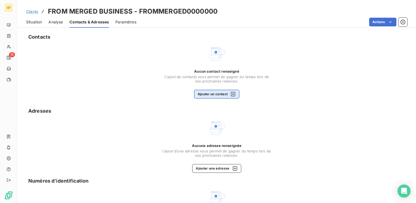
click at [211, 96] on button "Ajouter un contact" at bounding box center [217, 94] width 46 height 9
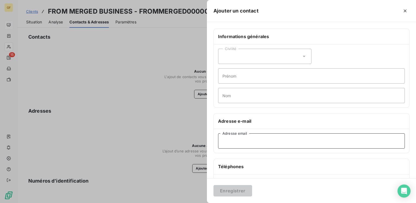
click at [235, 136] on input "Adresse email" at bounding box center [311, 141] width 187 height 15
paste input "compta.fournisseur@pcm-ingenierie.frcompta"
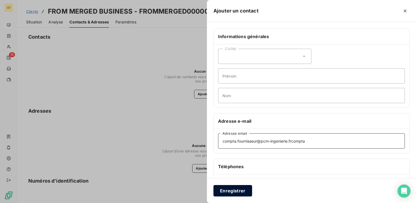
type input "compta.fournisseur@pcm-ingenierie.frcompta"
click at [220, 190] on button "Enregistrer" at bounding box center [233, 190] width 39 height 11
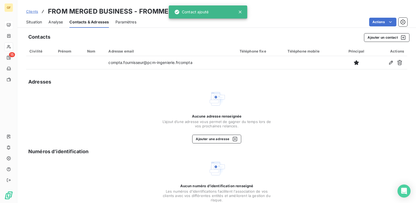
click at [32, 22] on span "Situation" at bounding box center [34, 21] width 16 height 5
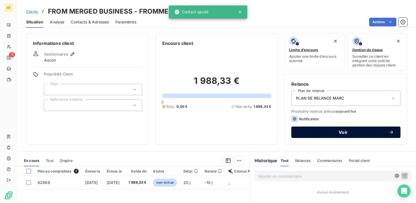
click at [330, 131] on span "Voir" at bounding box center [343, 132] width 91 height 4
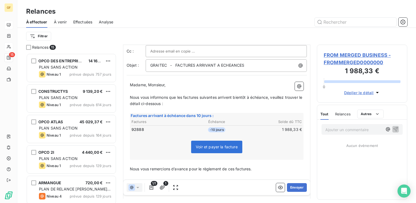
scroll to position [70, 0]
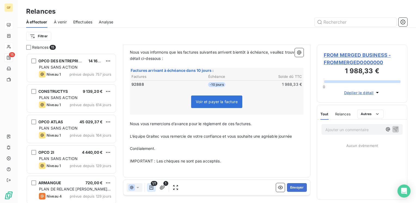
click at [153, 187] on icon "button" at bounding box center [151, 187] width 5 height 5
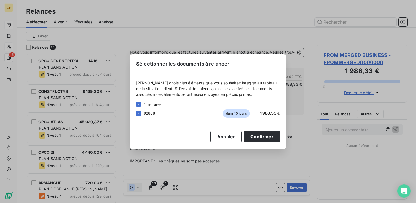
click at [145, 105] on span "1 factures" at bounding box center [153, 105] width 18 height 6
click at [140, 111] on div at bounding box center [138, 113] width 5 height 5
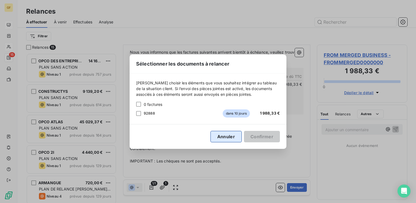
click at [234, 134] on button "Annuler" at bounding box center [226, 136] width 31 height 11
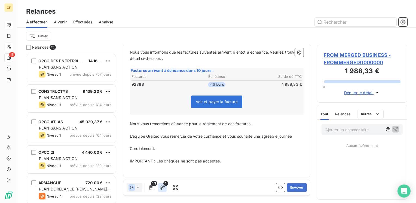
click at [161, 188] on icon "button" at bounding box center [162, 187] width 5 height 5
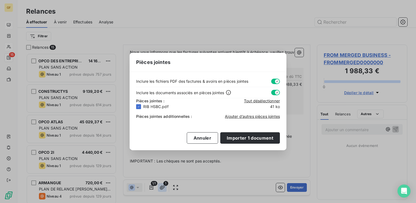
click at [161, 188] on div "Pièces jointes Inclure les fichiers PDF des factures & avoirs en pièces jointes…" at bounding box center [208, 101] width 416 height 203
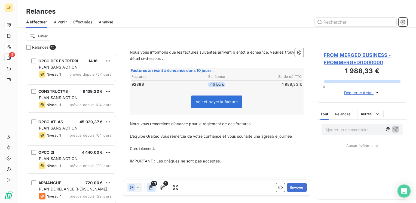
click at [152, 188] on icon "button" at bounding box center [151, 187] width 5 height 5
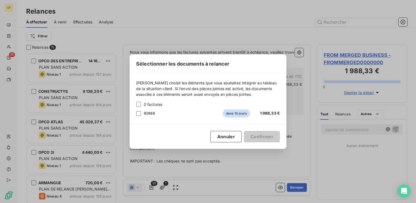
click at [151, 189] on div "Sélectionner les documents à relancer [PERSON_NAME] choisir les éléments que vo…" at bounding box center [208, 101] width 416 height 203
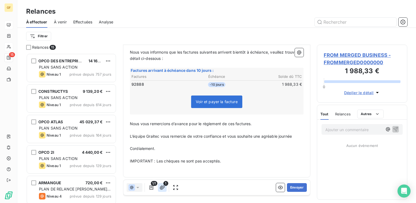
click at [162, 188] on icon "button" at bounding box center [162, 188] width 5 height 4
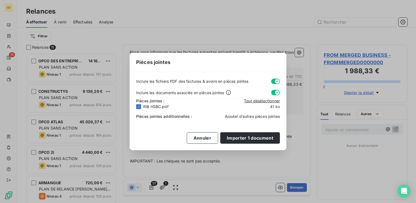
click at [236, 117] on span "Ajouter d’autres pièces jointes" at bounding box center [252, 116] width 55 height 5
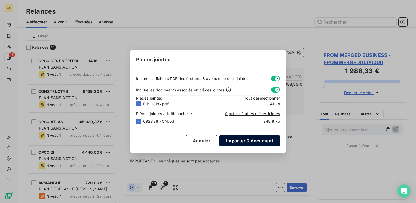
click at [242, 142] on button "Importer 2 document" at bounding box center [250, 140] width 60 height 11
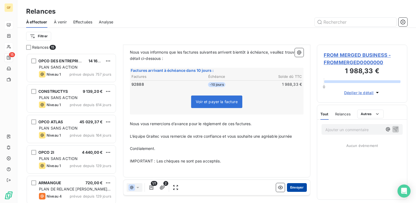
click at [292, 186] on button "Envoyer" at bounding box center [297, 187] width 20 height 9
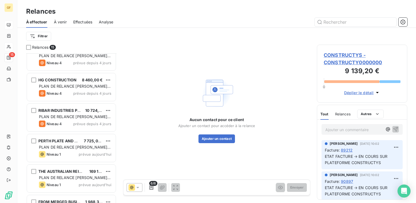
scroll to position [308, 0]
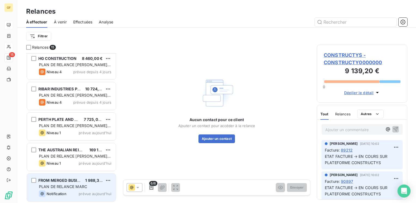
click at [63, 189] on span "PLAN DE RELANCE MARC" at bounding box center [63, 186] width 48 height 5
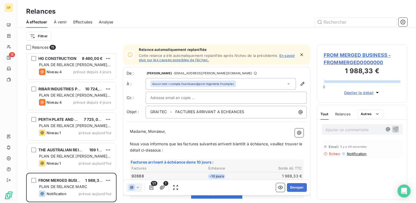
click at [299, 53] on icon "button" at bounding box center [301, 54] width 5 height 5
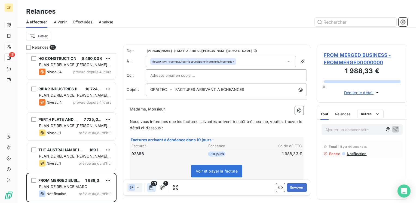
click at [151, 187] on icon "button" at bounding box center [152, 188] width 4 height 4
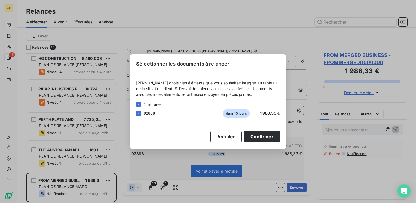
click at [142, 106] on div "1 factures" at bounding box center [208, 105] width 144 height 6
drag, startPoint x: 140, startPoint y: 104, endPoint x: 143, endPoint y: 105, distance: 3.4
click at [140, 104] on icon at bounding box center [138, 104] width 3 height 3
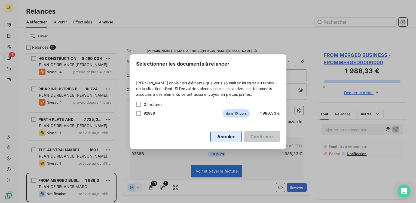
click at [237, 134] on button "Annuler" at bounding box center [226, 136] width 31 height 11
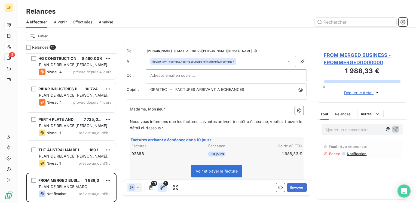
click at [163, 187] on icon "button" at bounding box center [162, 188] width 5 height 4
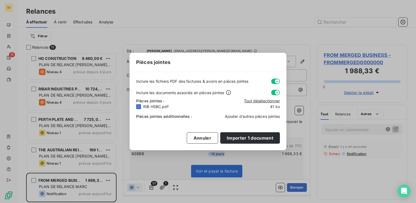
click at [234, 116] on span "Ajouter d’autres pièces jointes" at bounding box center [252, 116] width 55 height 5
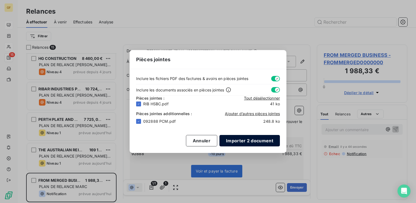
click at [254, 141] on button "Importer 2 document" at bounding box center [250, 140] width 60 height 11
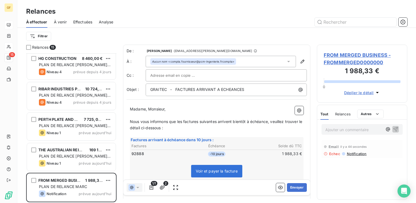
click at [232, 63] on div "Aucun nom <compta.fournisseur@pcm-ingenierie.frcompta>" at bounding box center [193, 62] width 83 height 4
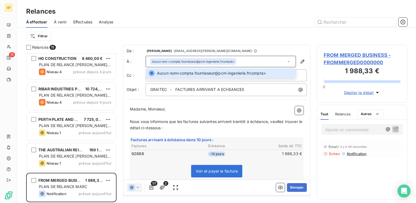
click at [344, 53] on span "FROM MERGED BUSINESS - FROMMERGED0000000" at bounding box center [362, 58] width 77 height 15
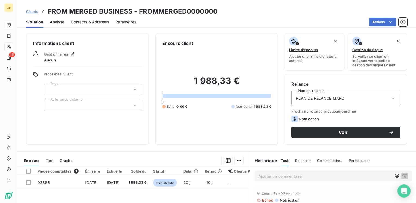
click at [102, 18] on div "Contacts & Adresses" at bounding box center [90, 21] width 38 height 11
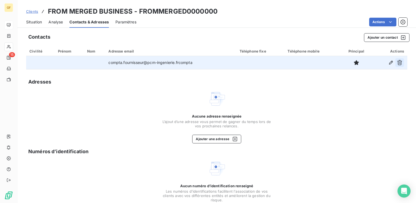
click at [396, 62] on button "button" at bounding box center [400, 62] width 9 height 9
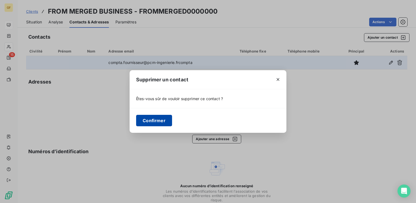
click at [153, 124] on button "Confirmer" at bounding box center [154, 120] width 36 height 11
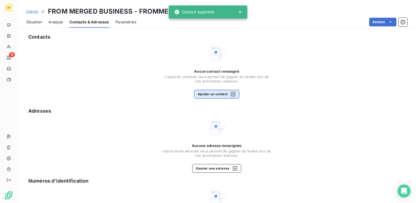
click at [221, 92] on button "Ajouter un contact" at bounding box center [217, 94] width 46 height 9
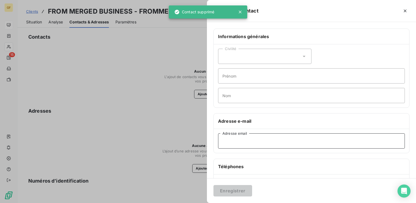
click at [228, 135] on input "Adresse email" at bounding box center [311, 141] width 187 height 15
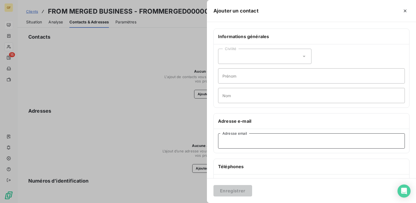
paste input "[EMAIL_ADDRESS][DOMAIN_NAME]"
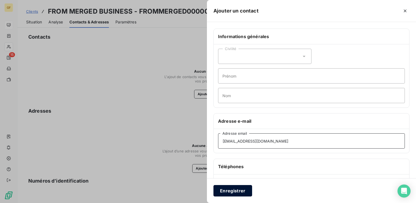
type input "[EMAIL_ADDRESS][DOMAIN_NAME]"
click at [231, 190] on button "Enregistrer" at bounding box center [233, 190] width 39 height 11
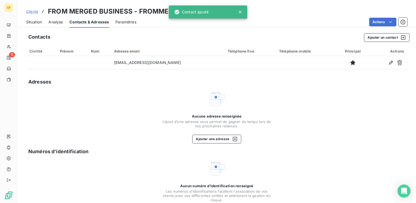
click at [37, 20] on span "Situation" at bounding box center [34, 21] width 16 height 5
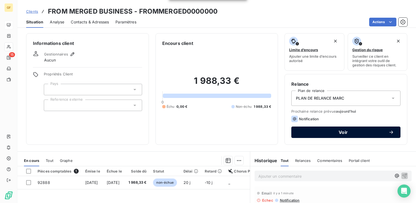
click at [355, 133] on span "Voir" at bounding box center [343, 132] width 91 height 4
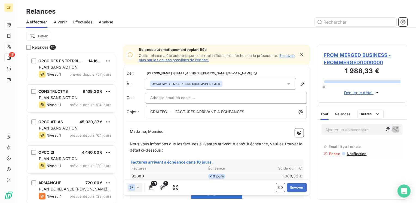
scroll to position [146, 86]
drag, startPoint x: 299, startPoint y: 53, endPoint x: 295, endPoint y: 56, distance: 4.9
click at [299, 53] on icon "button" at bounding box center [301, 54] width 5 height 5
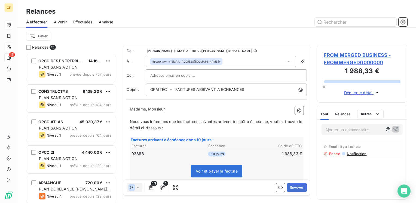
click at [154, 186] on span "1/1" at bounding box center [154, 183] width 7 height 5
click at [152, 188] on icon "button" at bounding box center [151, 187] width 5 height 5
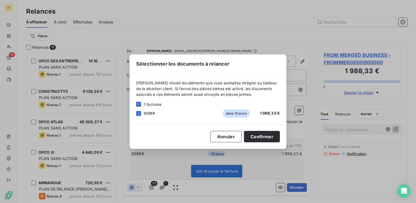
click at [136, 101] on div "[PERSON_NAME] choisir les éléments que vous souhaitez intégrer au tableau de la…" at bounding box center [208, 99] width 157 height 51
click at [140, 105] on icon at bounding box center [138, 104] width 3 height 3
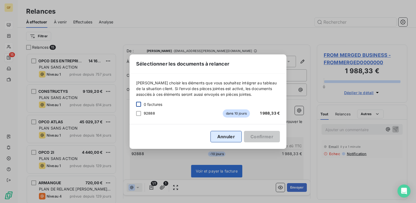
click at [227, 136] on button "Annuler" at bounding box center [226, 136] width 31 height 11
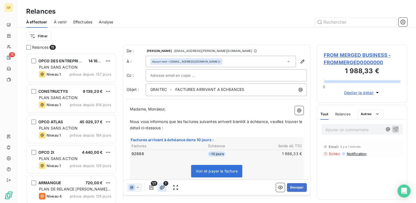
click at [162, 189] on icon "button" at bounding box center [162, 187] width 5 height 5
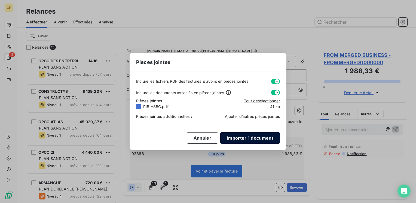
click at [251, 136] on button "Importer 1 document" at bounding box center [250, 137] width 60 height 11
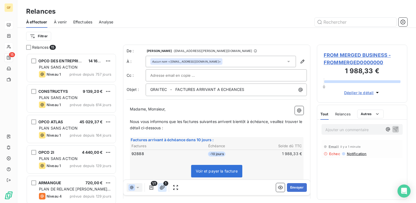
click at [165, 188] on icon "button" at bounding box center [162, 187] width 5 height 5
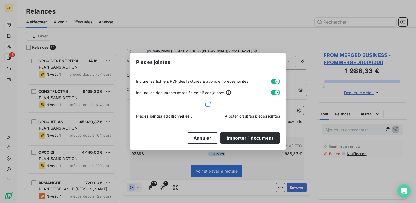
click at [242, 114] on span "Ajouter d’autres pièces jointes" at bounding box center [252, 116] width 55 height 5
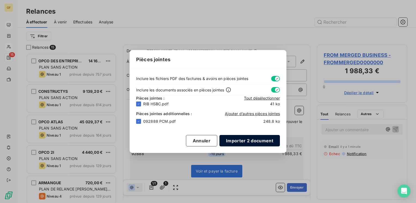
click at [239, 140] on button "Importer 2 document" at bounding box center [250, 140] width 60 height 11
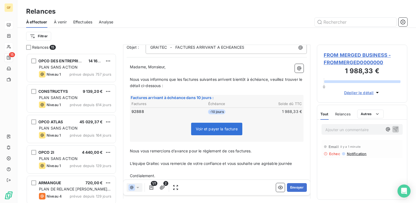
scroll to position [54, 0]
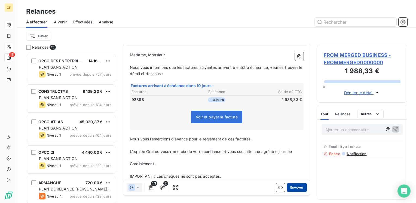
click at [292, 187] on button "Envoyer" at bounding box center [297, 187] width 20 height 9
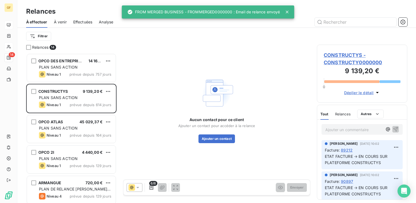
click at [85, 23] on span "Effectuées" at bounding box center [82, 21] width 19 height 5
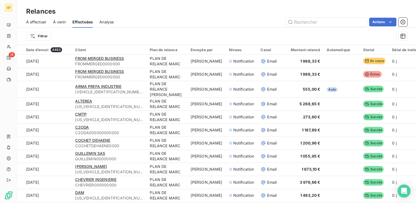
click at [43, 23] on span "À effectuer" at bounding box center [36, 21] width 20 height 5
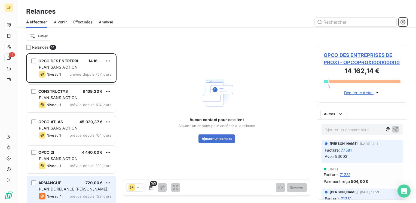
scroll to position [146, 86]
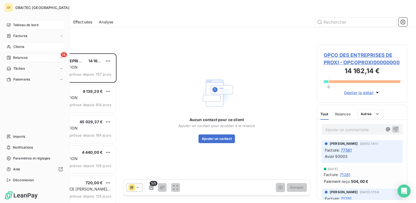
click at [21, 37] on span "Factures" at bounding box center [20, 36] width 14 height 5
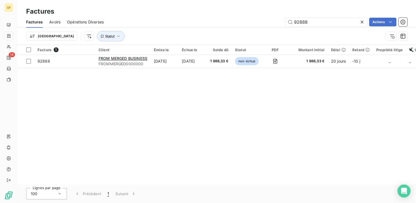
drag, startPoint x: 312, startPoint y: 23, endPoint x: 270, endPoint y: 27, distance: 42.1
click at [270, 27] on div "Factures Avoirs Opérations Diverses 92888 Actions" at bounding box center [216, 21] width 399 height 11
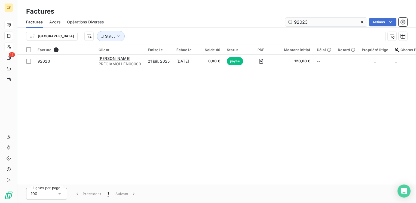
click at [296, 20] on input "92023" at bounding box center [327, 22] width 82 height 9
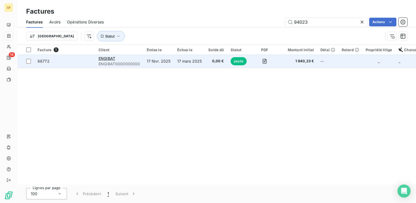
type input "94023"
click at [133, 59] on div "ENGIBAT" at bounding box center [120, 58] width 42 height 5
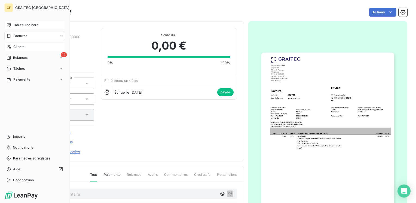
click at [20, 34] on span "Factures" at bounding box center [20, 36] width 14 height 5
click at [19, 34] on span "Factures" at bounding box center [20, 36] width 14 height 5
click at [21, 48] on span "Factures" at bounding box center [20, 46] width 14 height 5
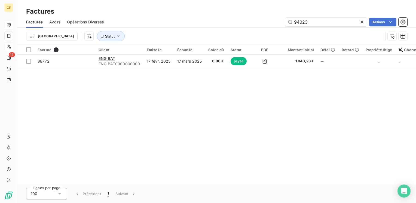
drag, startPoint x: 303, startPoint y: 24, endPoint x: 265, endPoint y: 27, distance: 37.7
click at [265, 29] on div "Factures Avoirs Opérations Diverses 94023 Actions Trier Statut" at bounding box center [216, 30] width 399 height 28
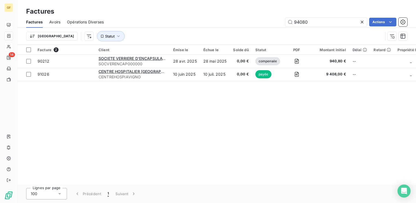
type input "94080"
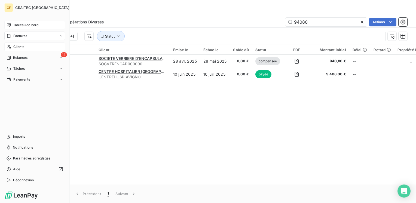
click at [16, 45] on span "Clients" at bounding box center [18, 46] width 11 height 5
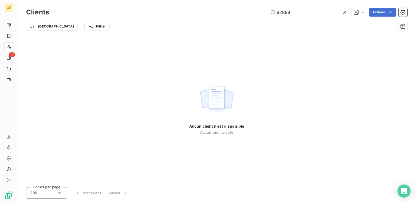
drag, startPoint x: 300, startPoint y: 11, endPoint x: 166, endPoint y: 23, distance: 134.7
click at [166, 23] on div "Clients 92888 Actions Trier Filtrer" at bounding box center [216, 21] width 381 height 28
click at [284, 10] on input "BAT IMMO" at bounding box center [309, 12] width 82 height 9
type input "BATIMMO"
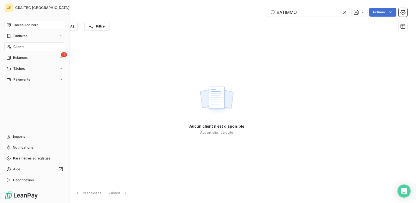
click at [17, 47] on span "Clients" at bounding box center [18, 46] width 11 height 5
click at [20, 37] on span "Factures" at bounding box center [20, 36] width 14 height 5
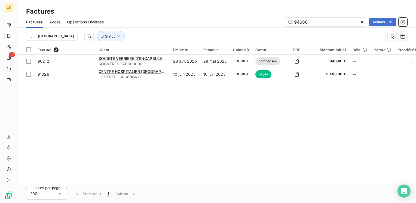
drag, startPoint x: 326, startPoint y: 23, endPoint x: 151, endPoint y: 34, distance: 176.1
click at [214, 28] on div "Factures Avoirs Opérations Diverses 94080 Actions Trier Statut" at bounding box center [216, 30] width 399 height 28
click at [116, 37] on icon "button" at bounding box center [118, 36] width 5 height 5
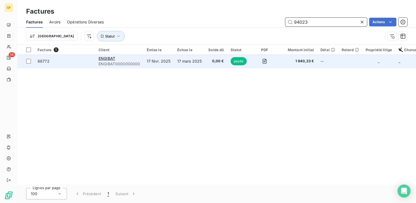
type input "94023"
click at [125, 60] on div "ENGIBAT" at bounding box center [120, 58] width 42 height 5
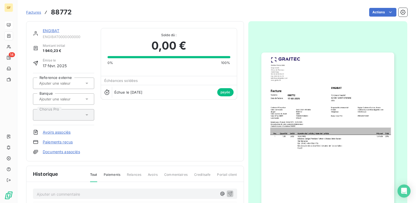
click at [293, 117] on img "button" at bounding box center [328, 147] width 133 height 188
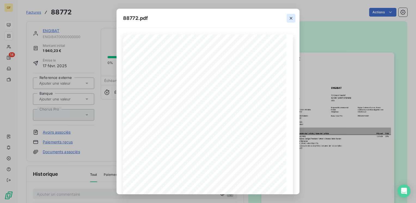
click at [292, 22] on button "button" at bounding box center [291, 18] width 9 height 9
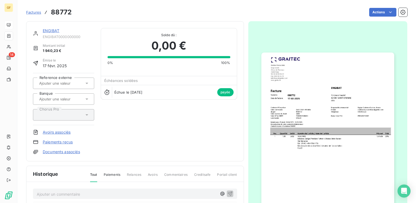
click at [51, 30] on link "ENGIBAT" at bounding box center [51, 30] width 17 height 5
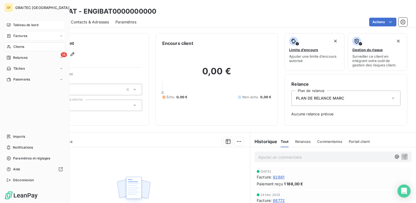
click at [16, 35] on span "Factures" at bounding box center [20, 36] width 14 height 5
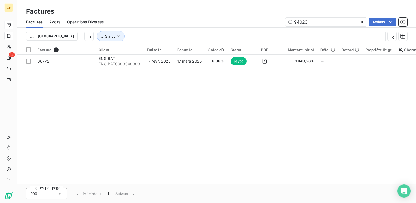
drag, startPoint x: 346, startPoint y: 21, endPoint x: 219, endPoint y: 28, distance: 127.4
click at [219, 28] on div "Factures Avoirs Opérations Diverses 94023 Actions Trier Statut" at bounding box center [216, 30] width 399 height 28
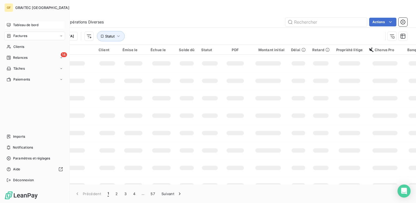
click at [15, 36] on span "Factures" at bounding box center [20, 36] width 14 height 5
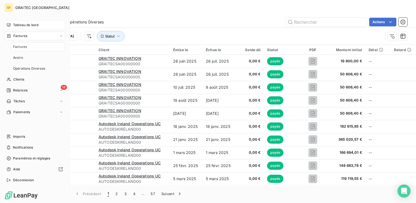
click at [43, 38] on div "Factures" at bounding box center [34, 36] width 61 height 9
click at [26, 46] on span "Factures" at bounding box center [20, 46] width 14 height 5
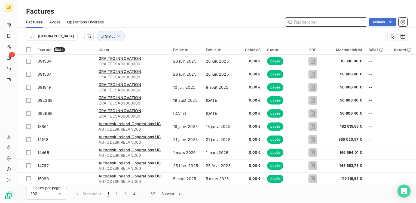
click at [308, 22] on input "text" at bounding box center [327, 22] width 82 height 9
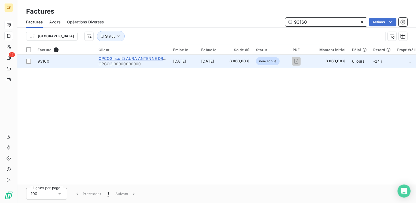
type input "93160"
click at [148, 59] on span "OPCO2i s.c 2i AURA ANTENNE DROME" at bounding box center [136, 58] width 74 height 5
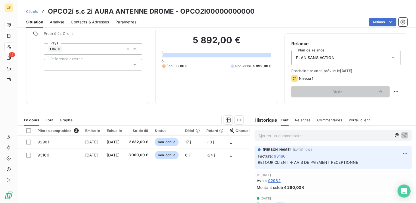
scroll to position [54, 0]
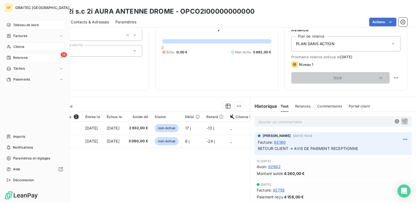
click at [14, 58] on span "Relances" at bounding box center [20, 57] width 14 height 5
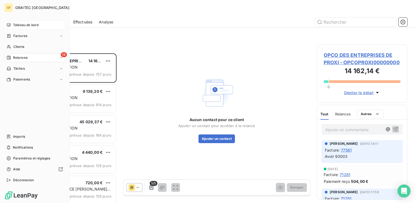
click at [17, 36] on span "Factures" at bounding box center [20, 36] width 14 height 5
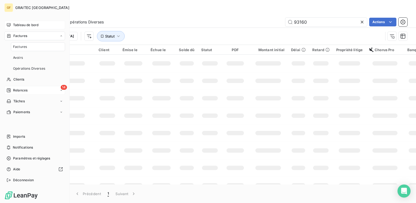
click at [22, 47] on span "Factures" at bounding box center [20, 46] width 14 height 5
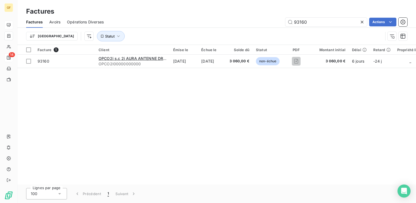
drag, startPoint x: 323, startPoint y: 29, endPoint x: 307, endPoint y: 29, distance: 15.8
click at [303, 29] on div "Trier Statut" at bounding box center [216, 36] width 381 height 17
drag, startPoint x: 293, startPoint y: 24, endPoint x: 272, endPoint y: 25, distance: 21.3
click at [272, 25] on div "93160 Actions" at bounding box center [258, 22] width 297 height 9
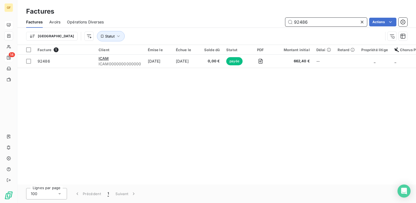
drag, startPoint x: 311, startPoint y: 25, endPoint x: 283, endPoint y: 28, distance: 28.7
click at [283, 28] on div "Factures Avoirs Opérations Diverses 92486 Actions" at bounding box center [216, 21] width 399 height 11
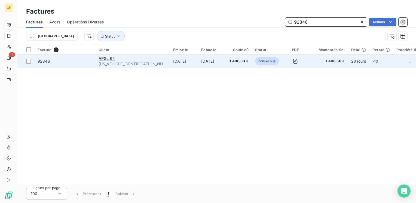
type input "92846"
click at [170, 57] on td "[DATE]" at bounding box center [184, 61] width 28 height 13
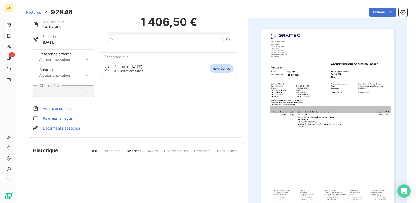
scroll to position [27, 0]
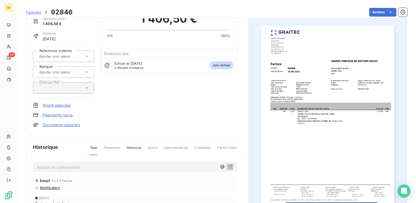
click at [80, 168] on p "Ajouter un commentaire ﻿" at bounding box center [127, 167] width 180 height 7
click at [228, 166] on icon "button" at bounding box center [230, 166] width 5 height 5
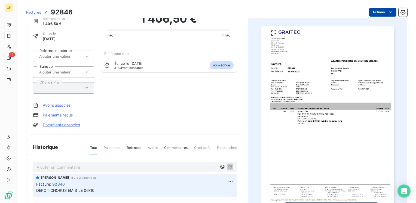
click at [369, 15] on html "GF 14 Factures 92846 Actions APGL 64 [US_VEHICLE_IDENTIFICATION_NUMBER] Montant…" at bounding box center [208, 101] width 416 height 203
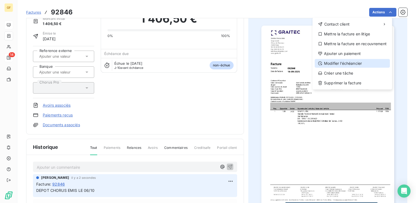
click at [344, 66] on div "Modifier l’échéancier" at bounding box center [352, 63] width 75 height 9
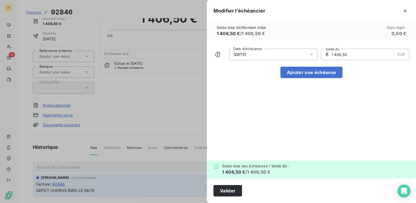
click at [310, 54] on icon at bounding box center [311, 54] width 5 height 5
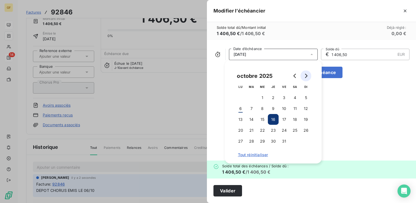
click at [307, 76] on icon "Go to next month" at bounding box center [306, 76] width 2 height 4
click at [251, 140] on button "25" at bounding box center [251, 141] width 11 height 11
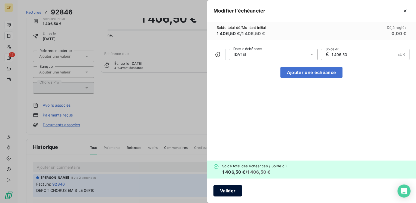
click at [233, 185] on div "Valider" at bounding box center [311, 191] width 209 height 25
click at [223, 192] on button "Valider" at bounding box center [228, 190] width 29 height 11
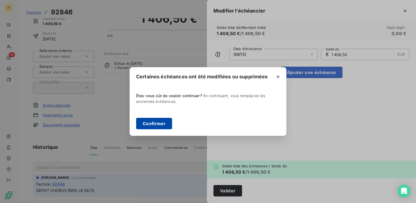
click at [156, 124] on button "Confirmer" at bounding box center [154, 123] width 36 height 11
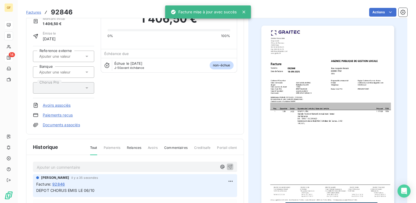
scroll to position [0, 0]
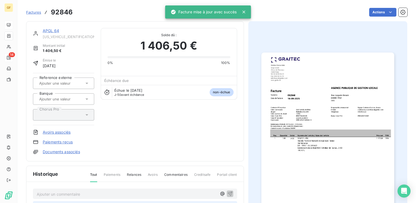
click at [48, 29] on link "APGL 64" at bounding box center [51, 30] width 16 height 5
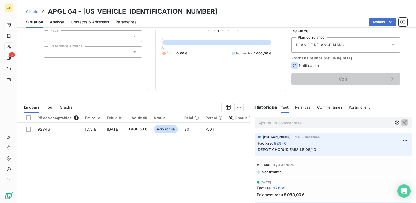
scroll to position [54, 0]
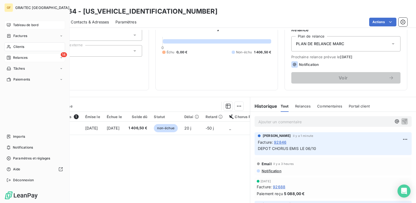
click at [23, 24] on span "Tableau de bord" at bounding box center [25, 25] width 25 height 5
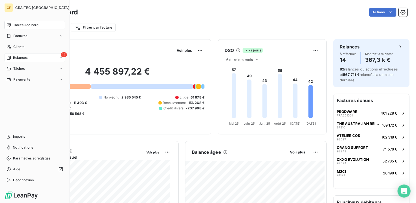
click at [12, 58] on div "Relances" at bounding box center [17, 57] width 21 height 5
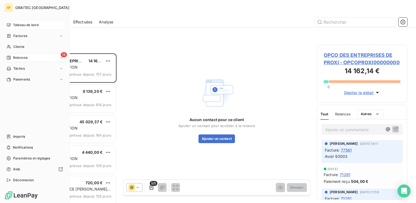
click at [28, 27] on span "Tableau de bord" at bounding box center [25, 25] width 25 height 5
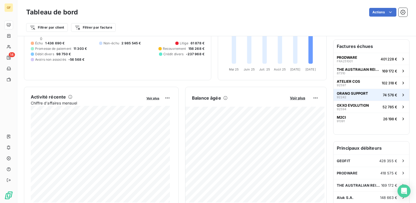
scroll to position [82, 0]
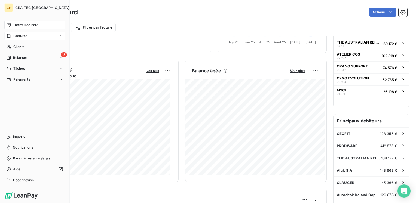
click at [16, 34] on span "Factures" at bounding box center [20, 36] width 14 height 5
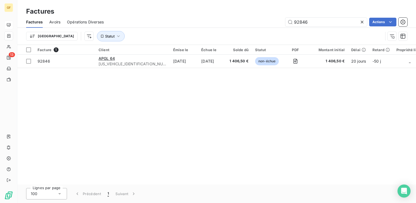
drag, startPoint x: 344, startPoint y: 26, endPoint x: 263, endPoint y: 32, distance: 81.2
click at [263, 32] on div "Factures Avoirs Opérations Diverses 92846 Actions [GEOGRAPHIC_DATA] Statut" at bounding box center [216, 30] width 399 height 28
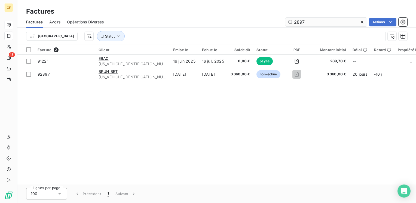
click at [294, 21] on input "2897" at bounding box center [327, 22] width 82 height 9
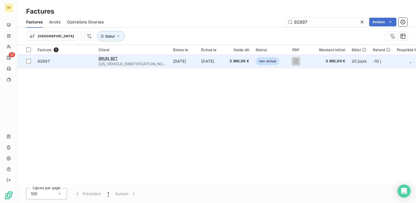
type input "92897"
click at [170, 60] on td "[DATE]" at bounding box center [184, 61] width 28 height 13
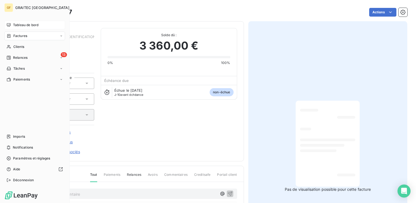
click at [19, 25] on span "Tableau de bord" at bounding box center [25, 25] width 25 height 5
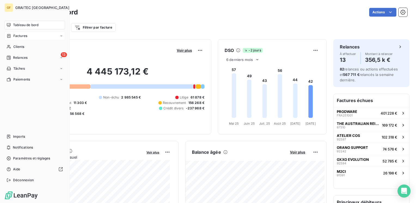
click at [24, 37] on span "Factures" at bounding box center [20, 36] width 14 height 5
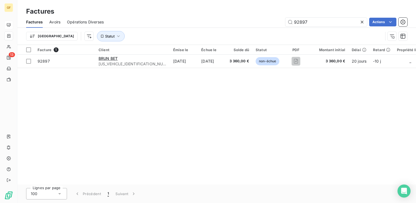
drag, startPoint x: 320, startPoint y: 24, endPoint x: 277, endPoint y: 26, distance: 43.4
click at [277, 27] on div "Factures Avoirs Opérations Diverses 92897 Actions" at bounding box center [216, 21] width 399 height 11
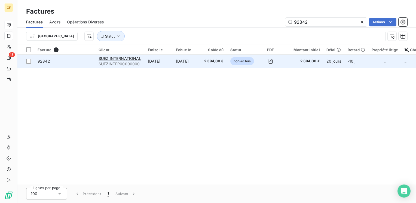
type input "92842"
click at [133, 61] on div "SUEZ INTERNATIONAL" at bounding box center [120, 58] width 43 height 5
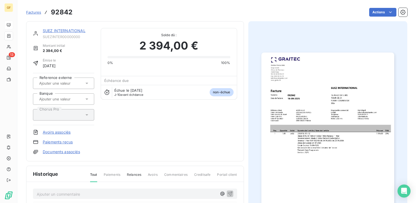
click at [79, 30] on link "SUEZ INTERNATIONAL" at bounding box center [64, 30] width 43 height 5
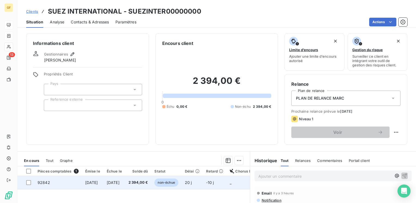
click at [87, 182] on span "[DATE]" at bounding box center [91, 182] width 13 height 5
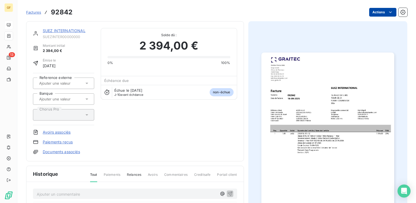
click at [378, 12] on html "GF 13 Factures 92842 Actions SUEZ INTERNATIONAL SUEZINTER00000000 Montant initi…" at bounding box center [208, 101] width 416 height 203
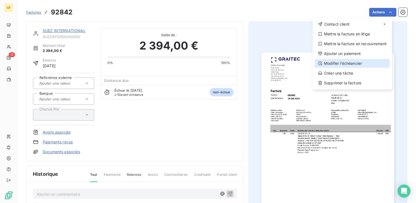
click at [342, 65] on div "Modifier l’échéancier" at bounding box center [352, 63] width 75 height 9
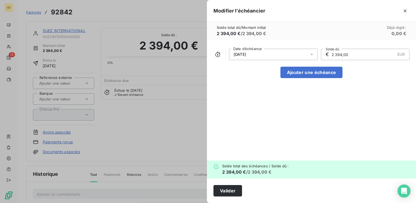
click at [311, 54] on icon at bounding box center [311, 54] width 5 height 5
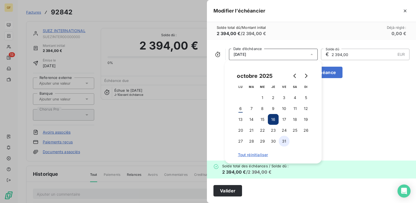
click at [283, 144] on button "31" at bounding box center [284, 141] width 11 height 11
click at [237, 193] on button "Valider" at bounding box center [228, 190] width 29 height 11
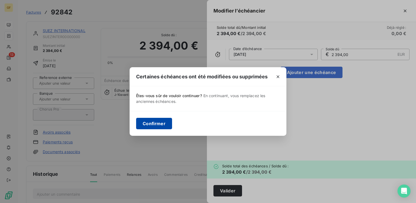
click at [165, 122] on button "Confirmer" at bounding box center [154, 123] width 36 height 11
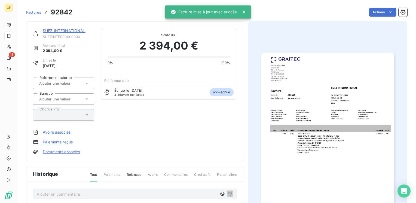
click at [57, 29] on link "SUEZ INTERNATIONAL" at bounding box center [64, 30] width 43 height 5
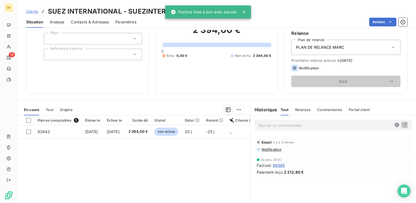
scroll to position [54, 0]
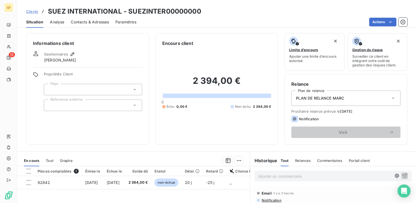
scroll to position [54, 0]
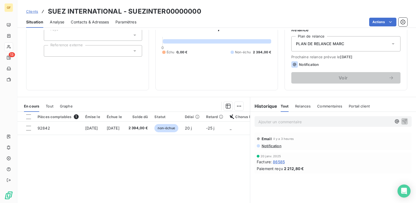
click at [89, 21] on span "Contacts & Adresses" at bounding box center [90, 21] width 38 height 5
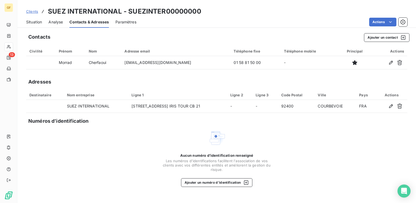
click at [36, 21] on span "Situation" at bounding box center [34, 21] width 16 height 5
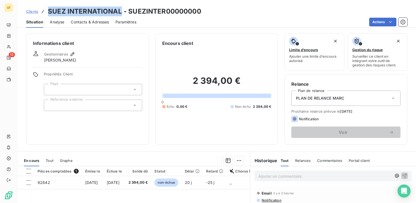
drag, startPoint x: 120, startPoint y: 12, endPoint x: 48, endPoint y: 9, distance: 72.3
click at [48, 9] on h3 "SUEZ INTERNATIONAL - SUEZINTER00000000" at bounding box center [124, 12] width 153 height 10
copy h3 "SUEZ INTERNATIONAL"
drag, startPoint x: 97, startPoint y: 22, endPoint x: 136, endPoint y: 29, distance: 39.0
click at [98, 22] on span "Contacts & Adresses" at bounding box center [90, 21] width 38 height 5
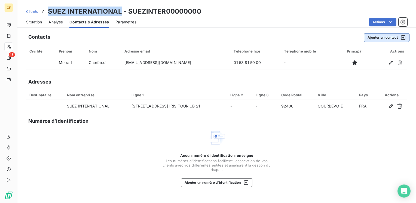
click at [383, 36] on button "Ajouter un contact" at bounding box center [387, 37] width 46 height 9
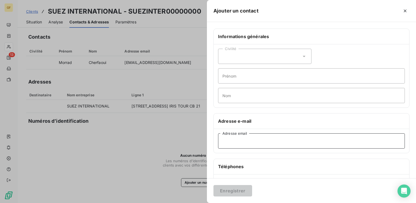
click at [230, 141] on input "Adresse email" at bounding box center [311, 141] width 187 height 15
paste input "facturefournisseur.corp.fr@suez.com"
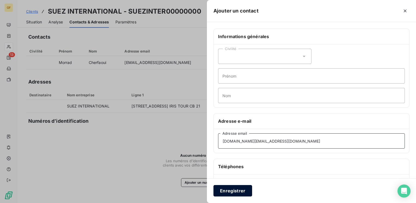
type input "facturefournisseur.corp.fr@suez.com"
click at [237, 188] on button "Enregistrer" at bounding box center [233, 190] width 39 height 11
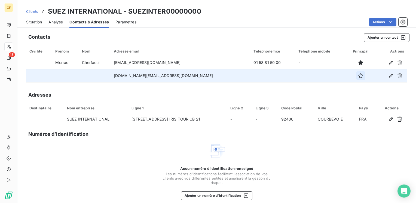
click at [358, 76] on icon "button" at bounding box center [360, 75] width 5 height 5
click at [27, 21] on span "Situation" at bounding box center [34, 21] width 16 height 5
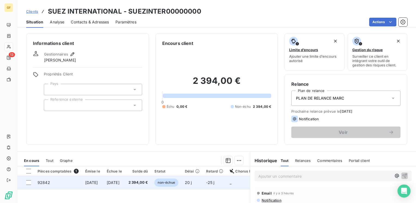
drag, startPoint x: 49, startPoint y: 188, endPoint x: 49, endPoint y: 183, distance: 4.6
click at [49, 185] on td "92842" at bounding box center [58, 182] width 48 height 13
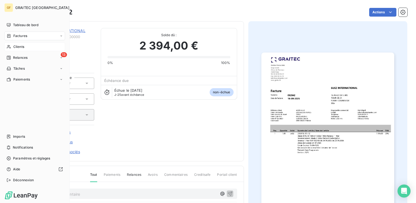
click at [13, 47] on span "Clients" at bounding box center [18, 46] width 11 height 5
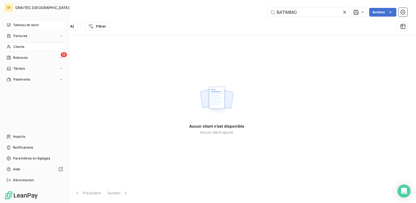
click at [37, 25] on span "Tableau de bord" at bounding box center [25, 25] width 25 height 5
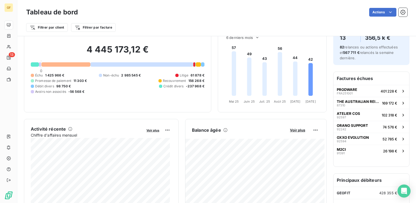
scroll to position [82, 0]
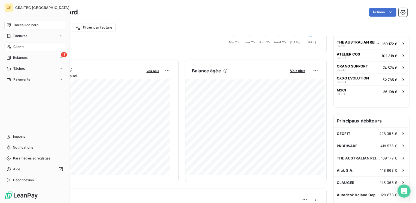
click at [14, 47] on span "Clients" at bounding box center [18, 46] width 11 height 5
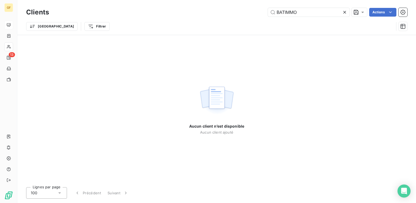
drag, startPoint x: 301, startPoint y: 11, endPoint x: 145, endPoint y: 6, distance: 155.6
click at [130, 14] on div "BATIMMO Actions" at bounding box center [232, 12] width 352 height 9
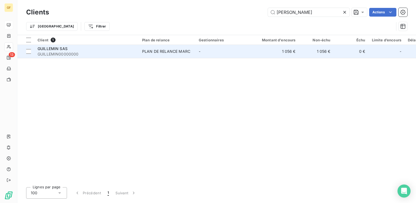
type input "guillem"
click at [70, 50] on div "GUILLEMIN SAS" at bounding box center [87, 48] width 98 height 5
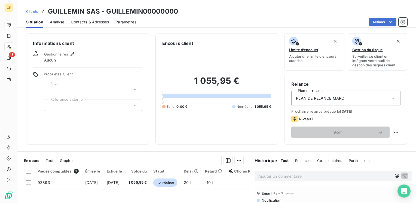
click at [84, 22] on span "Contacts & Adresses" at bounding box center [90, 21] width 38 height 5
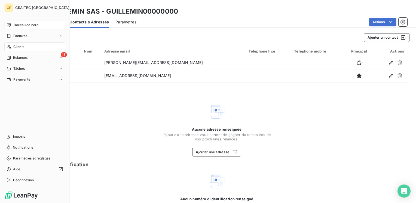
click at [16, 23] on span "Tableau de bord" at bounding box center [25, 25] width 25 height 5
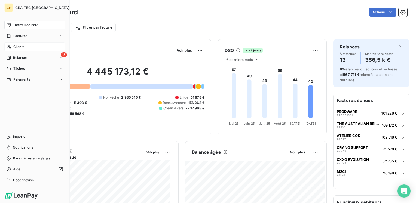
click at [22, 46] on span "Clients" at bounding box center [18, 46] width 11 height 5
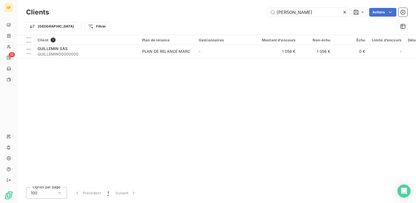
click at [344, 12] on icon at bounding box center [345, 12] width 3 height 3
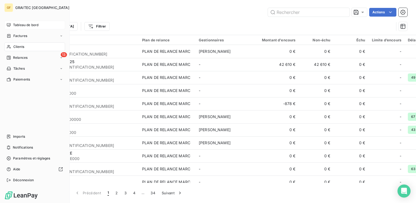
click at [20, 24] on span "Tableau de bord" at bounding box center [25, 25] width 25 height 5
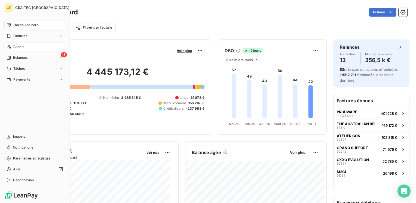
click at [18, 46] on span "Clients" at bounding box center [18, 46] width 11 height 5
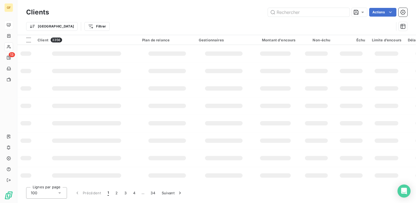
click at [236, 14] on div "Actions" at bounding box center [232, 12] width 352 height 9
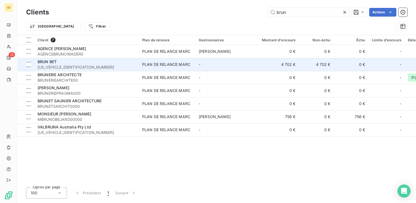
type input "brun"
click at [92, 65] on span "[US_VEHICLE_IDENTIFICATION_NUMBER]" at bounding box center [87, 67] width 98 height 5
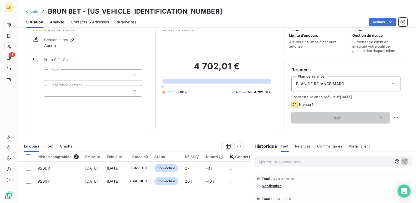
scroll to position [27, 0]
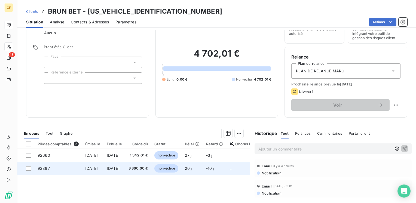
click at [148, 170] on span "3 360,00 €" at bounding box center [139, 168] width 20 height 5
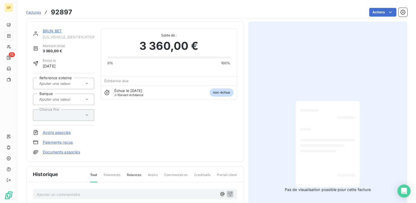
scroll to position [82, 0]
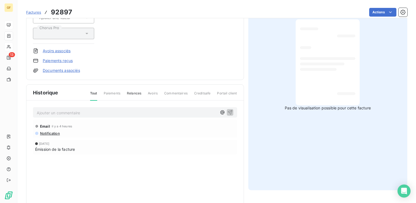
click at [89, 114] on p "Ajouter un commentaire ﻿" at bounding box center [127, 113] width 180 height 7
click at [230, 110] on icon "button" at bounding box center [230, 112] width 5 height 5
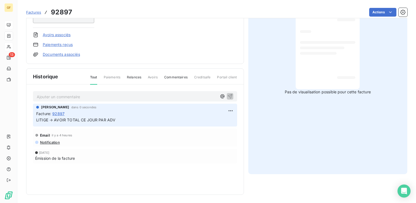
scroll to position [0, 0]
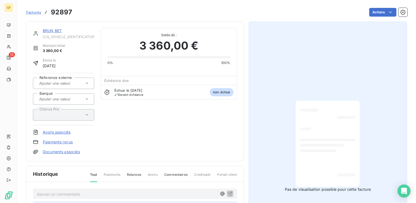
click at [52, 31] on link "BRUN BET" at bounding box center [52, 30] width 19 height 5
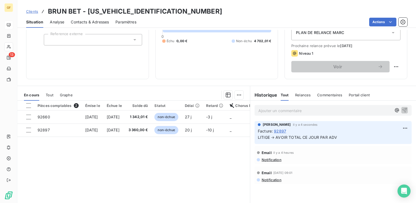
scroll to position [57, 0]
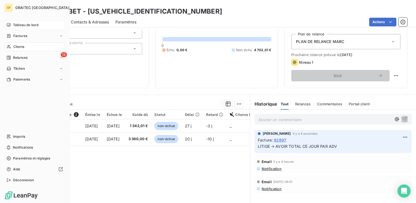
click at [16, 25] on span "Tableau de bord" at bounding box center [25, 25] width 25 height 5
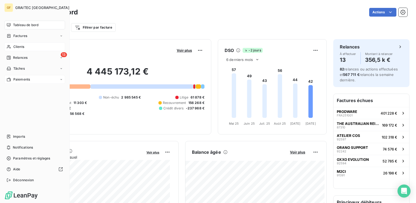
click at [23, 81] on span "Paiements" at bounding box center [21, 79] width 17 height 5
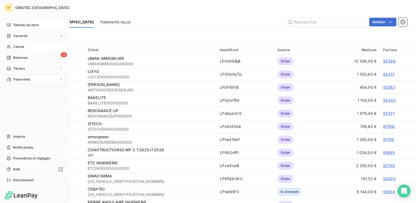
click at [27, 25] on span "Tableau de bord" at bounding box center [25, 25] width 25 height 5
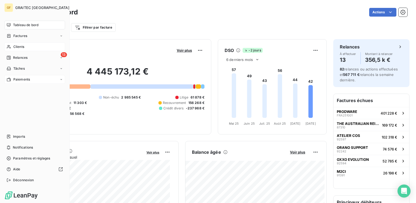
click at [17, 26] on span "Tableau de bord" at bounding box center [25, 25] width 25 height 5
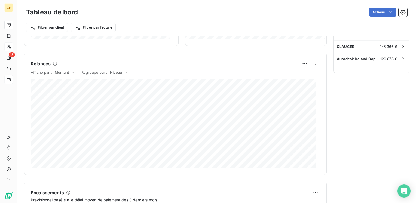
scroll to position [27, 0]
